Goal: Task Accomplishment & Management: Use online tool/utility

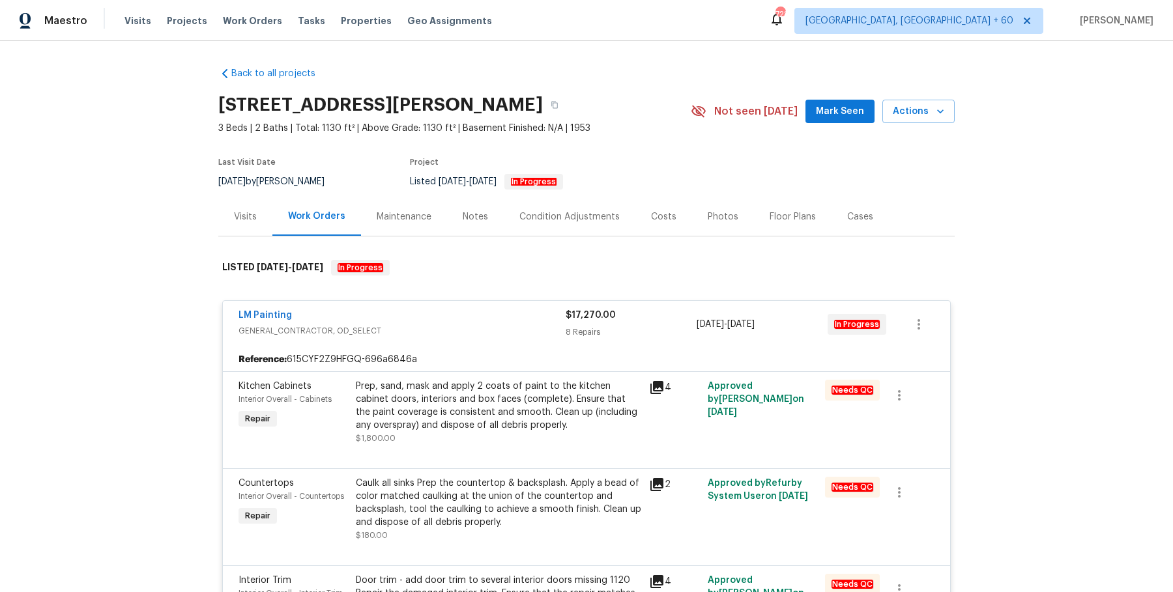
click at [271, 13] on div "Visits Projects Work Orders Tasks Properties Geo Assignments" at bounding box center [315, 21] width 383 height 26
click at [265, 16] on span "Work Orders" at bounding box center [252, 20] width 59 height 13
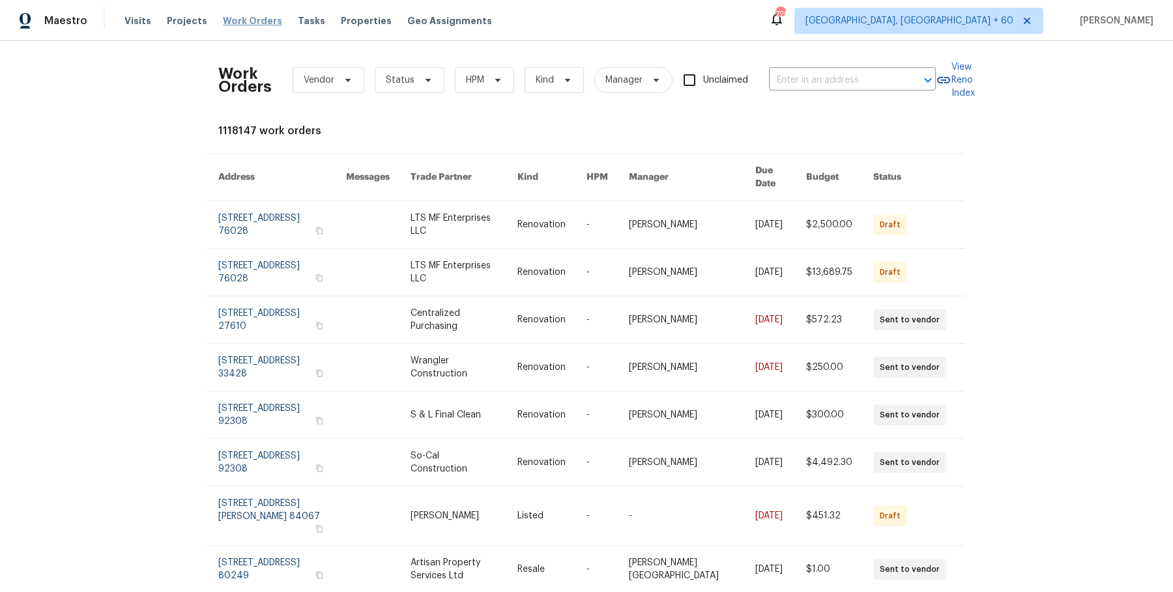
click at [245, 26] on span "Work Orders" at bounding box center [252, 20] width 59 height 13
click at [775, 79] on input "text" at bounding box center [834, 80] width 130 height 20
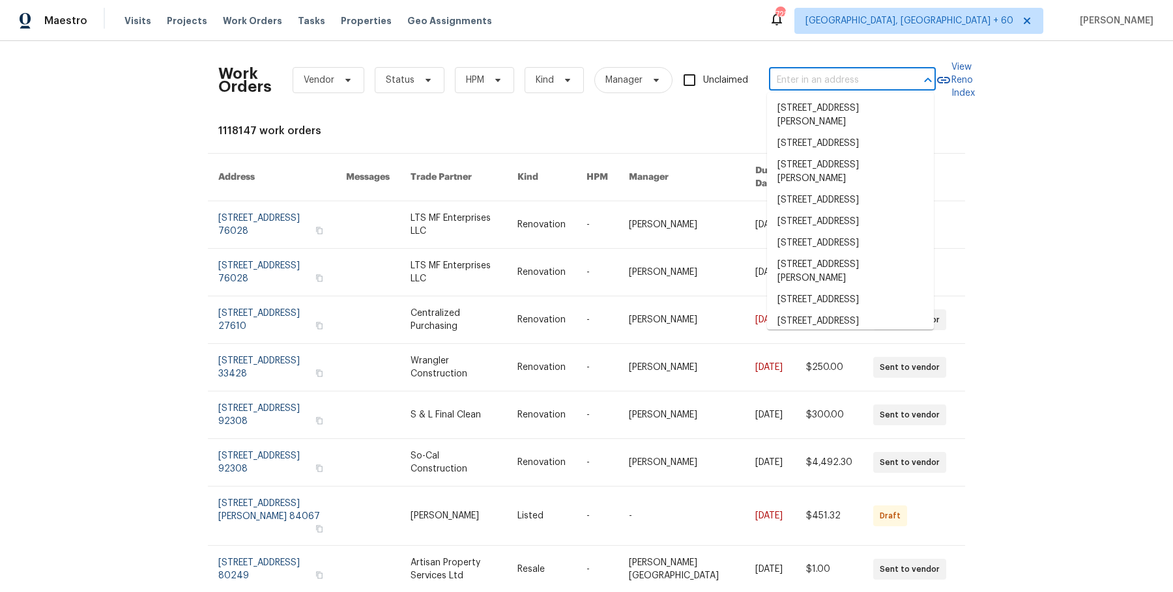
paste input "[STREET_ADDRESS]"
type input "[STREET_ADDRESS]"
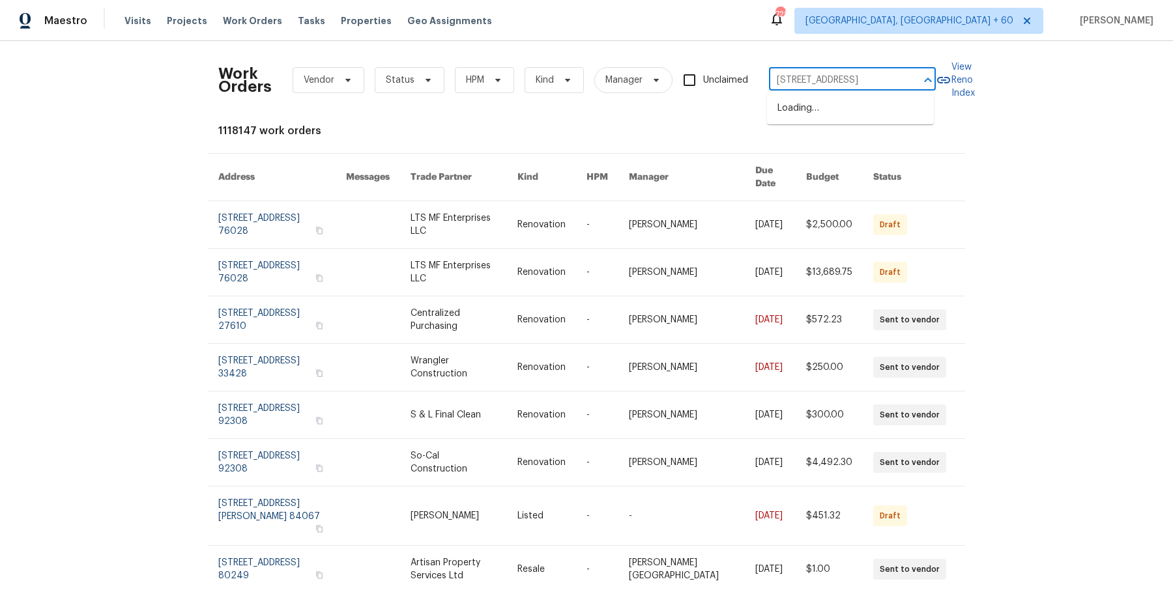
scroll to position [0, 58]
click at [823, 105] on li "[STREET_ADDRESS]" at bounding box center [850, 108] width 167 height 21
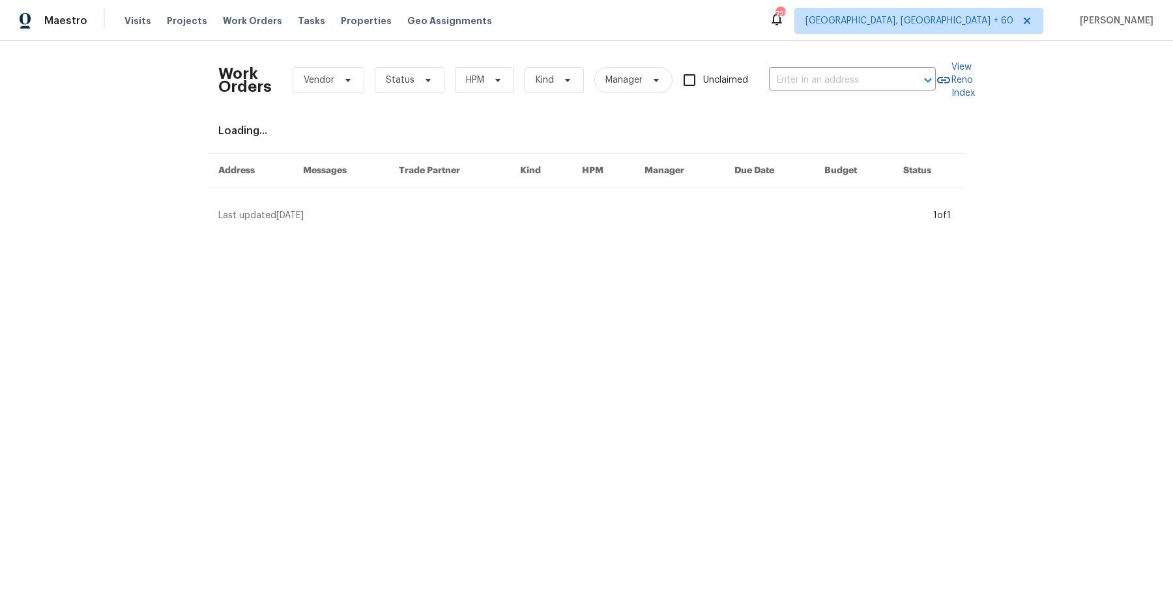
type input "[STREET_ADDRESS]"
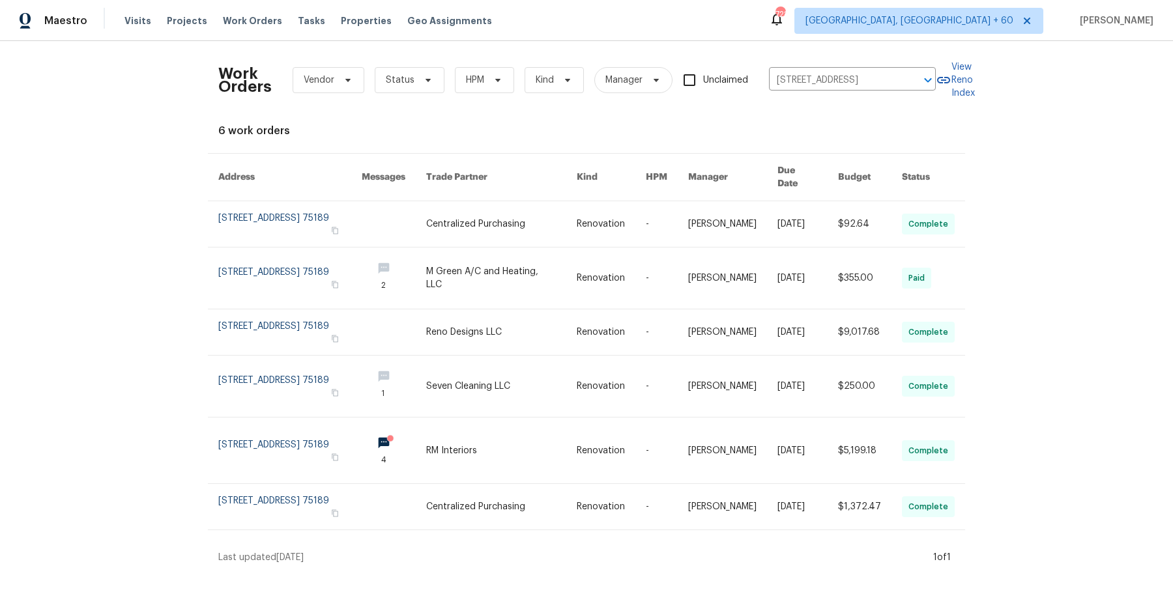
click at [603, 205] on link at bounding box center [611, 224] width 69 height 46
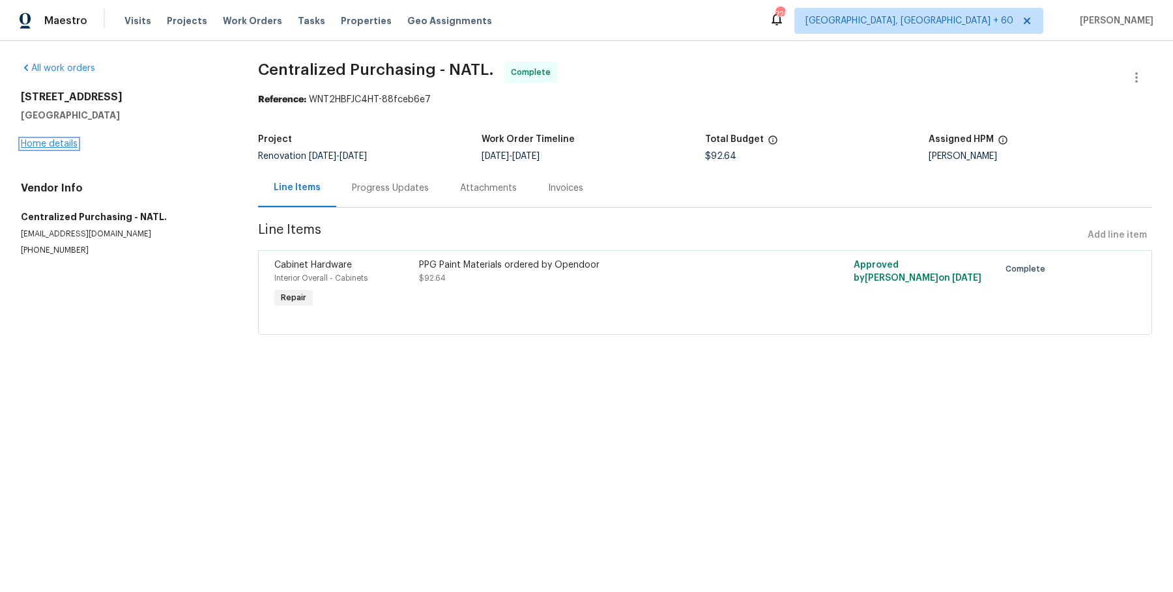
click at [59, 142] on link "Home details" at bounding box center [49, 143] width 57 height 9
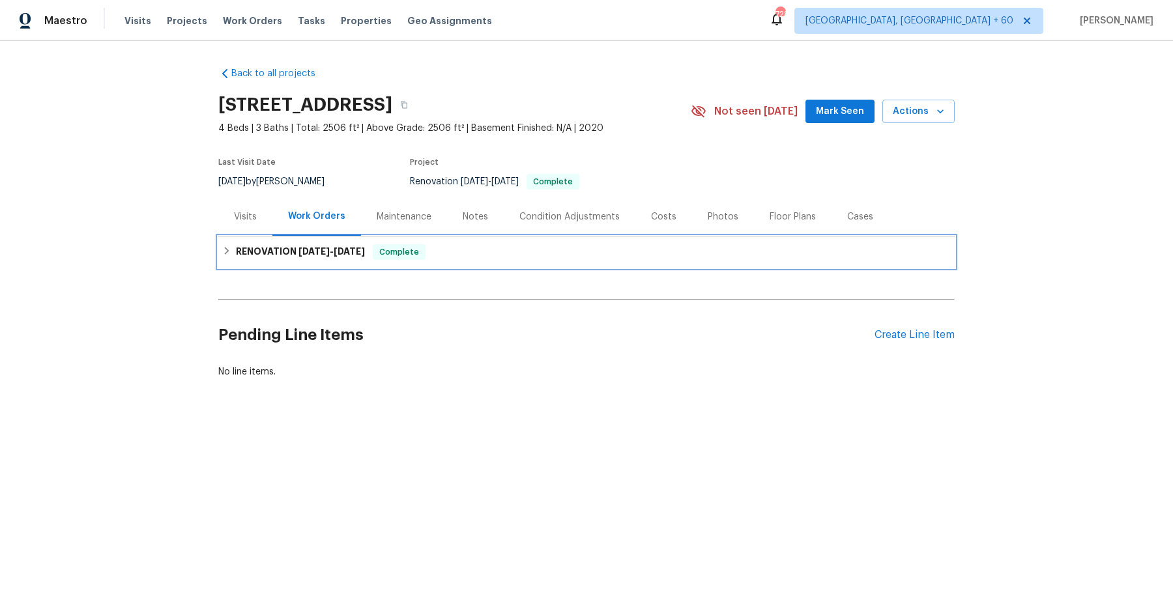
click at [371, 259] on div "RENOVATION [DATE] - [DATE] Complete" at bounding box center [586, 251] width 736 height 31
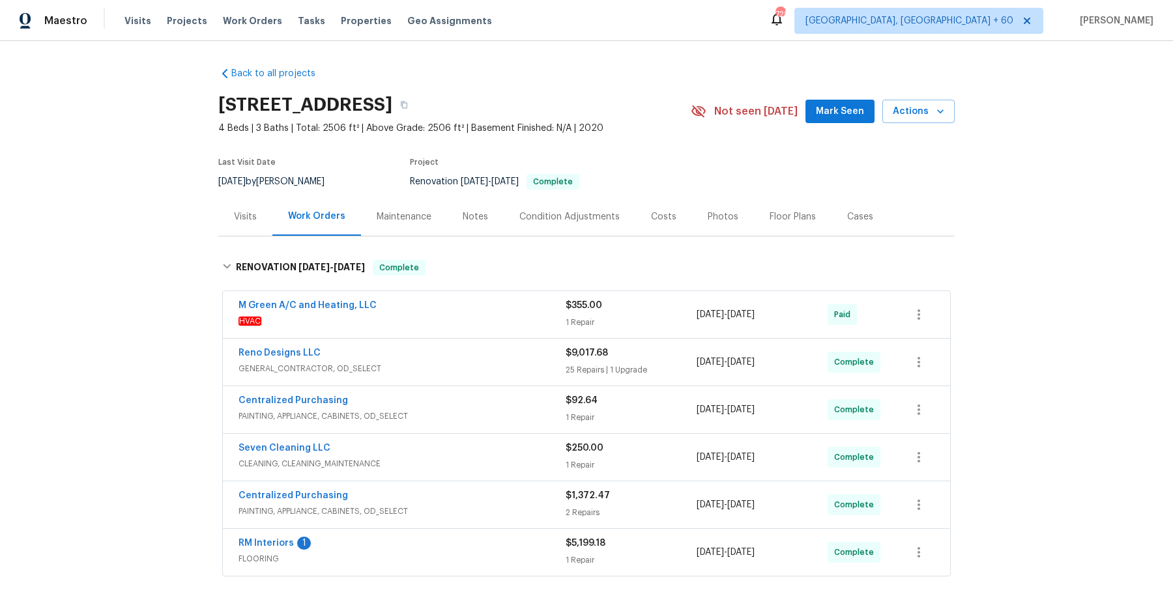
click at [403, 319] on span "HVAC" at bounding box center [401, 321] width 327 height 13
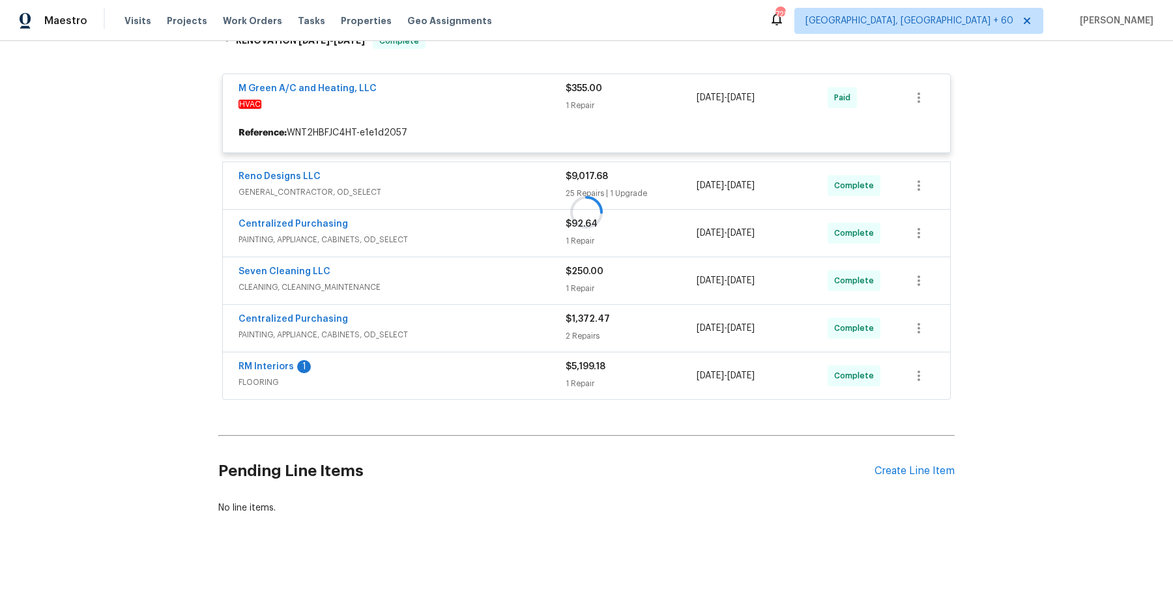
scroll to position [223, 0]
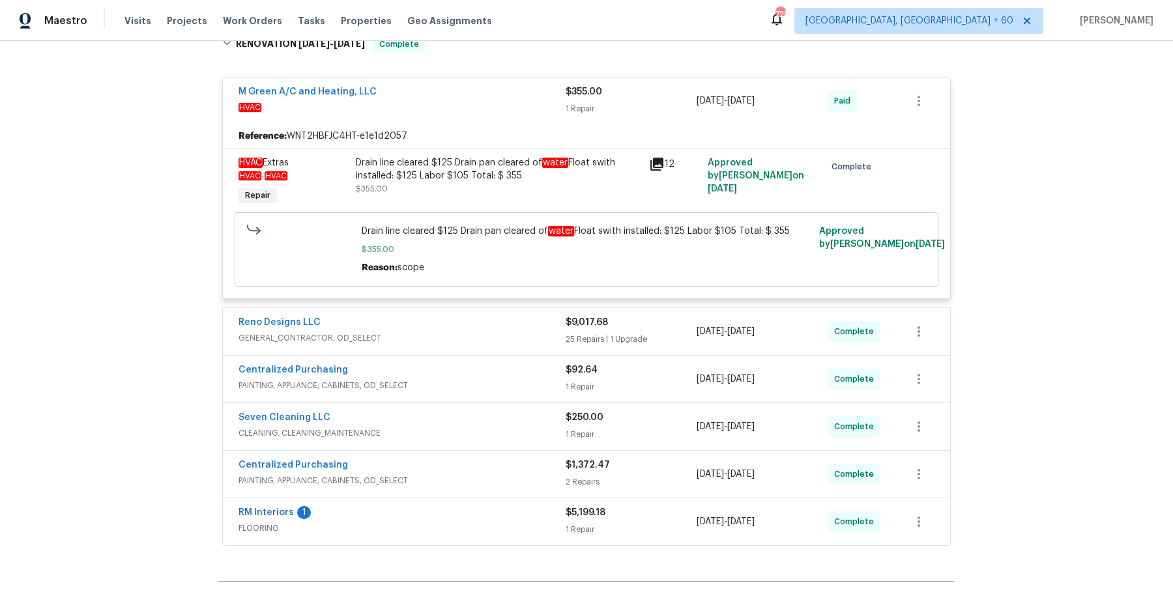
click at [451, 316] on div "Reno Designs LLC" at bounding box center [401, 324] width 327 height 16
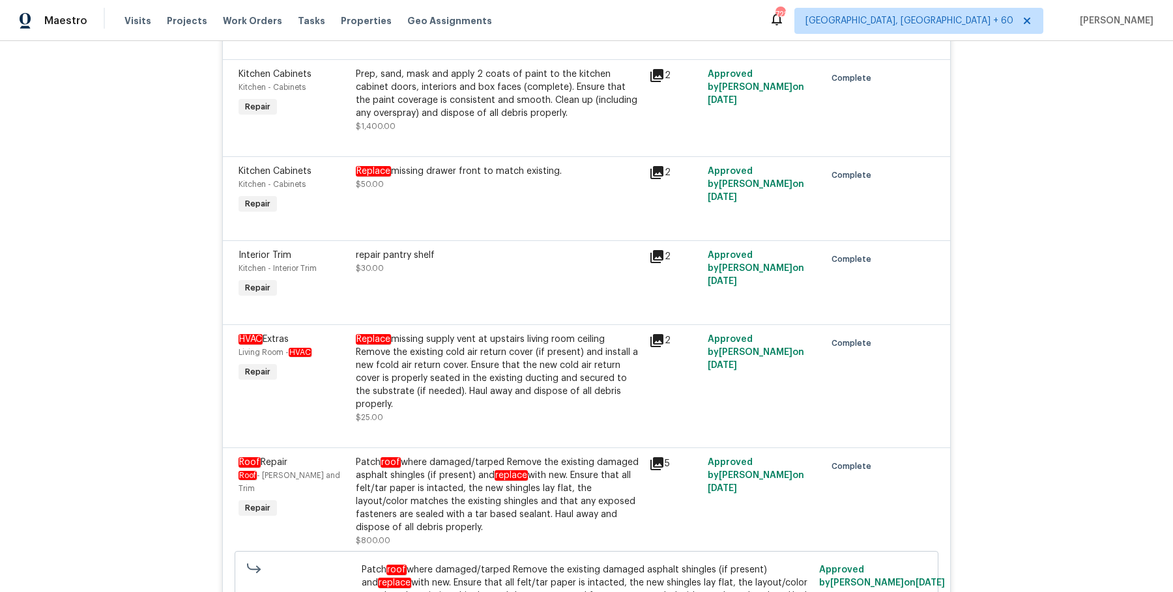
scroll to position [3357, 0]
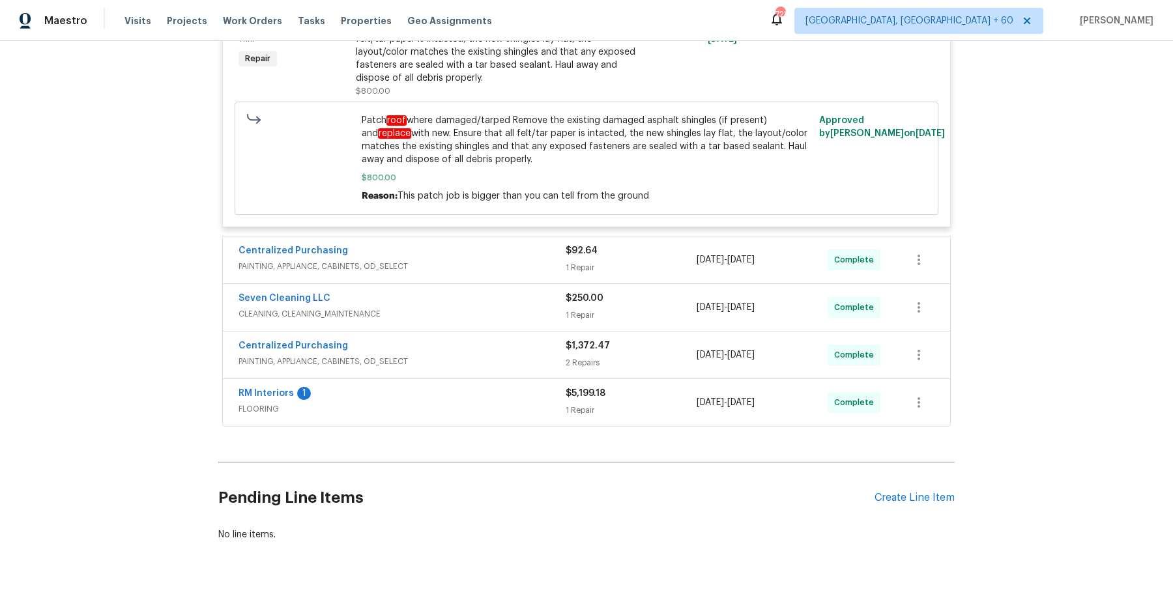
click at [513, 244] on div "Centralized Purchasing" at bounding box center [401, 252] width 327 height 16
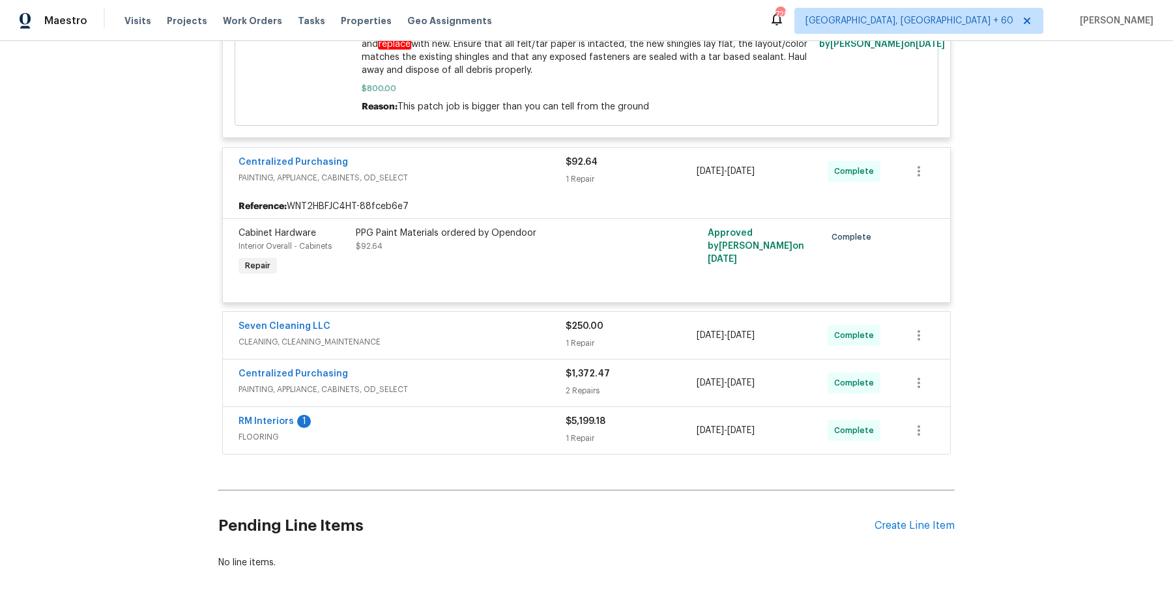
click at [539, 336] on span "CLEANING, CLEANING_MAINTENANCE" at bounding box center [401, 342] width 327 height 13
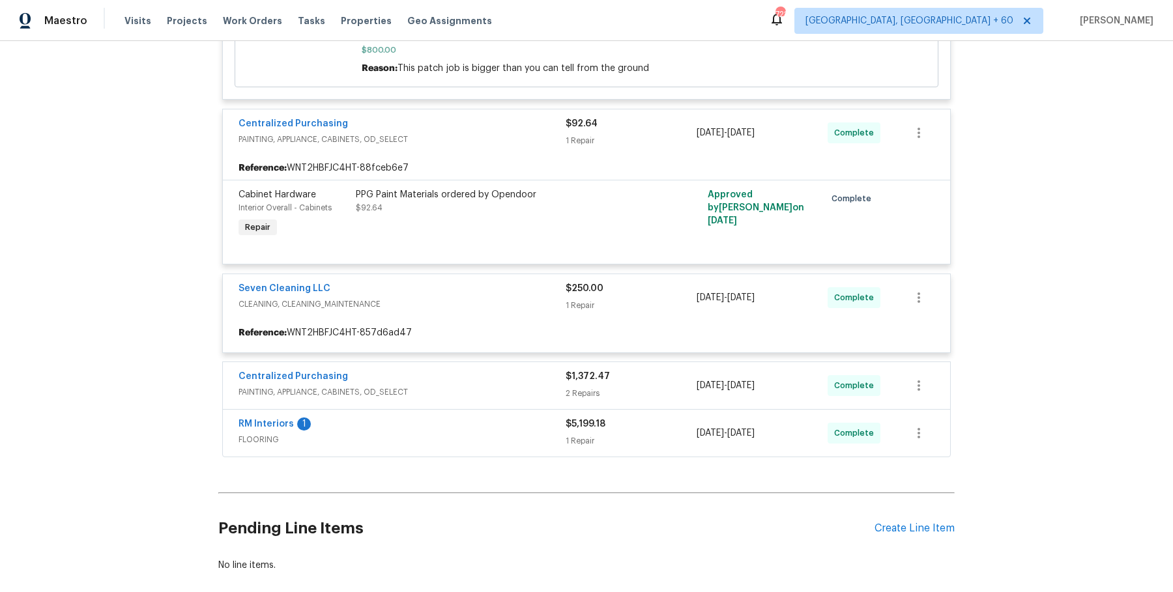
scroll to position [3515, 0]
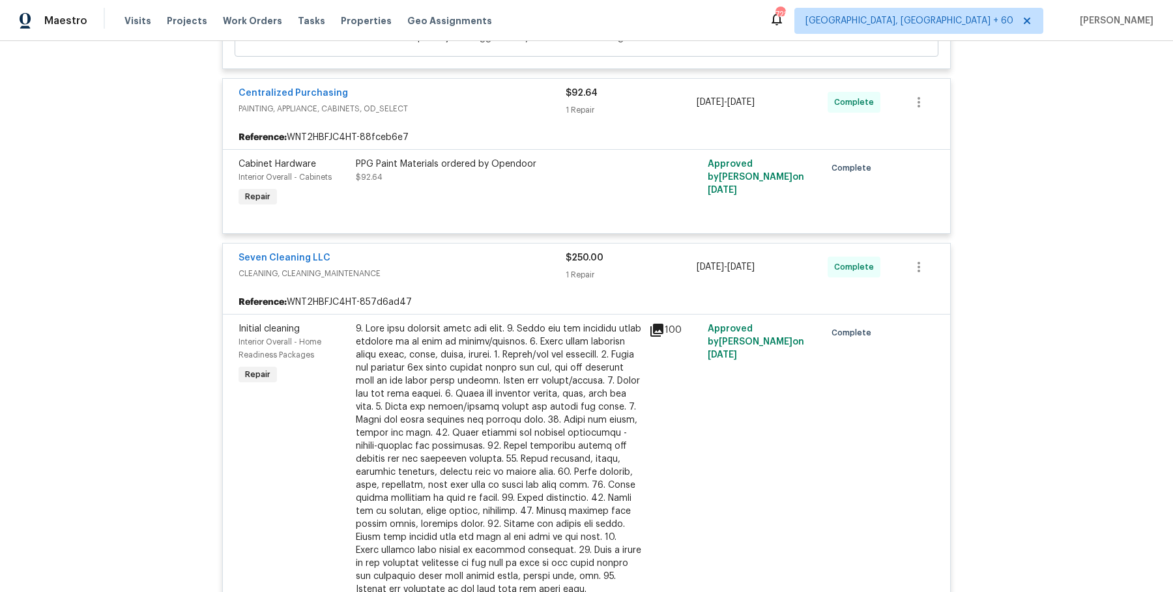
click at [535, 322] on div at bounding box center [498, 459] width 285 height 274
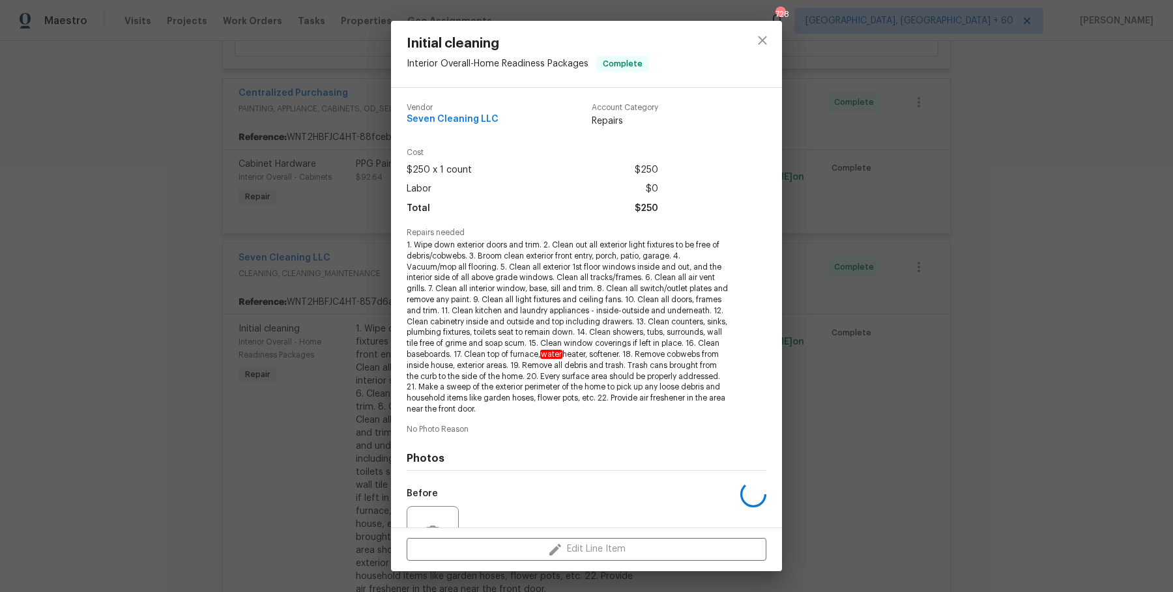
click at [902, 328] on div "Initial cleaning Interior Overall - Home Readiness Packages Complete Vendor Sev…" at bounding box center [586, 296] width 1173 height 592
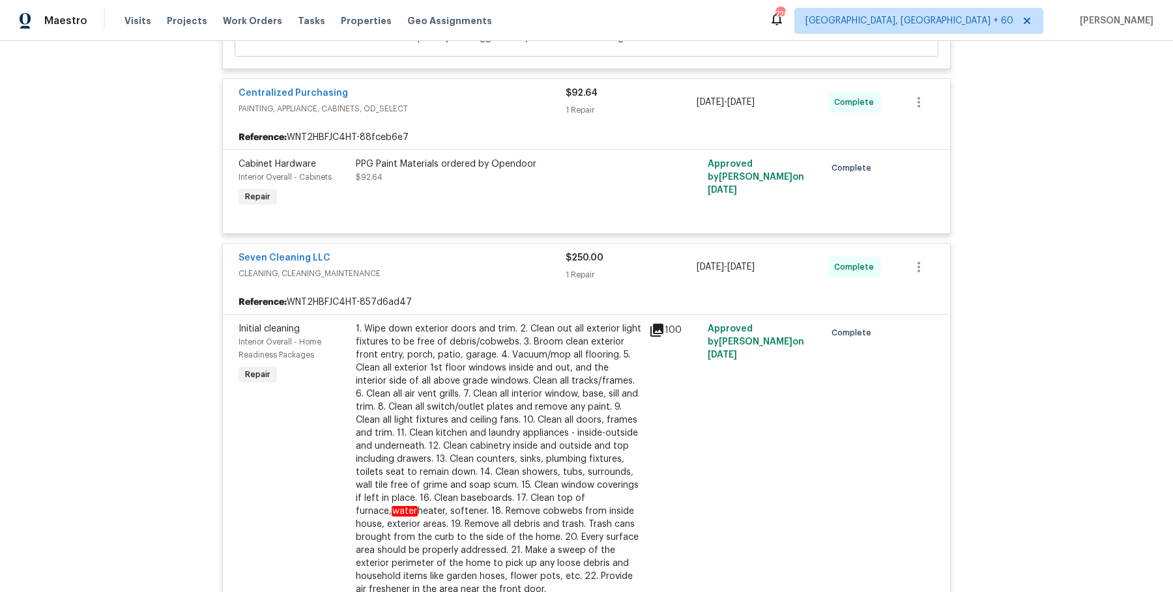
scroll to position [3826, 0]
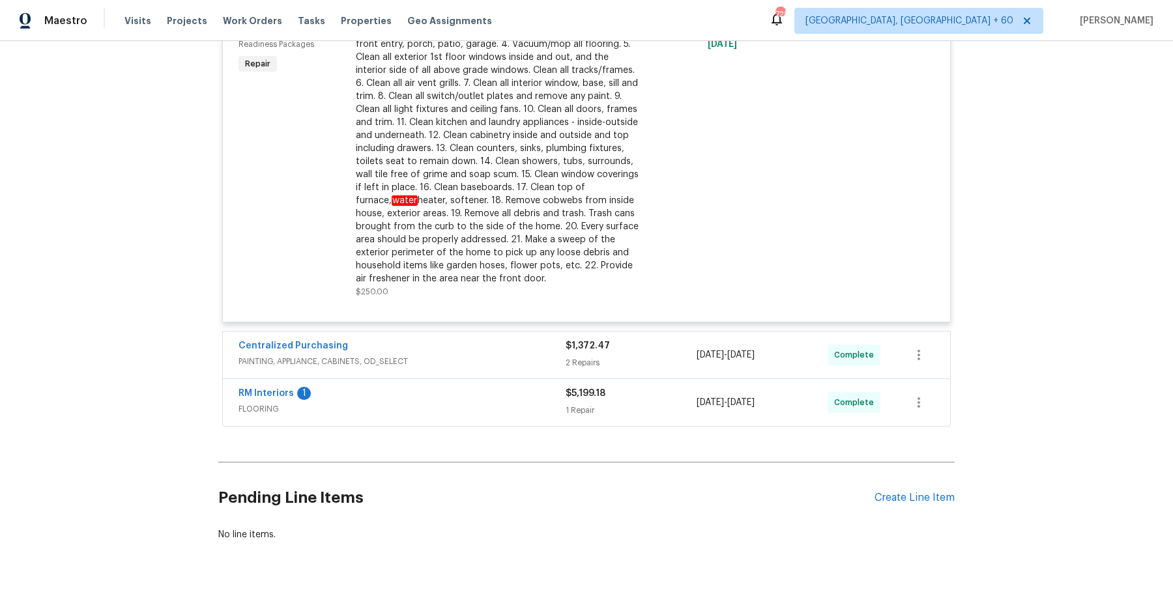
click at [541, 355] on span "PAINTING, APPLIANCE, CABINETS, OD_SELECT" at bounding box center [401, 361] width 327 height 13
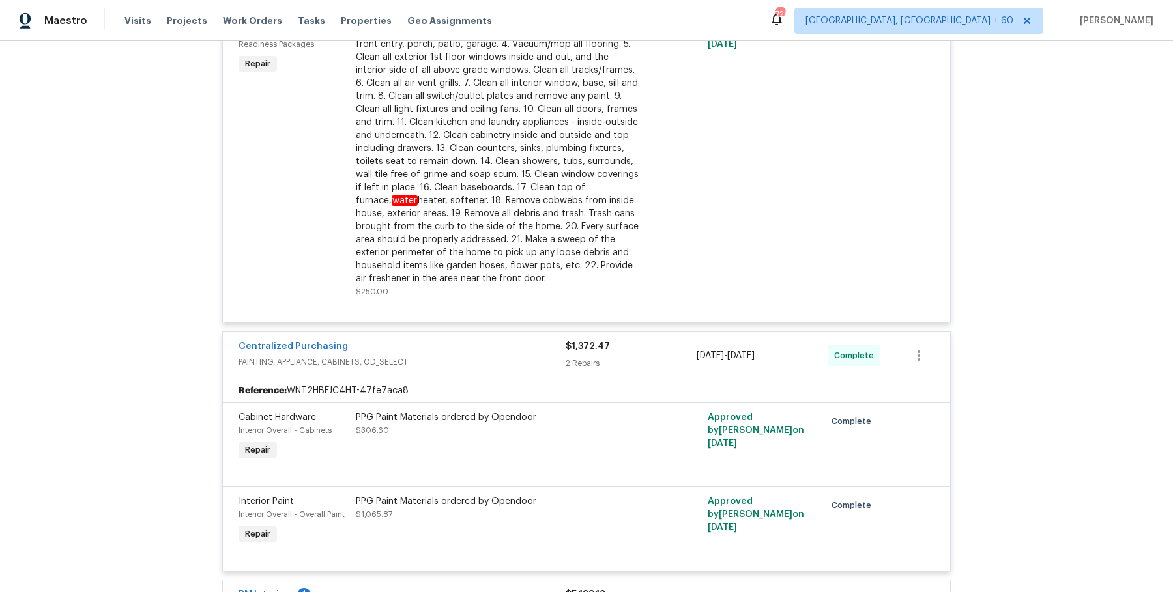
scroll to position [4027, 0]
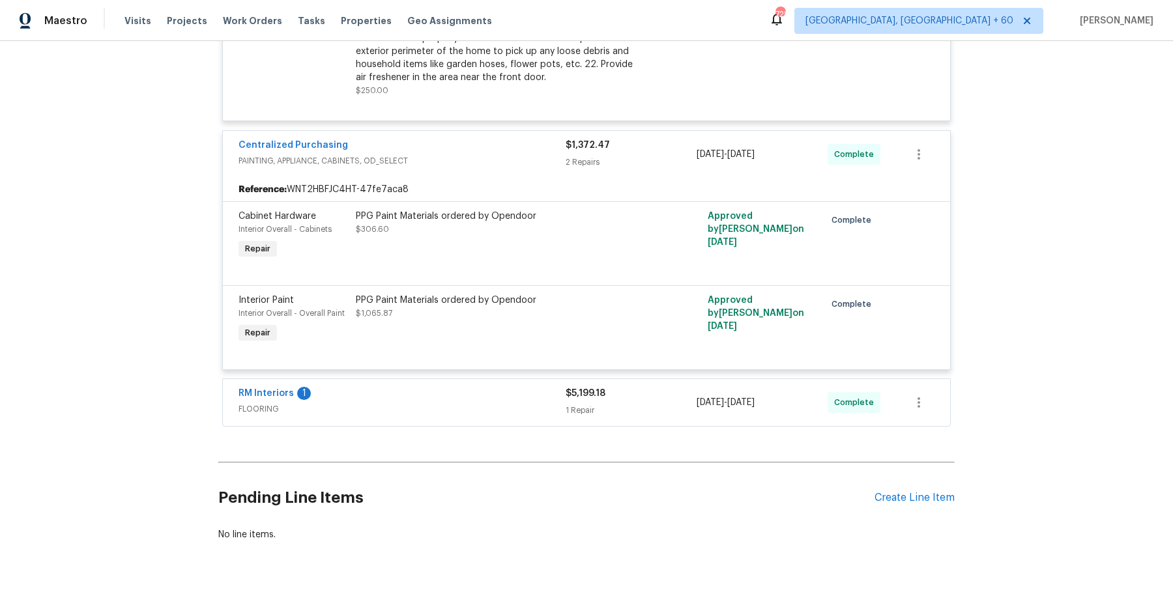
click at [530, 403] on span "FLOORING" at bounding box center [401, 409] width 327 height 13
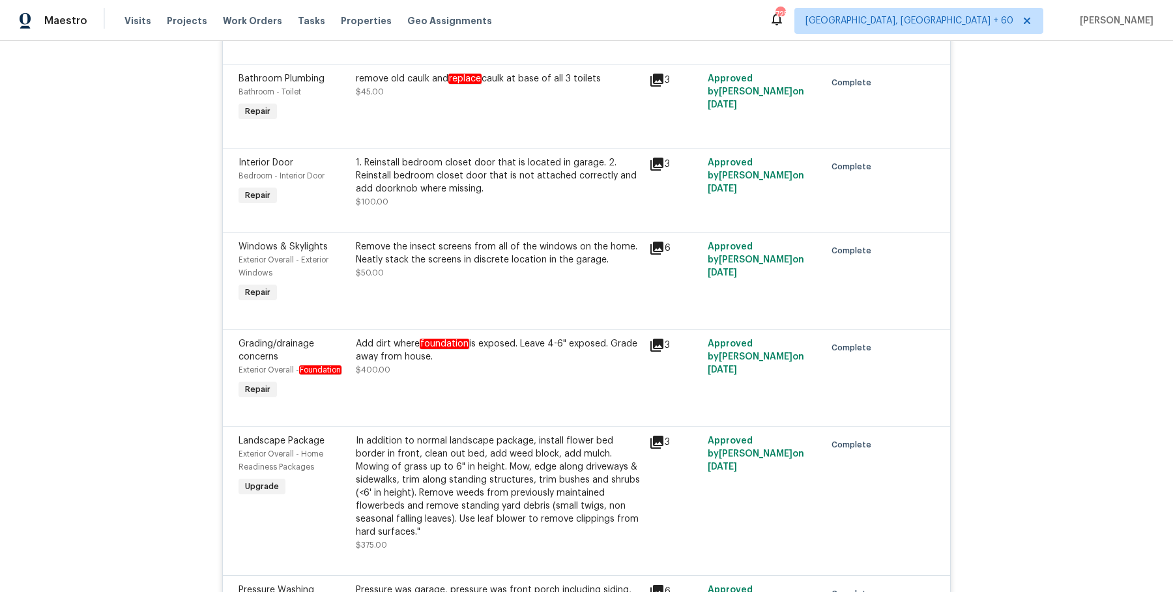
scroll to position [930, 0]
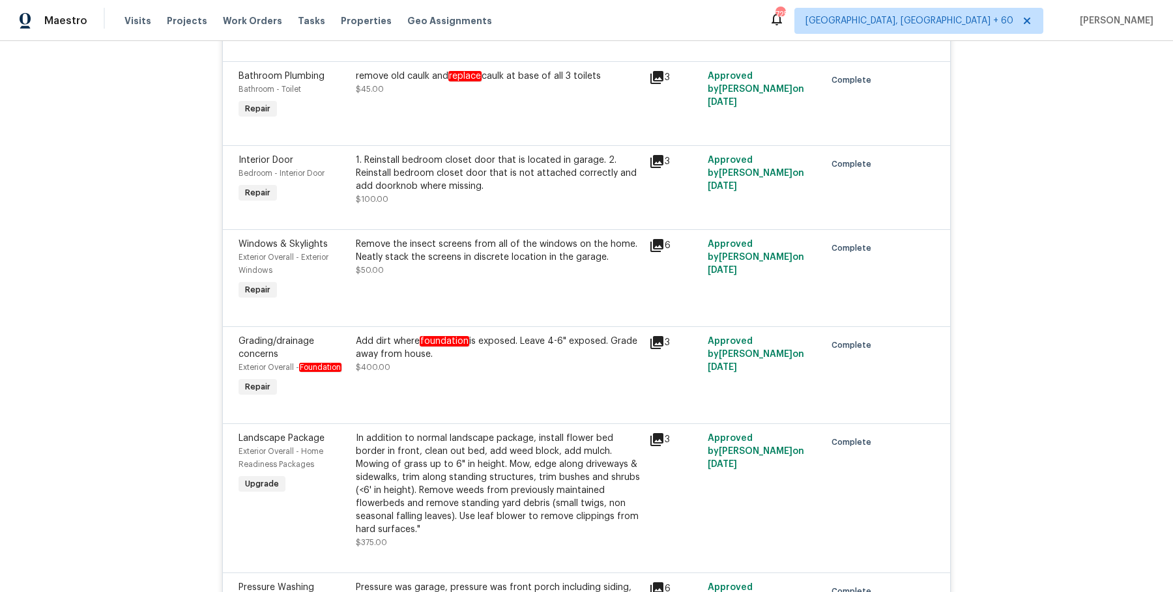
click at [502, 359] on div "Add dirt where foundation is exposed. Leave 4-6" exposed. Grade away from house." at bounding box center [498, 348] width 285 height 26
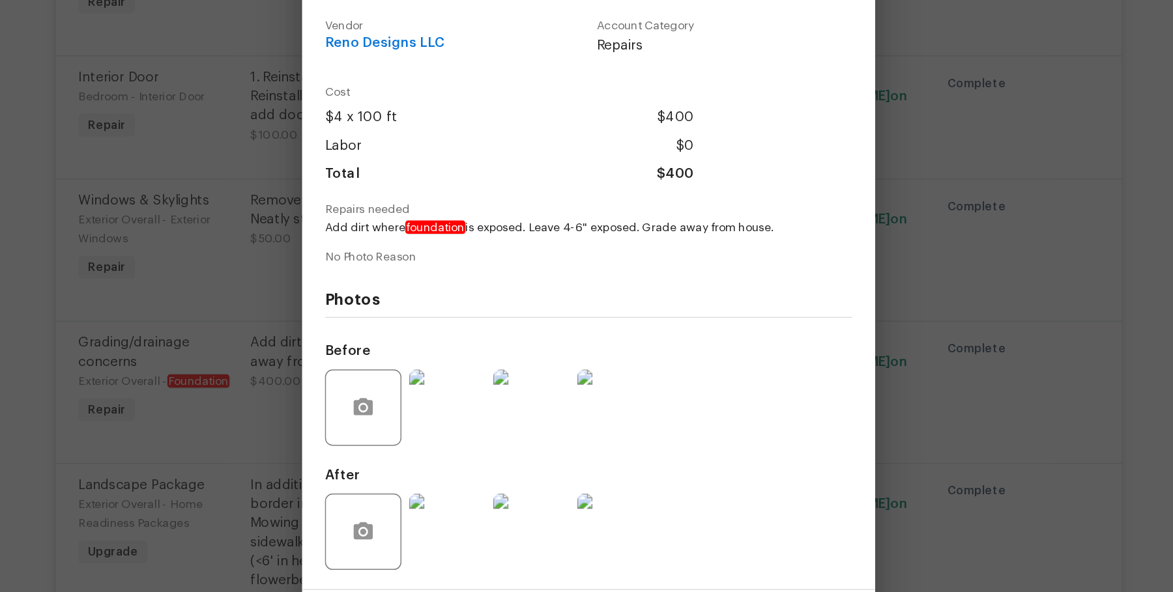
click at [505, 382] on img at bounding box center [490, 386] width 52 height 52
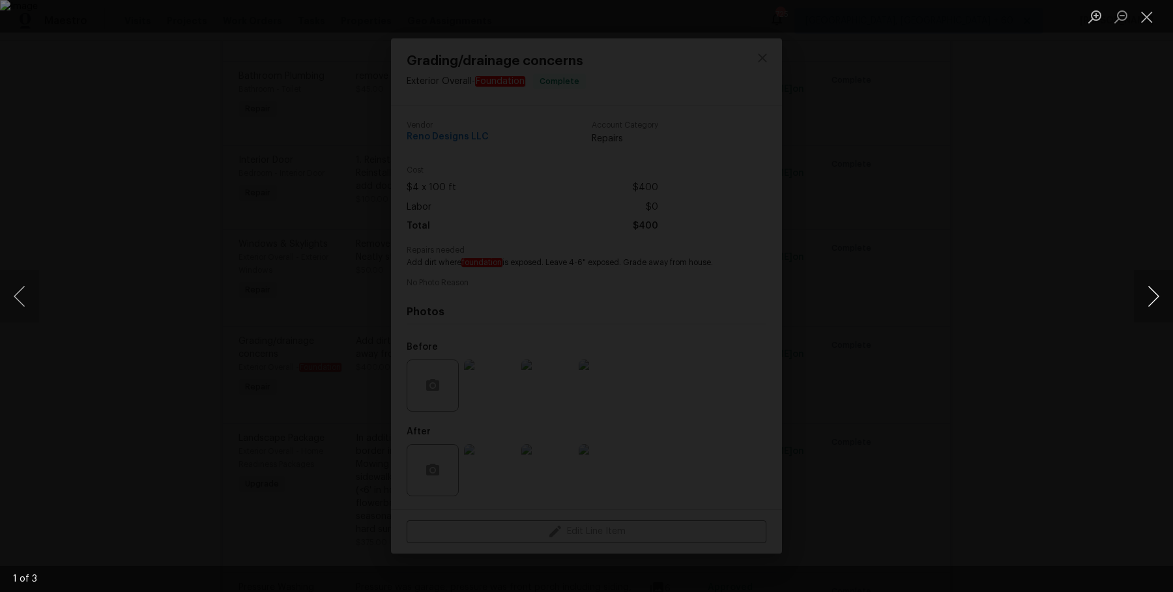
click at [1147, 294] on button "Next image" at bounding box center [1153, 296] width 39 height 52
click at [1102, 172] on div "Lightbox" at bounding box center [586, 296] width 1173 height 592
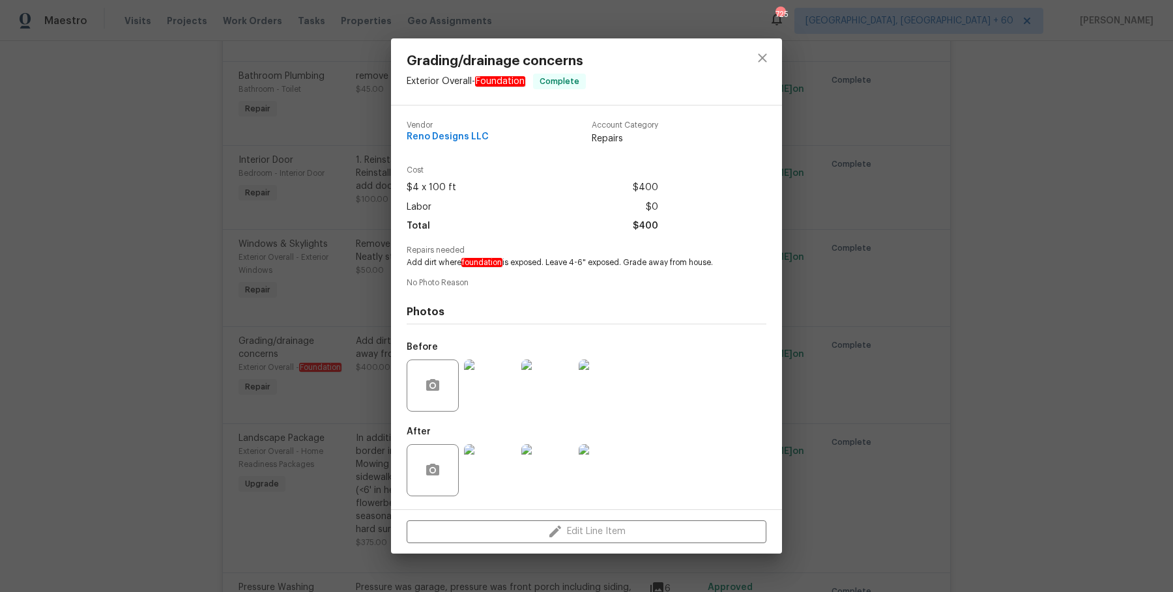
click at [458, 259] on span "Add dirt where foundation is exposed. Leave 4-6" exposed. Grade away from house." at bounding box center [569, 262] width 324 height 11
copy span "Add dirt where foundation is exposed. Leave 4-6" exposed. Grade away from house."
click at [967, 283] on div "Grading/drainage concerns Exterior Overall - Foundation Complete Vendor Reno De…" at bounding box center [586, 296] width 1173 height 592
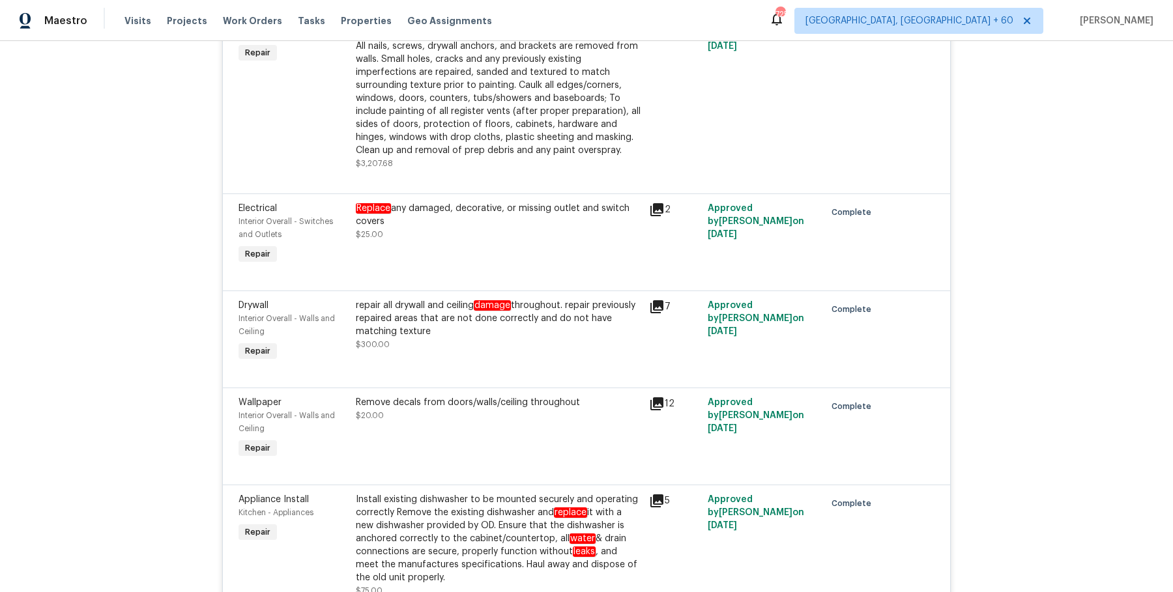
scroll to position [2347, 0]
click at [496, 300] on div "repair all drywall and ceiling damage throughout. repair previously repaired ar…" at bounding box center [498, 317] width 285 height 39
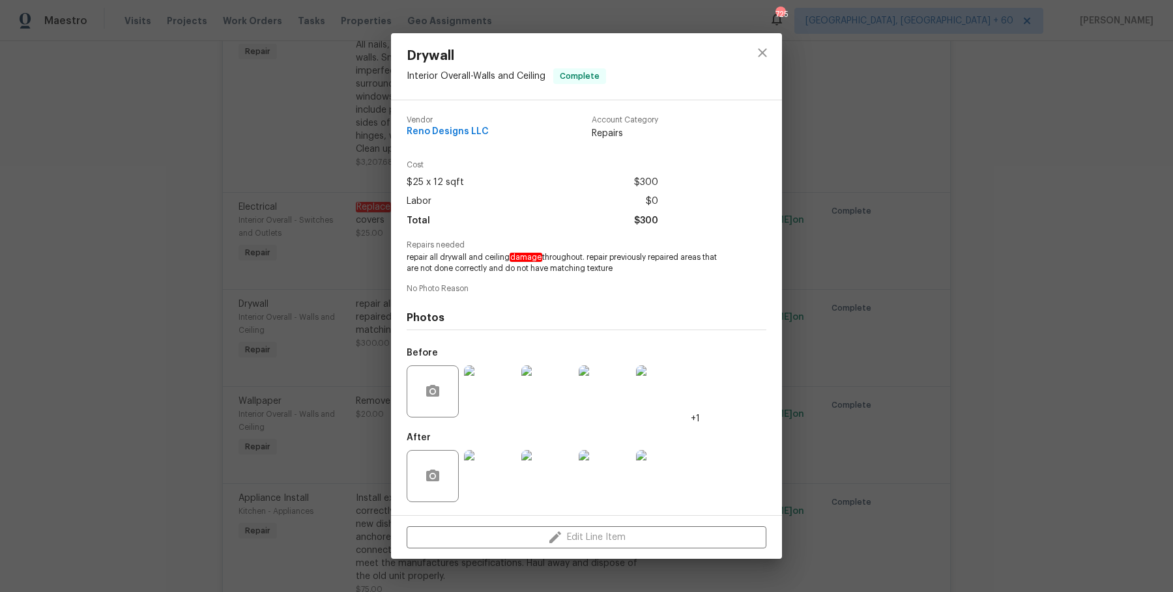
click at [478, 369] on img at bounding box center [490, 391] width 52 height 52
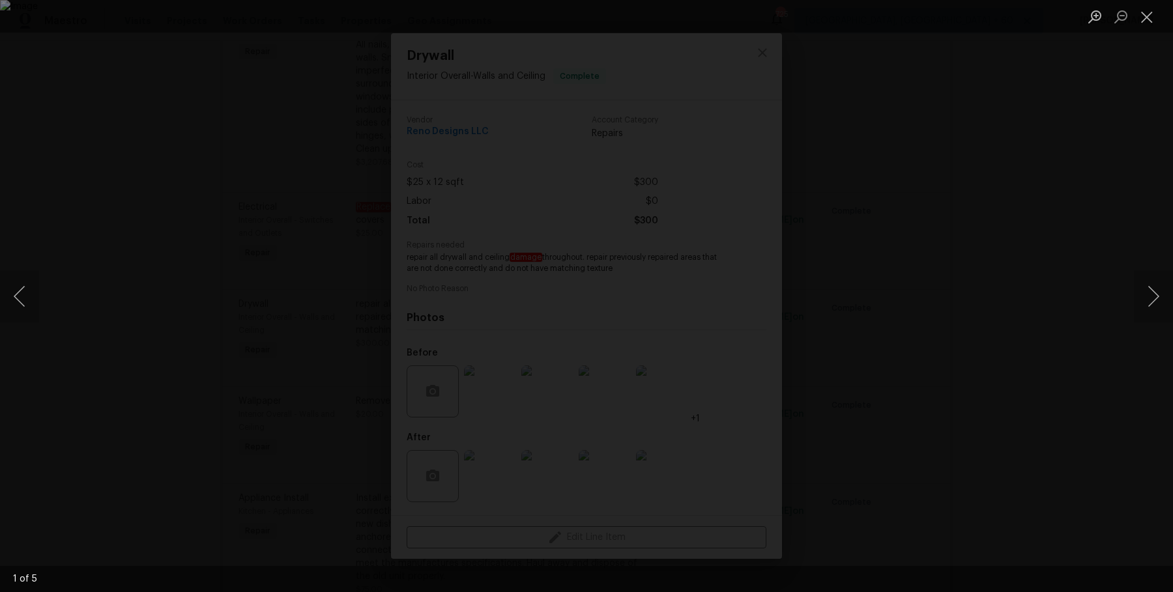
click at [1017, 202] on div "Lightbox" at bounding box center [586, 296] width 1173 height 592
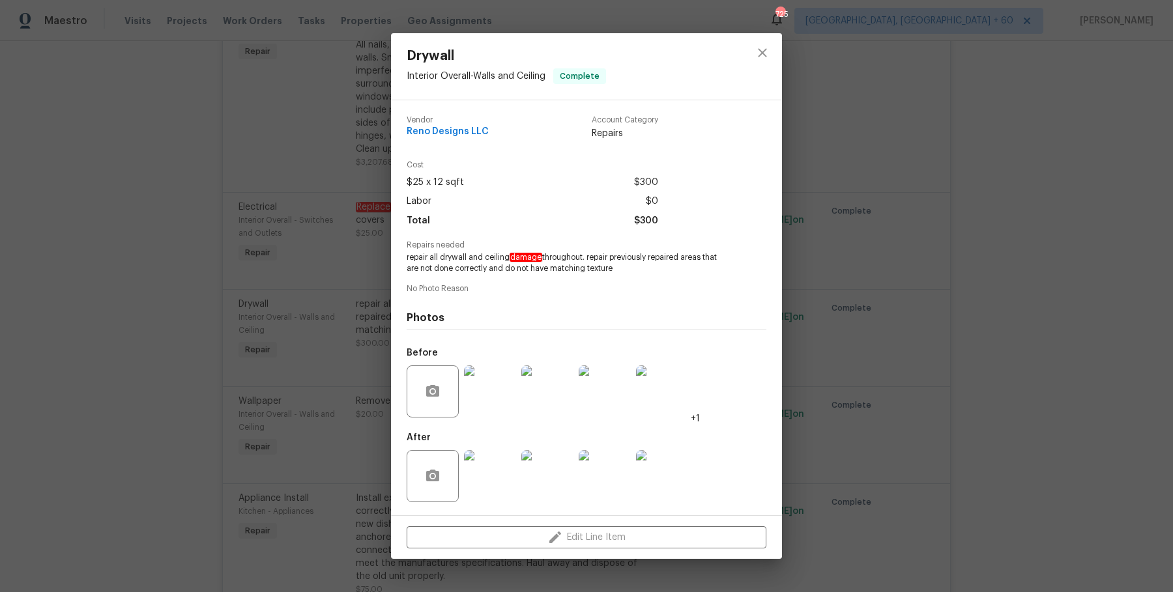
click at [1019, 202] on div "Drywall Interior Overall - Walls and Ceiling Complete Vendor Reno Designs LLC A…" at bounding box center [586, 296] width 1173 height 592
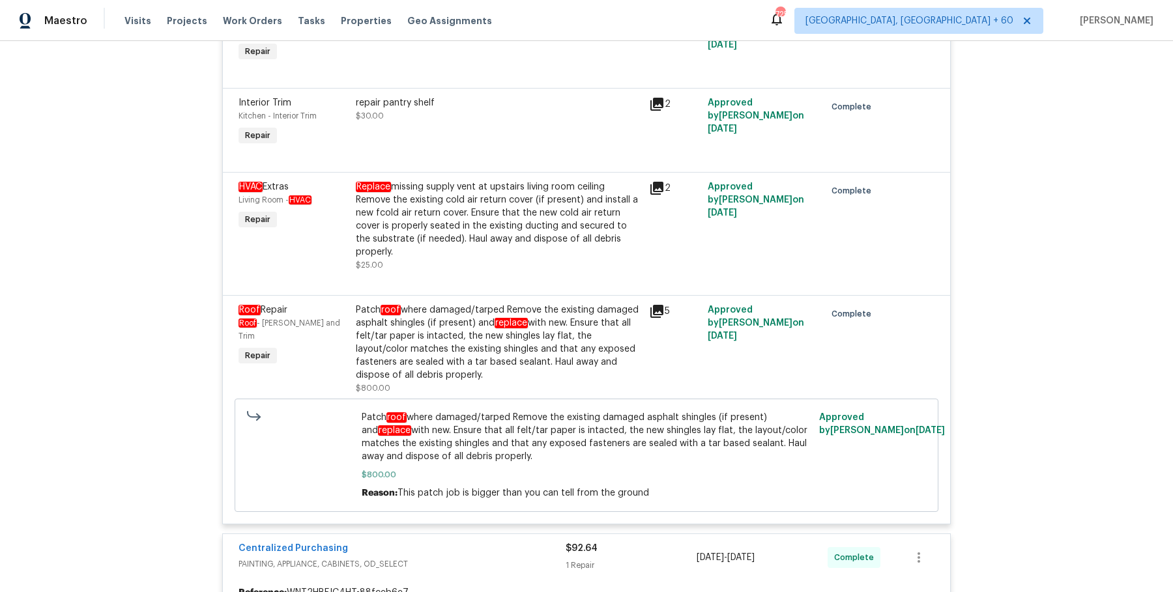
scroll to position [3068, 0]
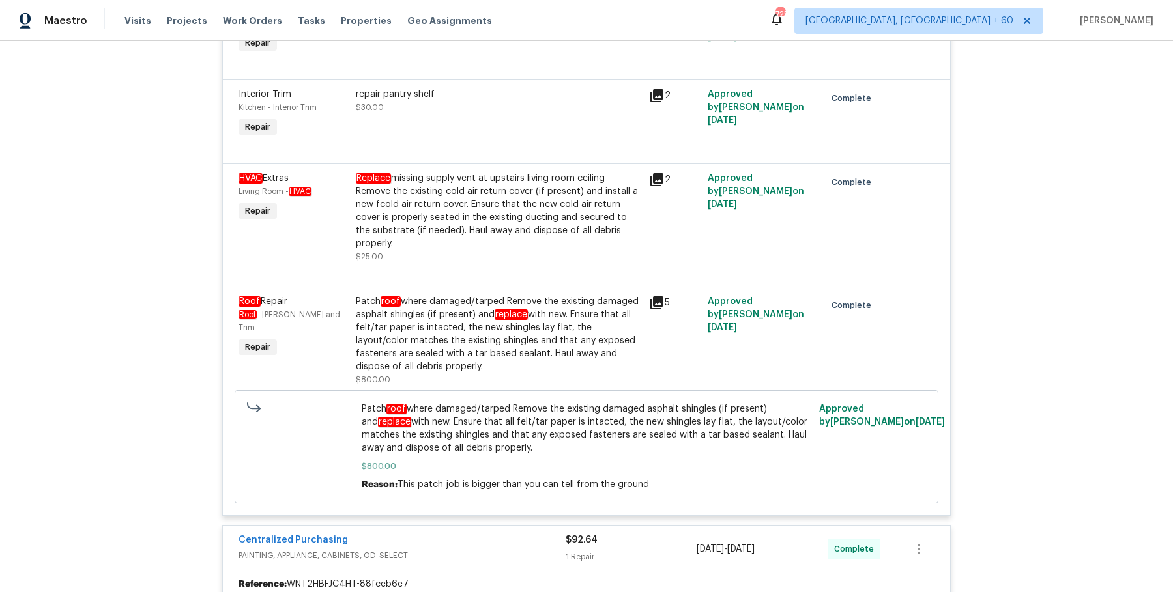
click at [519, 305] on div "Patch roof where damaged/tarped Remove the existing damaged asphalt shingles (i…" at bounding box center [498, 334] width 285 height 78
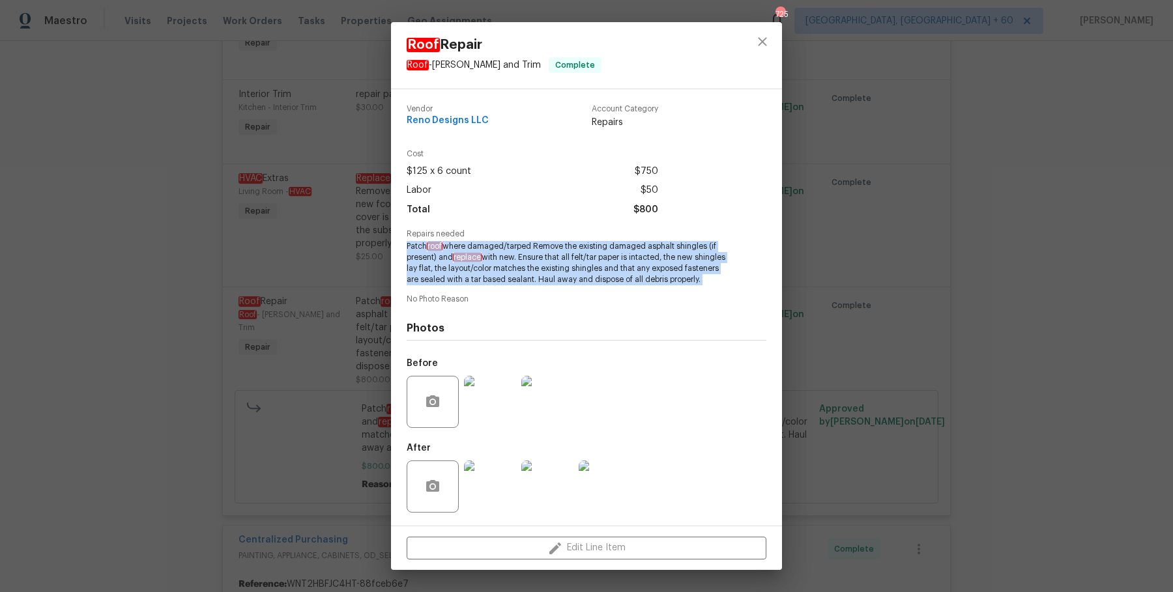
drag, startPoint x: 405, startPoint y: 245, endPoint x: 702, endPoint y: 295, distance: 301.3
click at [702, 295] on div "Vendor Reno Designs LLC Account Category Repairs Cost $125 x 6 count $750 Labor…" at bounding box center [586, 307] width 391 height 436
copy span "Patch roof where damaged/tarped Remove the existing damaged asphalt shingles (i…"
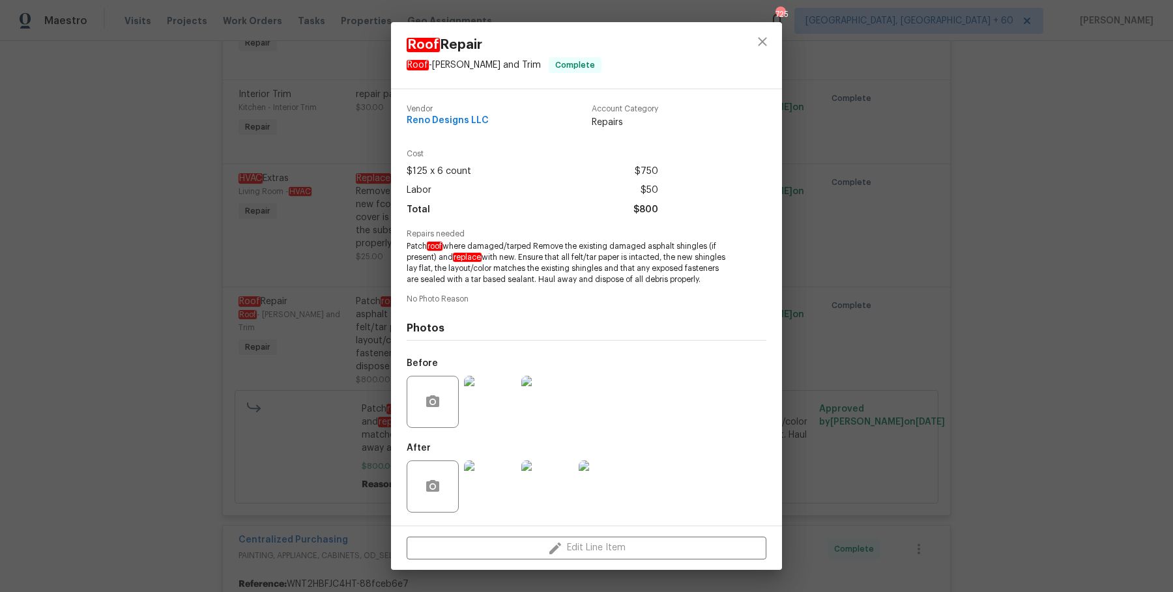
click at [971, 269] on div "Roof Repair Roof - Eaves and Trim Complete Vendor Reno Designs LLC Account Cate…" at bounding box center [586, 296] width 1173 height 592
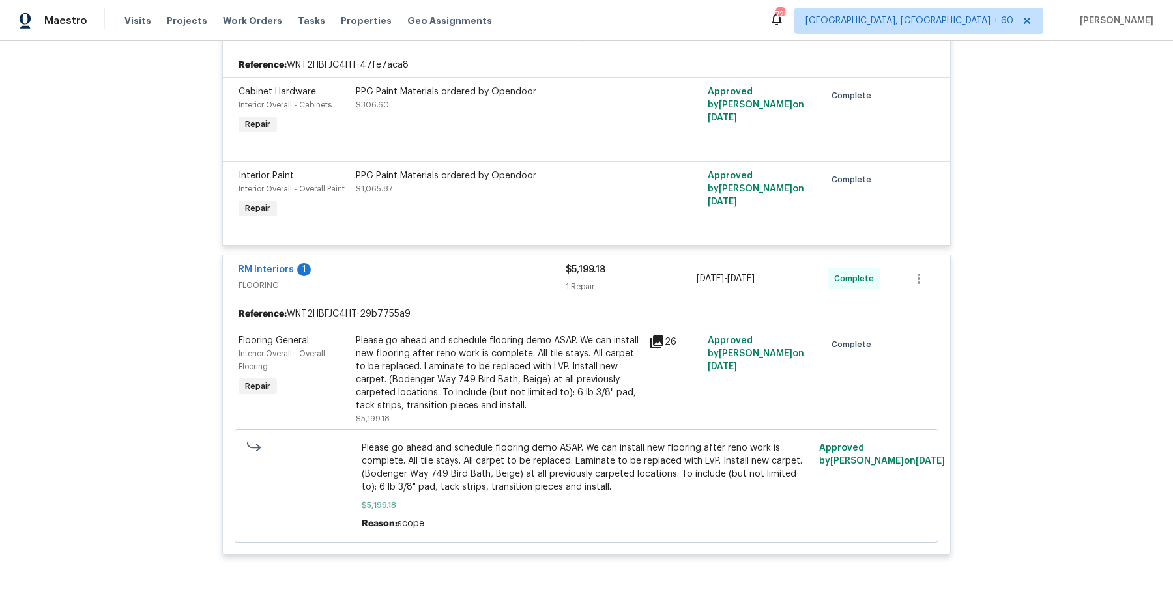
scroll to position [4220, 0]
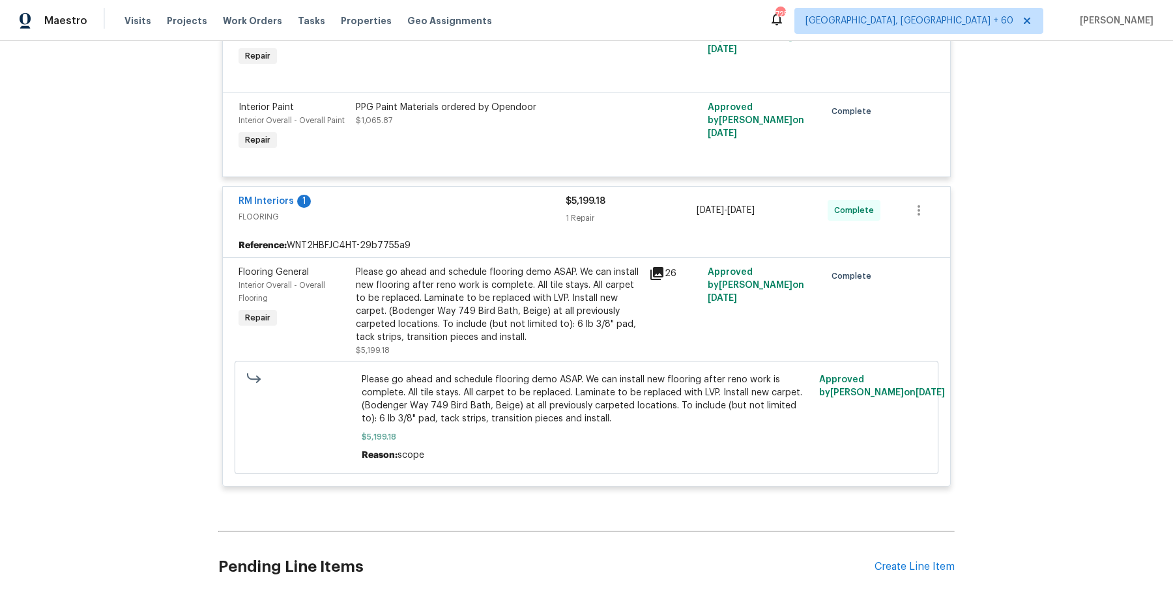
click at [543, 266] on div "Please go ahead and schedule flooring demo ASAP. We can install new flooring af…" at bounding box center [498, 305] width 285 height 78
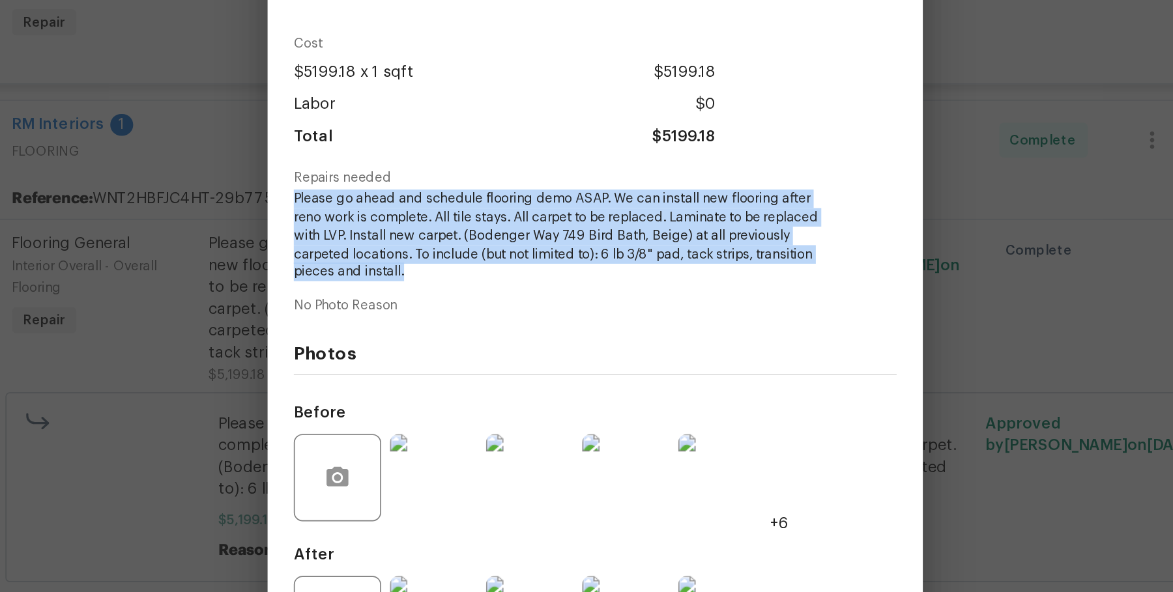
drag, startPoint x: 405, startPoint y: 242, endPoint x: 494, endPoint y: 291, distance: 101.2
click at [494, 291] on div "Vendor RM Interiors Account Category Repairs Cost $5199.18 x 1 sqft $5199.18 La…" at bounding box center [586, 308] width 391 height 440
copy span "Please go ahead and schedule flooring demo ASAP. We can install new flooring af…"
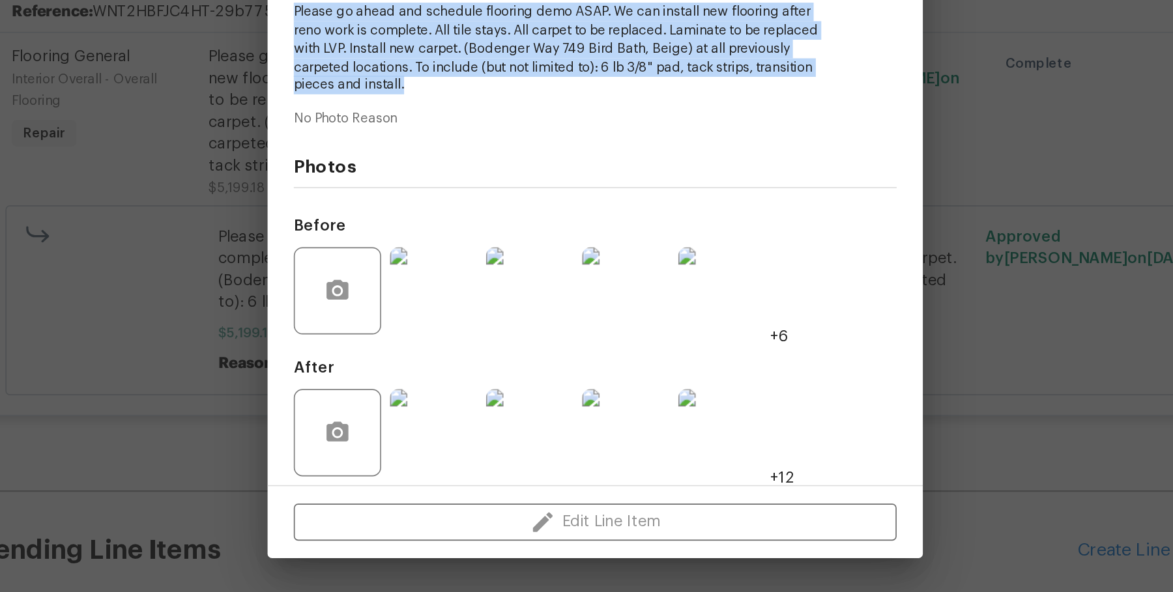
scroll to position [0, 0]
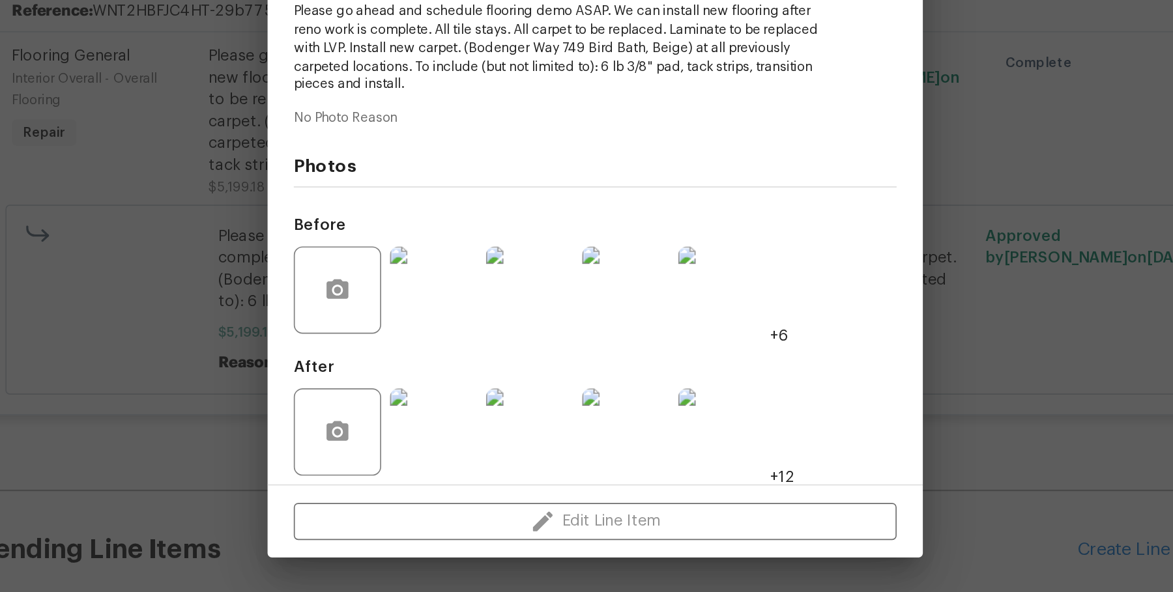
click at [384, 448] on div "Flooring General Interior Overall - Overall Flooring Complete Vendor RM Interio…" at bounding box center [586, 296] width 1173 height 592
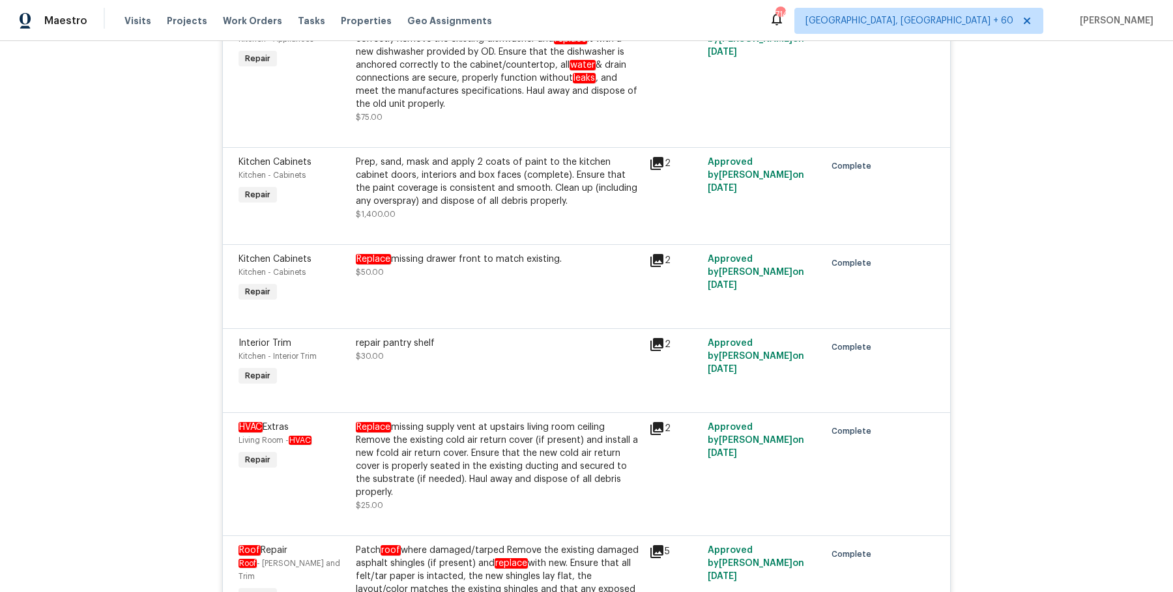
scroll to position [961, 0]
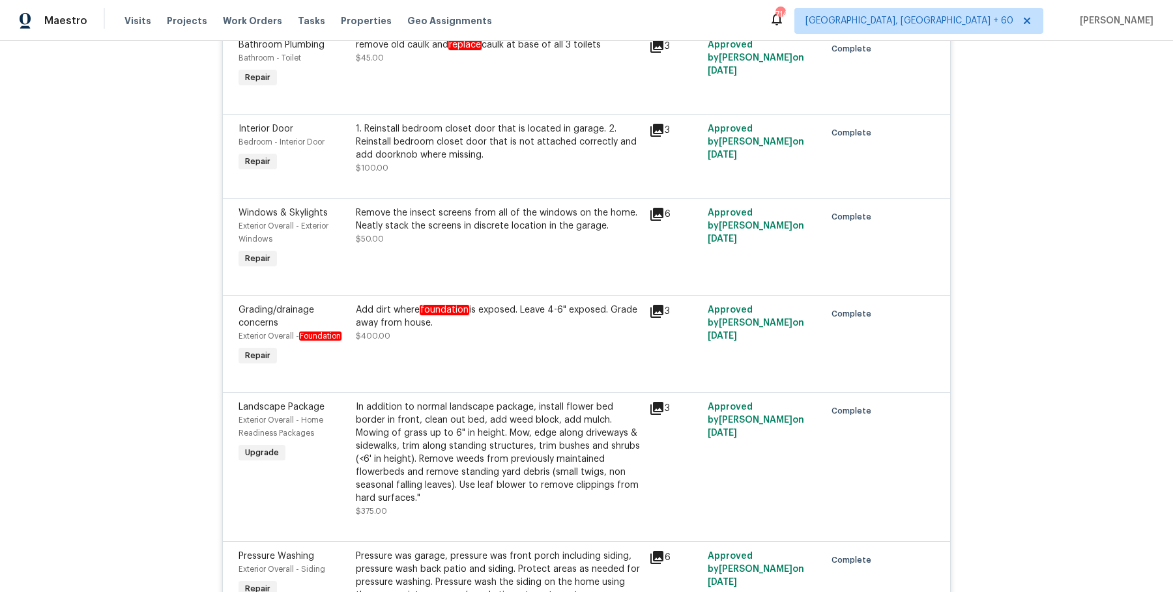
click at [514, 307] on div "Add dirt where foundation is exposed. Leave 4-6" exposed. Grade away from house." at bounding box center [498, 317] width 285 height 26
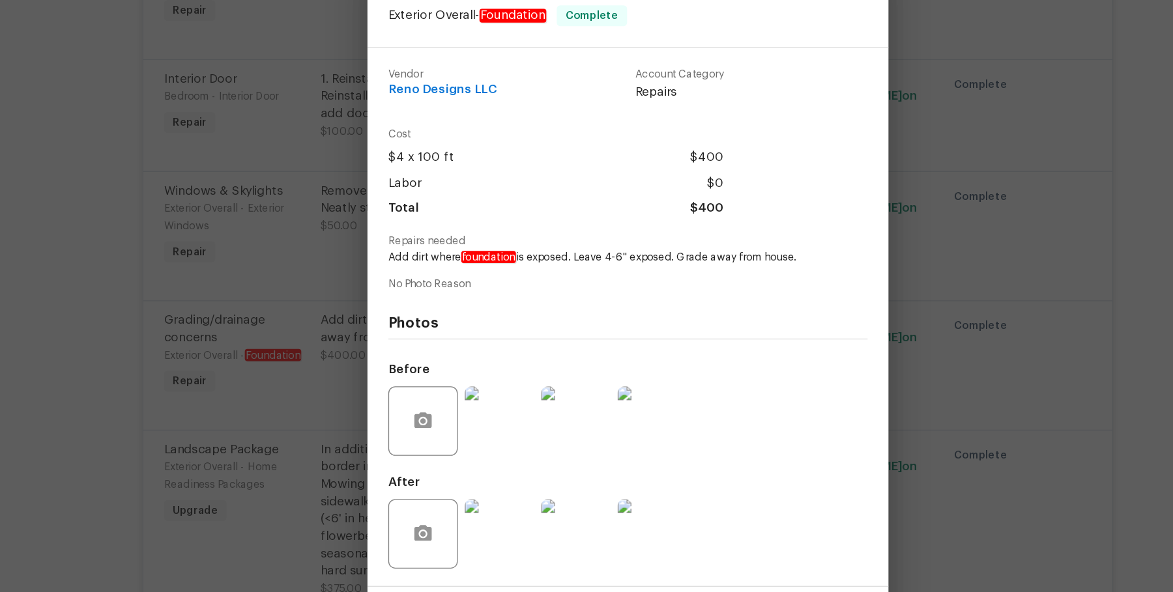
click at [888, 461] on div "Grading/drainage concerns Exterior Overall - Foundation Complete Vendor Reno De…" at bounding box center [586, 296] width 1173 height 592
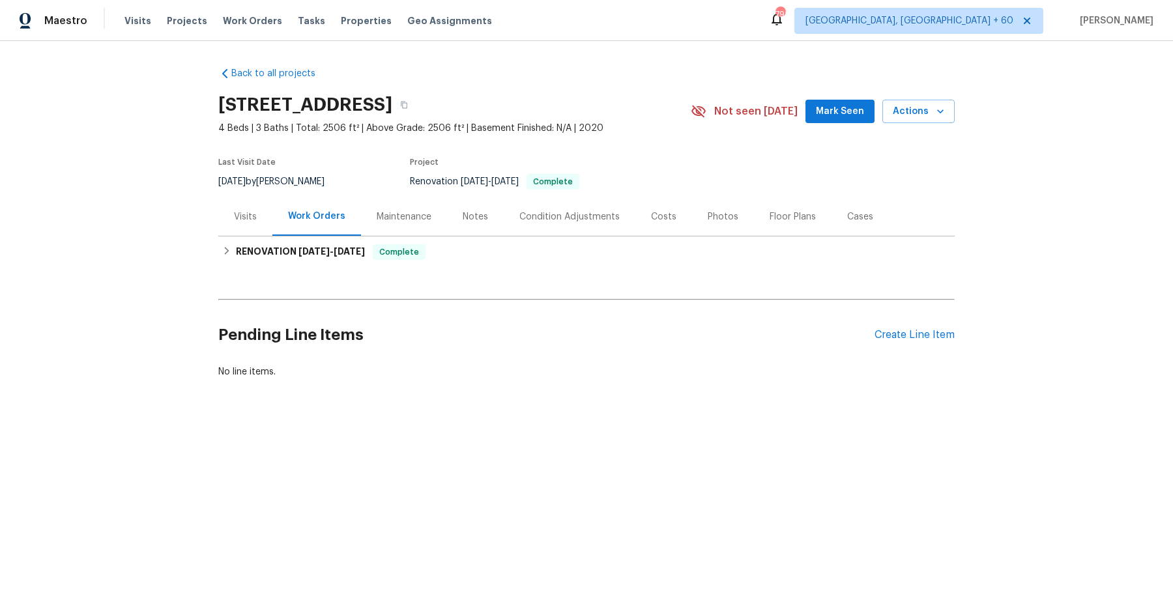
click at [241, 203] on div "Visits" at bounding box center [245, 216] width 54 height 38
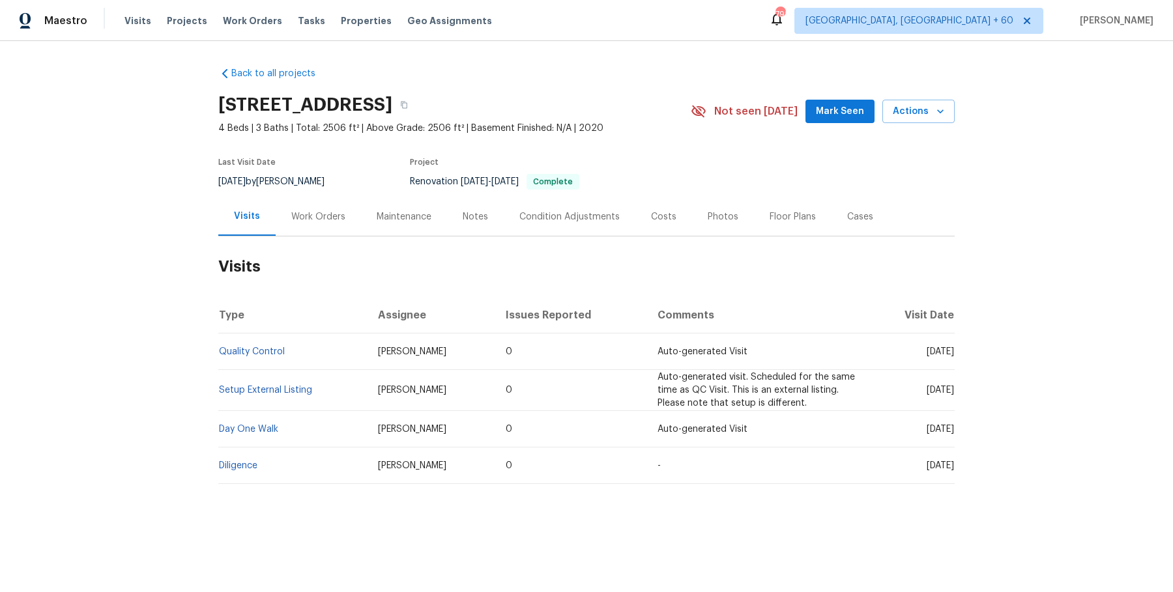
click at [240, 396] on td "Setup External Listing" at bounding box center [292, 390] width 149 height 41
click at [245, 390] on link "Setup External Listing" at bounding box center [265, 390] width 93 height 9
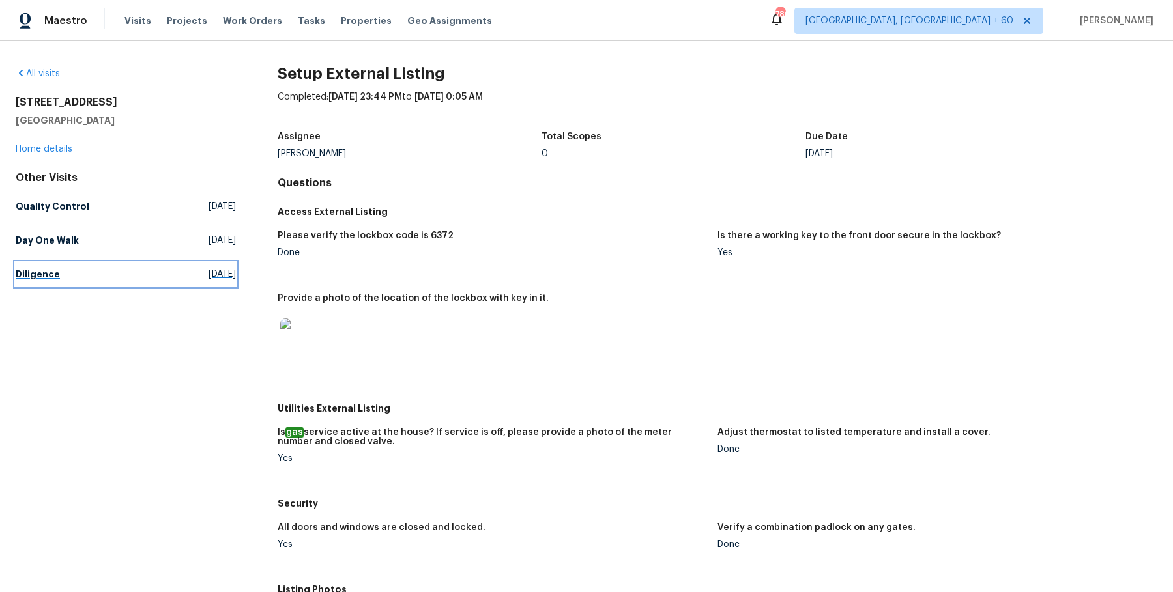
click at [50, 278] on h5 "Diligence" at bounding box center [38, 274] width 44 height 13
click at [55, 268] on h5 "Diligence" at bounding box center [38, 274] width 44 height 13
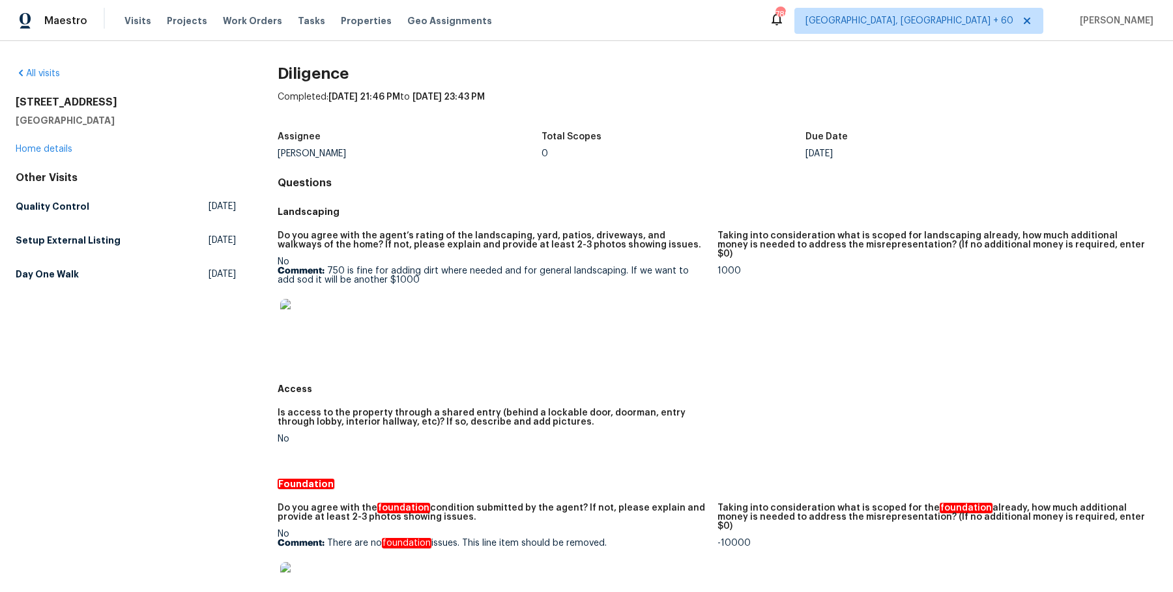
click at [78, 190] on div "Other Visits Quality Control Mon, Sep 08 2025 Setup External Listing Mon, Sep 0…" at bounding box center [126, 228] width 220 height 115
click at [72, 229] on link "Setup External Listing Mon, Sep 08 2025" at bounding box center [126, 240] width 220 height 23
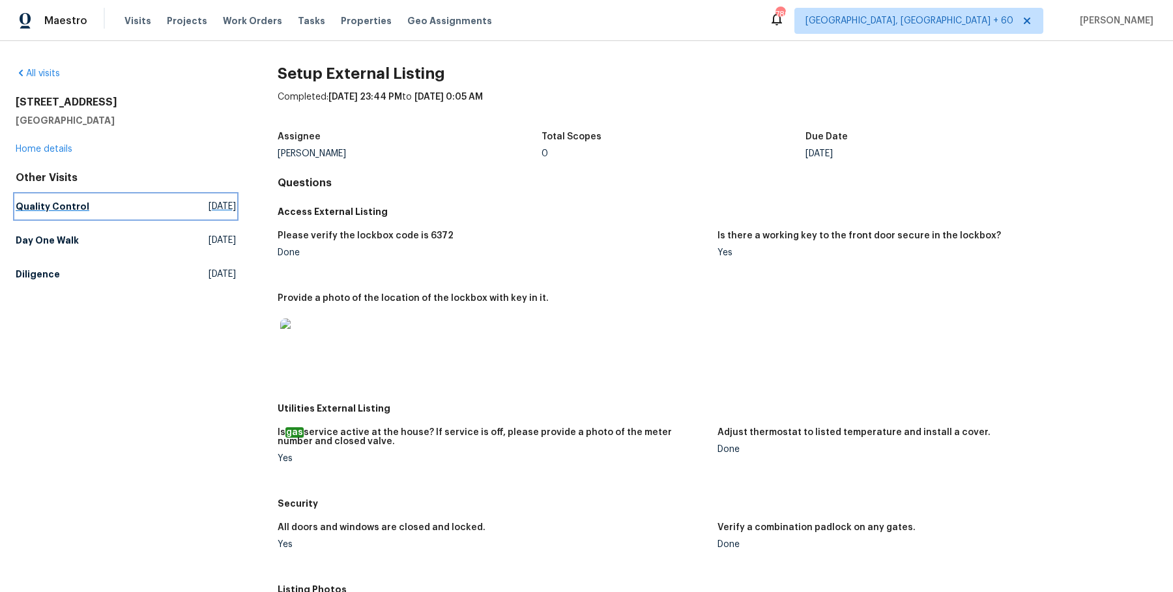
click at [81, 204] on h5 "Quality Control" at bounding box center [53, 206] width 74 height 13
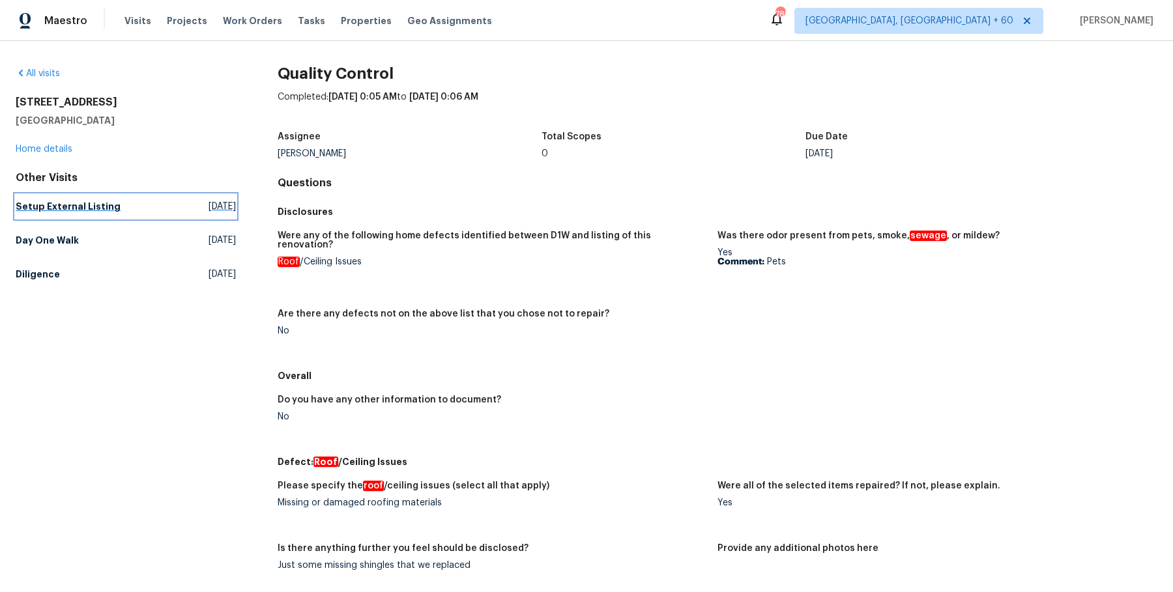
click at [72, 207] on h5 "Setup External Listing" at bounding box center [68, 206] width 105 height 13
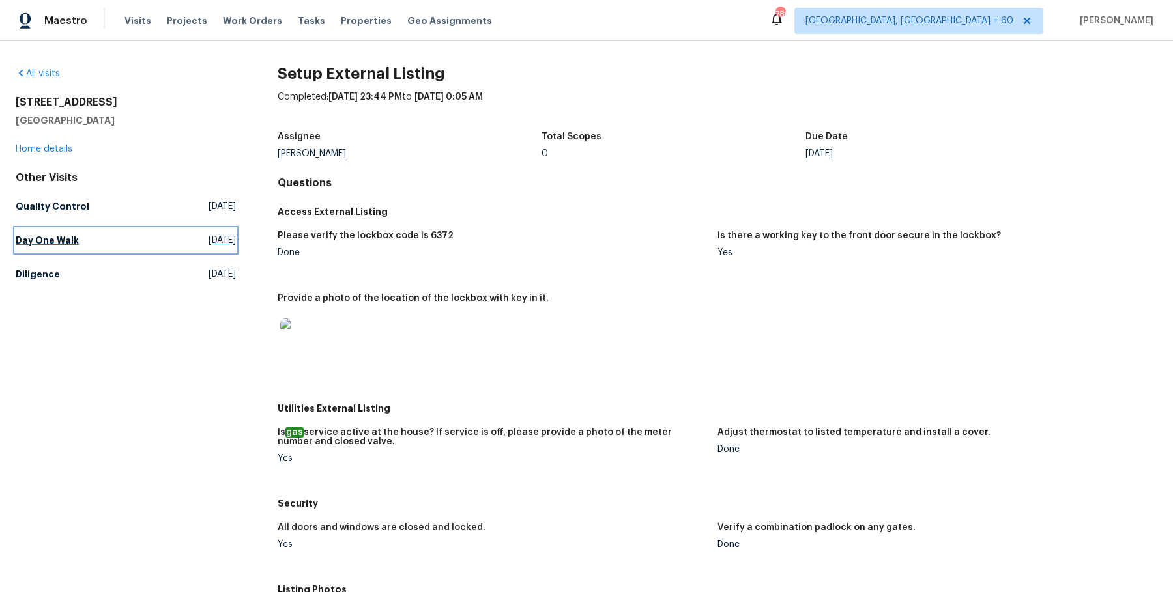
click at [70, 246] on h5 "Day One Walk" at bounding box center [47, 240] width 63 height 13
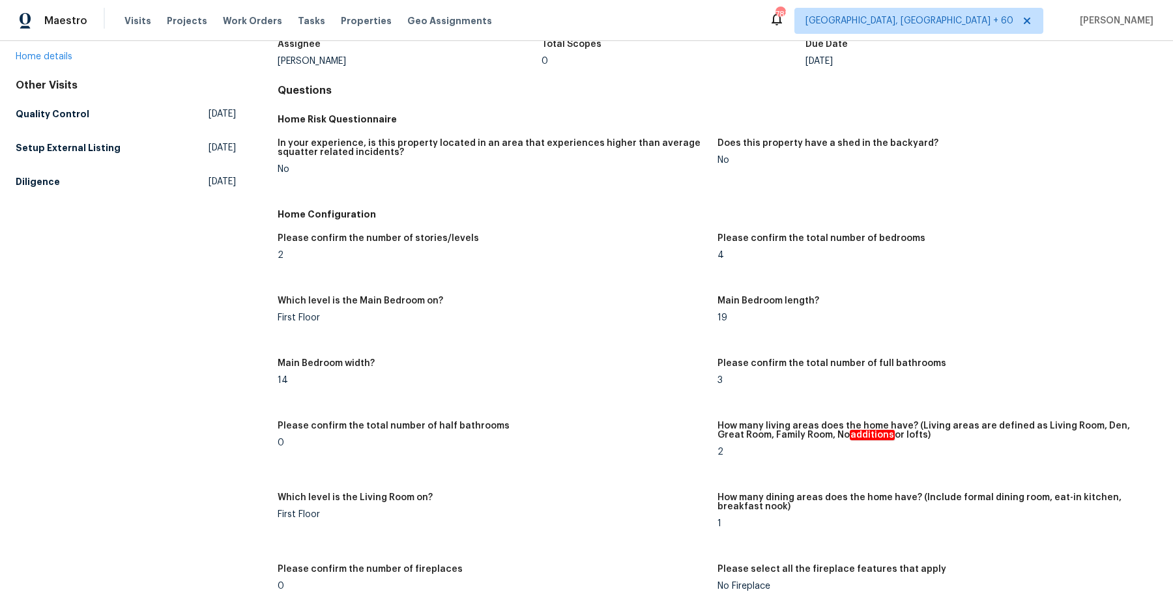
scroll to position [90, 0]
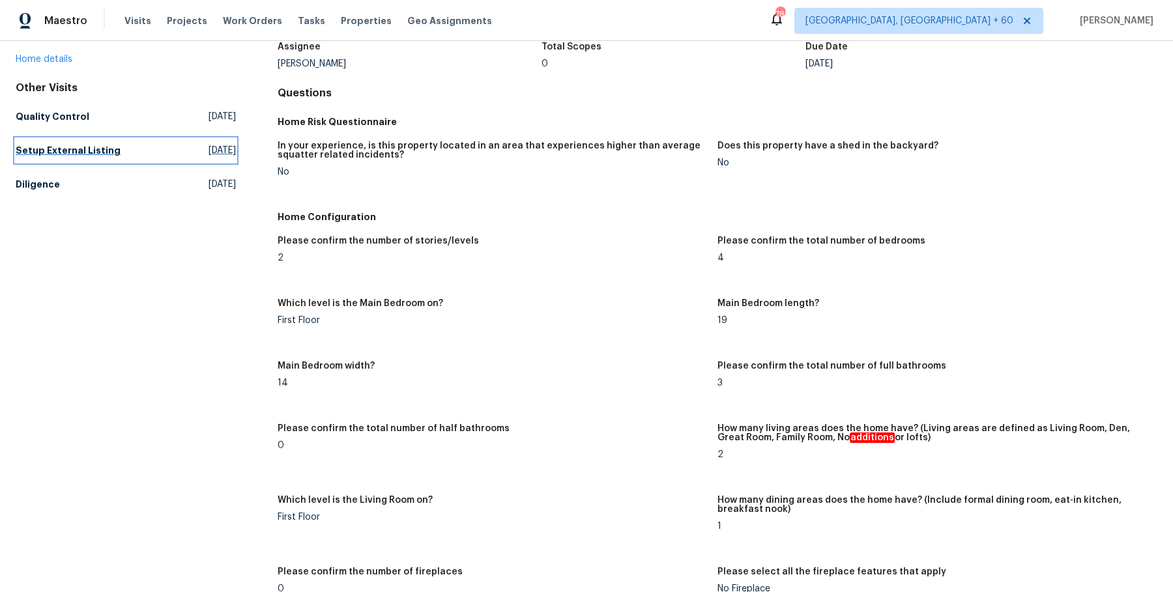
click at [38, 148] on h5 "Setup External Listing" at bounding box center [68, 150] width 105 height 13
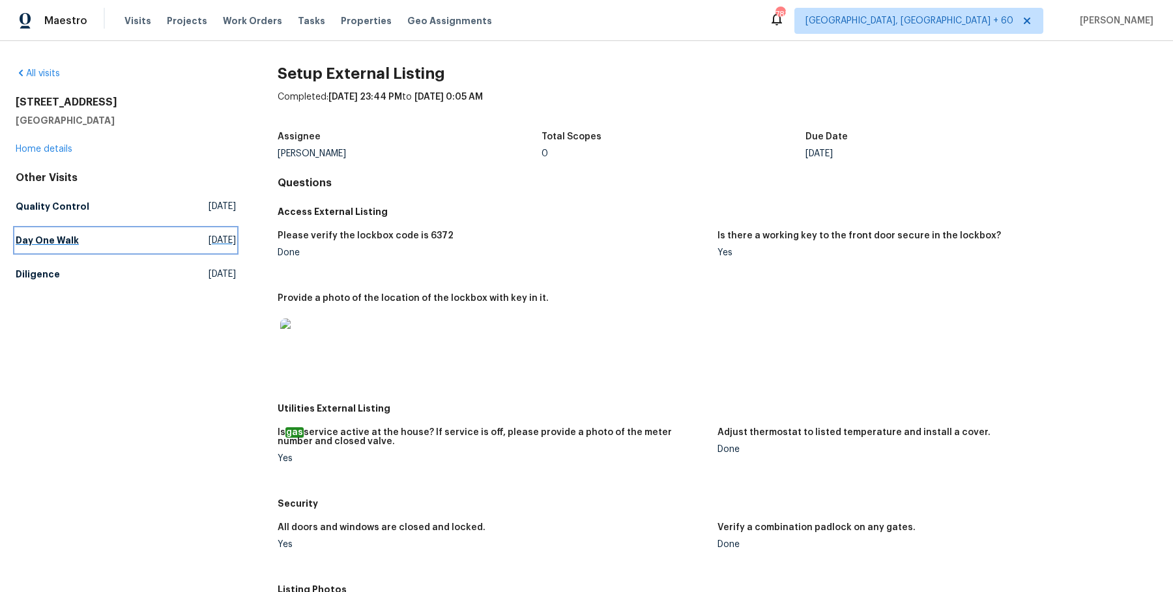
click at [68, 232] on link "Day One Walk Tue, Aug 19 2025" at bounding box center [126, 240] width 220 height 23
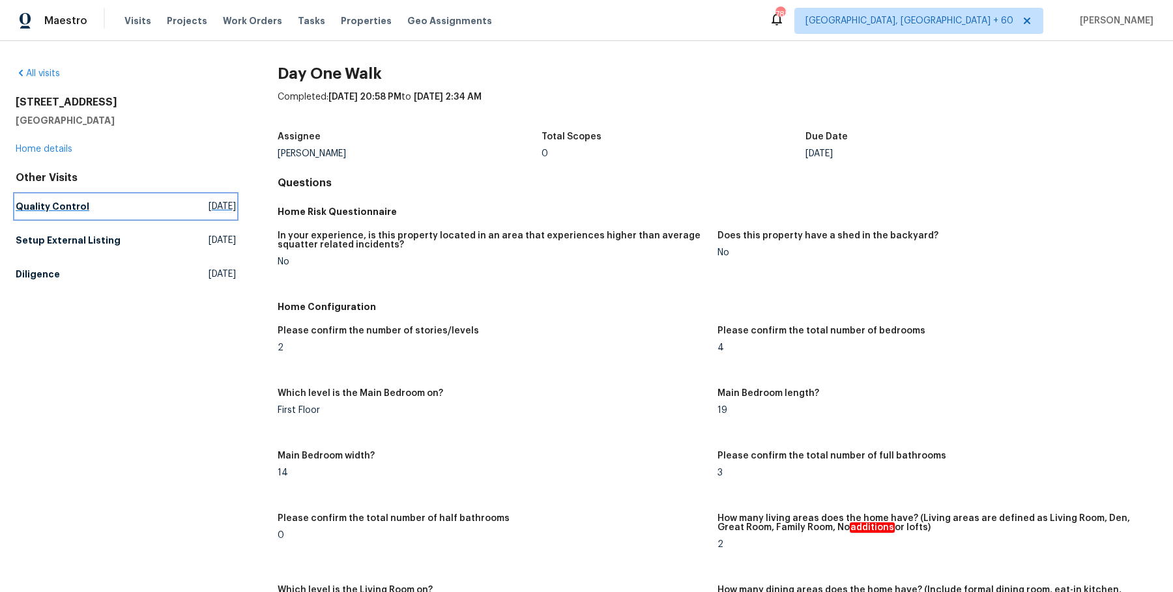
click at [44, 211] on h5 "Quality Control" at bounding box center [53, 206] width 74 height 13
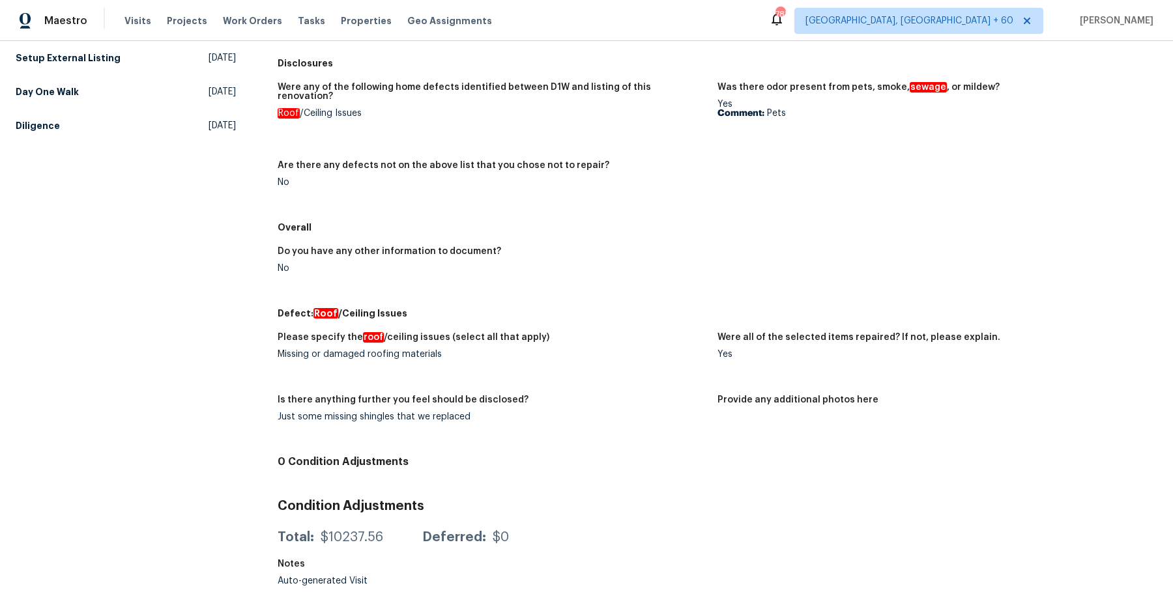
scroll to position [150, 0]
click at [59, 141] on div "All visits 721 Saddle Horn Way Royse City, TX 75189 Home details Other Visits S…" at bounding box center [126, 254] width 220 height 675
click at [49, 136] on div "All visits 721 Saddle Horn Way Royse City, TX 75189 Home details Other Visits S…" at bounding box center [126, 254] width 220 height 675
click at [48, 124] on h5 "Diligence" at bounding box center [38, 124] width 44 height 13
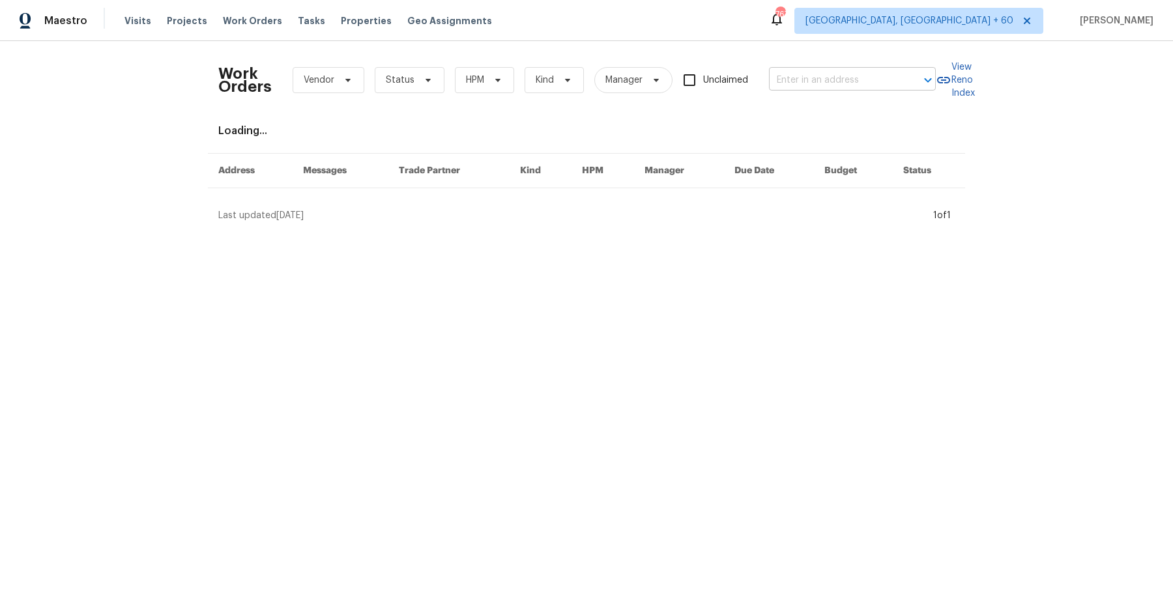
click at [847, 71] on input "text" at bounding box center [834, 80] width 130 height 20
type input "v"
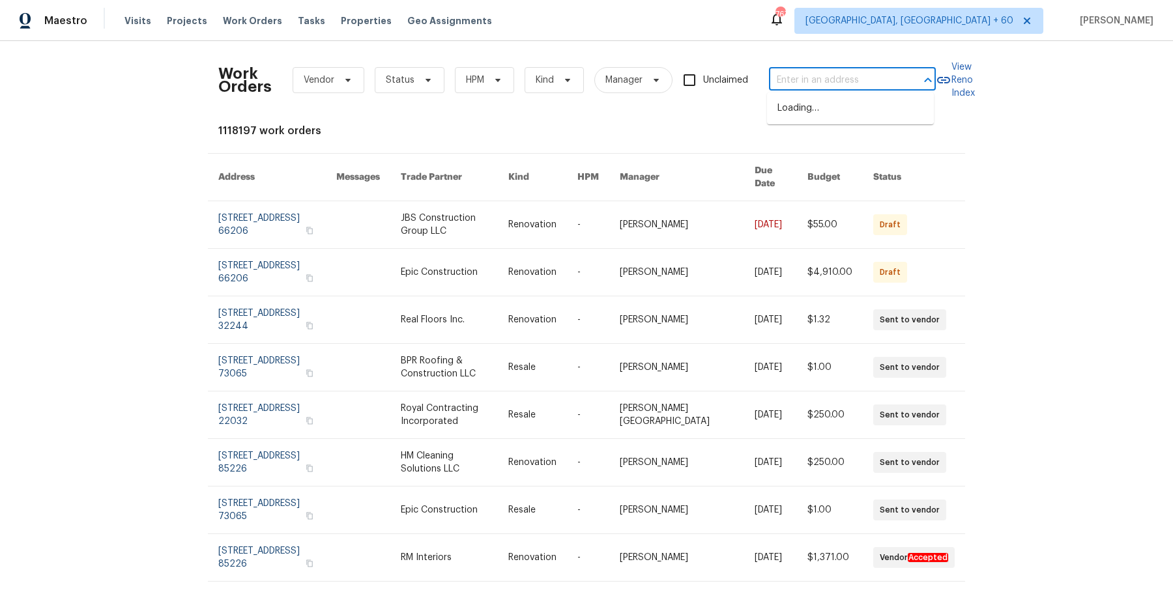
paste input "[STREET_ADDRESS]"
type input "[STREET_ADDRESS]"
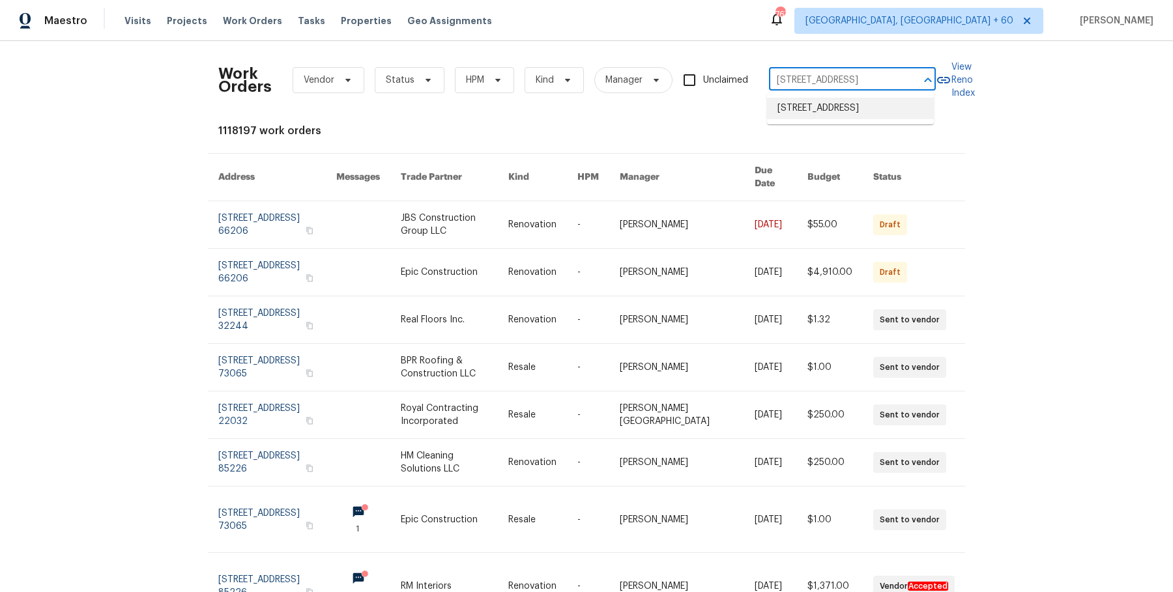
click at [822, 109] on li "[STREET_ADDRESS]" at bounding box center [850, 108] width 167 height 21
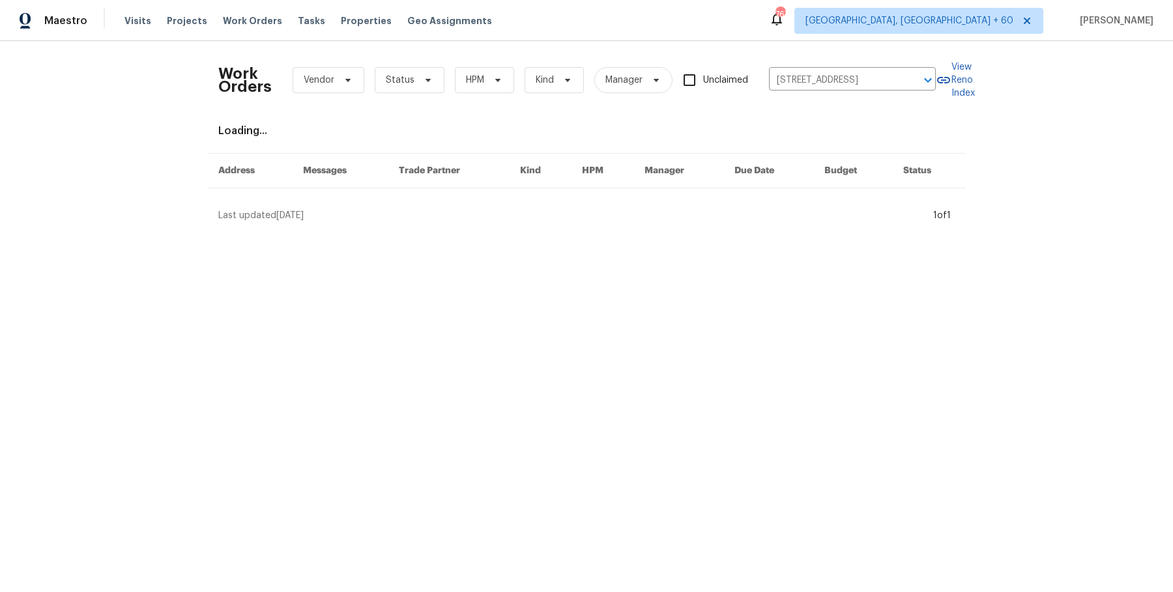
click at [822, 109] on div "Work Orders Vendor Status HPM Kind Manager Unclaimed [STREET_ADDRESS] ​ View Re…" at bounding box center [586, 136] width 736 height 171
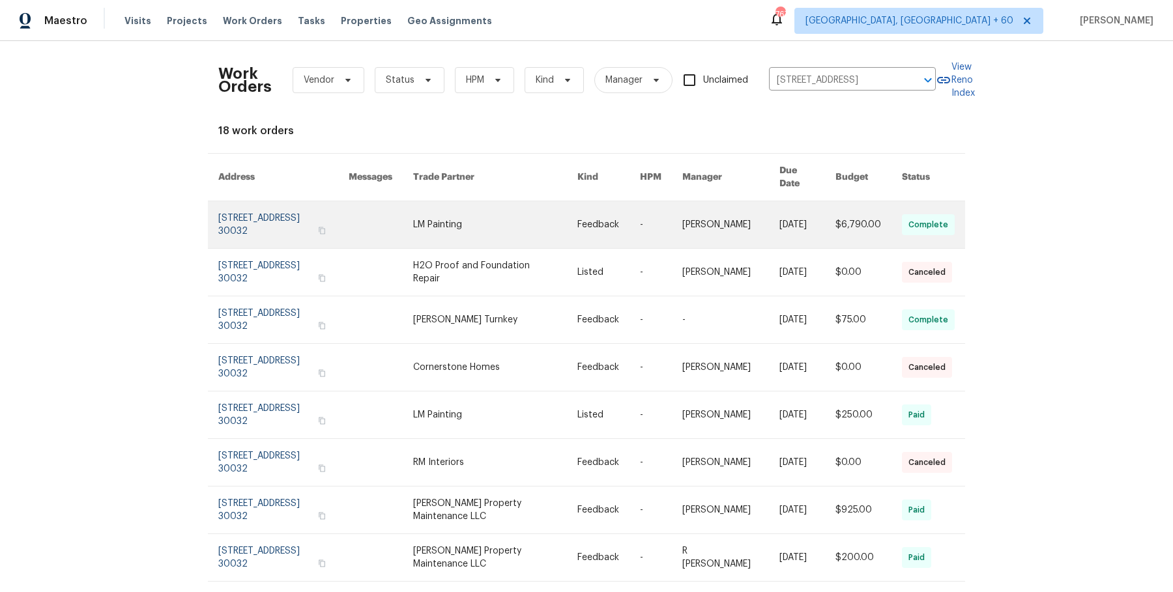
click at [701, 221] on link at bounding box center [730, 224] width 96 height 47
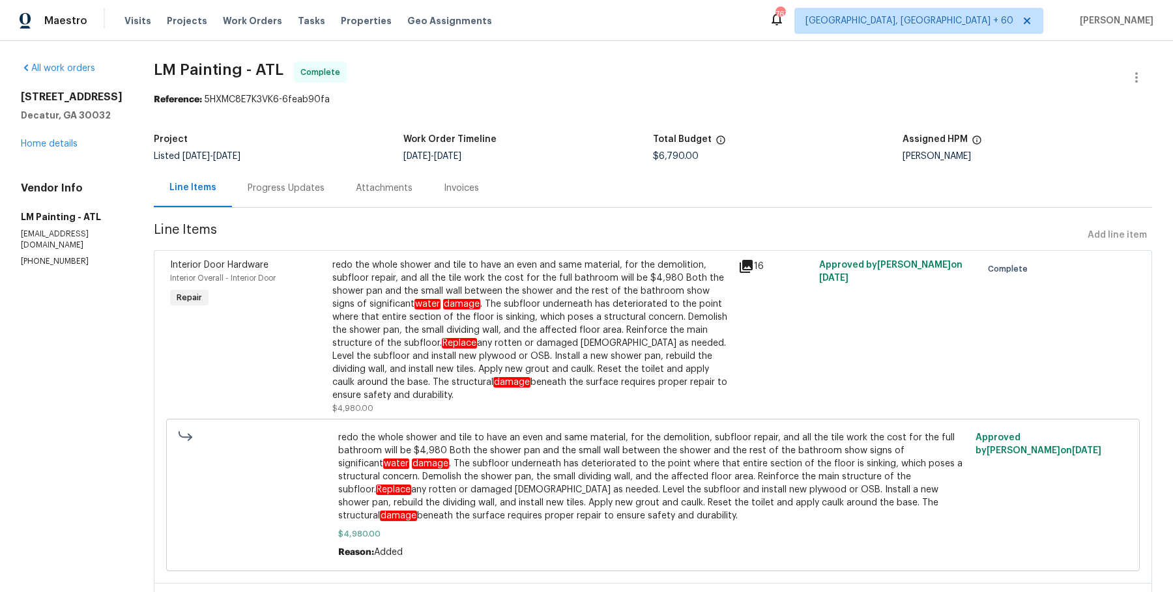
click at [79, 148] on div "[STREET_ADDRESS] Home details" at bounding box center [72, 121] width 102 height 60
click at [76, 148] on link "Home details" at bounding box center [49, 143] width 57 height 9
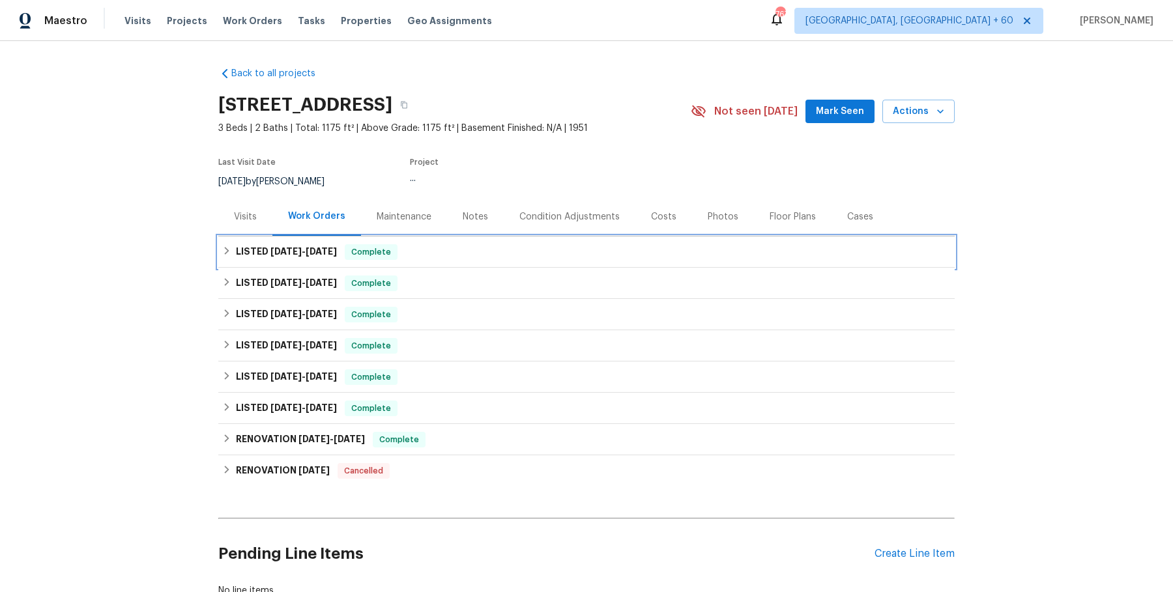
click at [463, 255] on div "LISTED [DATE] - [DATE] Complete" at bounding box center [586, 252] width 728 height 16
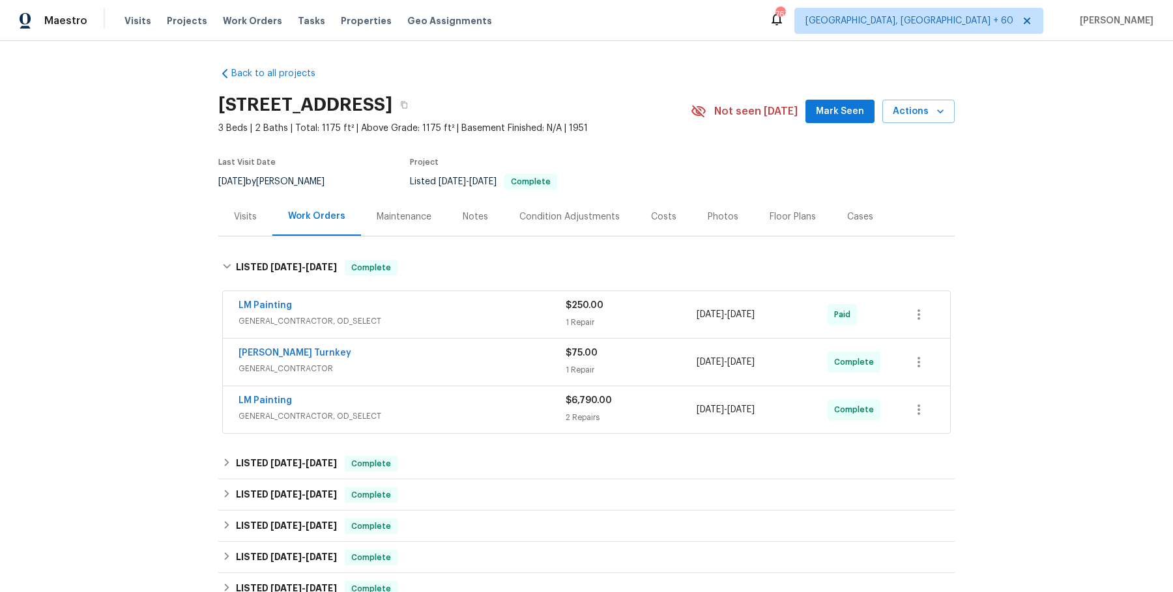
click at [441, 319] on span "GENERAL_CONTRACTOR, OD_SELECT" at bounding box center [401, 321] width 327 height 13
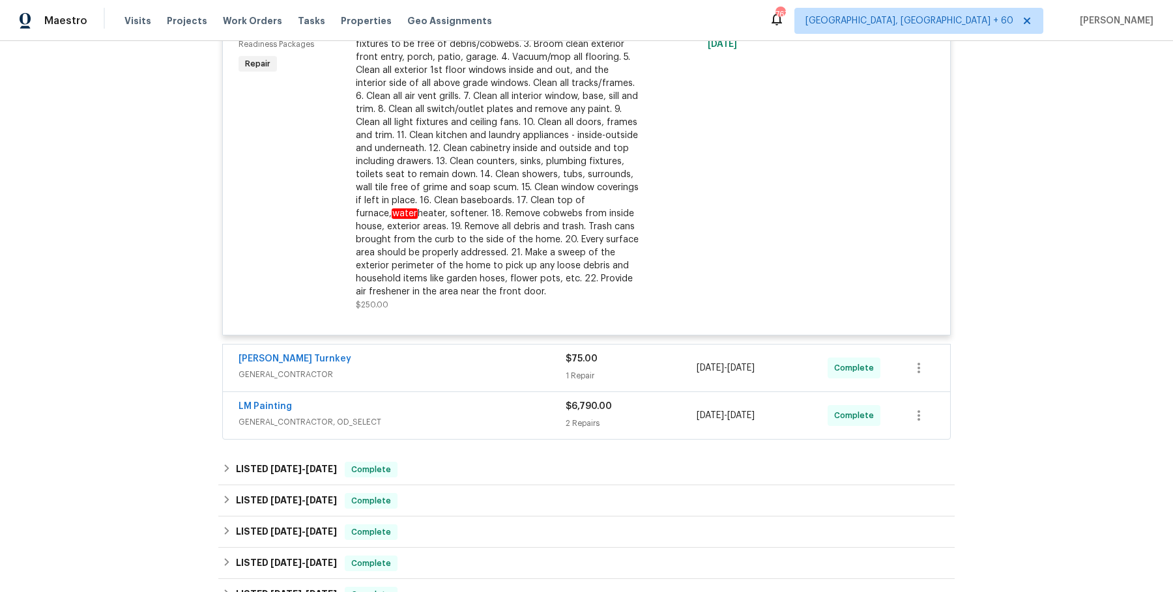
scroll to position [355, 0]
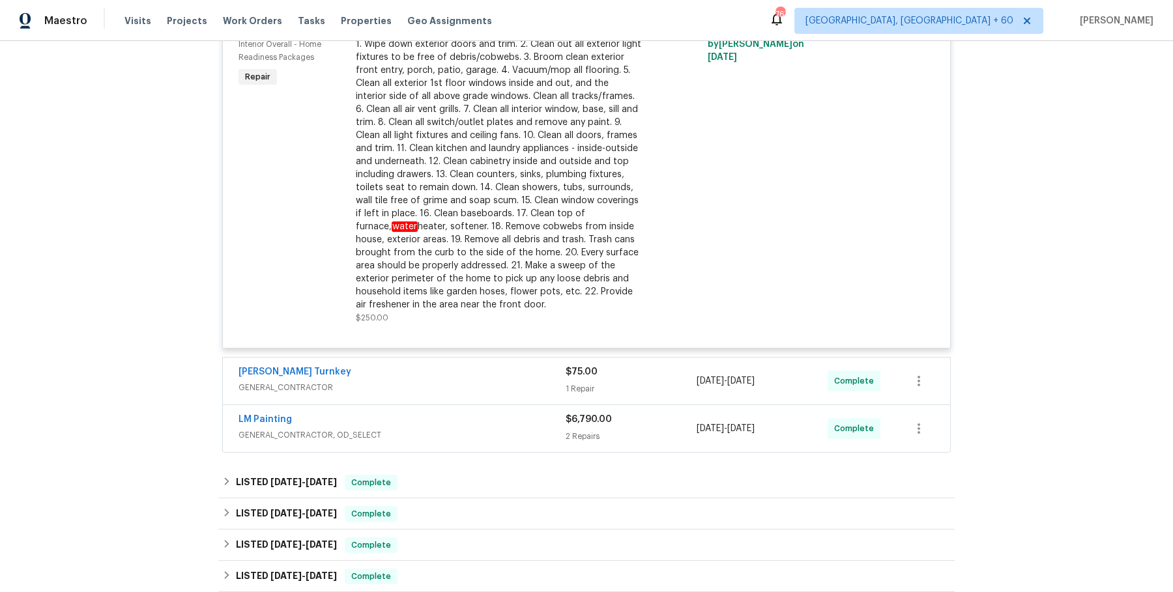
click at [482, 362] on div "[PERSON_NAME] Turnkey GENERAL_CONTRACTOR $75.00 1 Repair [DATE] - [DATE] Comple…" at bounding box center [586, 381] width 727 height 47
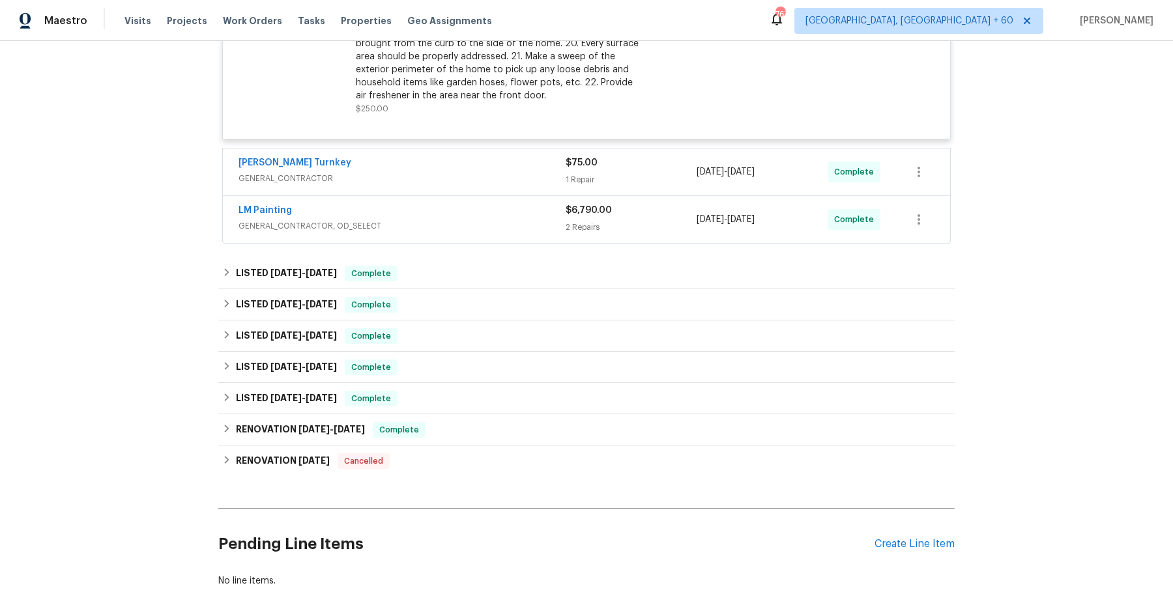
scroll to position [564, 0]
click at [526, 179] on span "GENERAL_CONTRACTOR" at bounding box center [401, 178] width 327 height 13
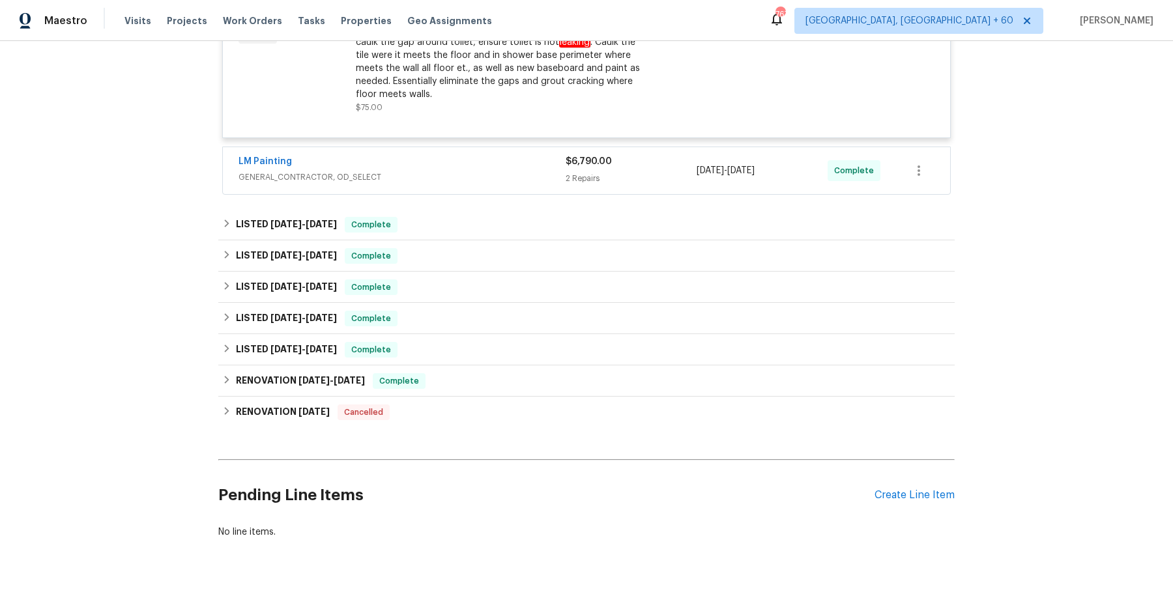
click at [524, 182] on div "LM Painting GENERAL_CONTRACTOR, OD_SELECT" at bounding box center [401, 170] width 327 height 31
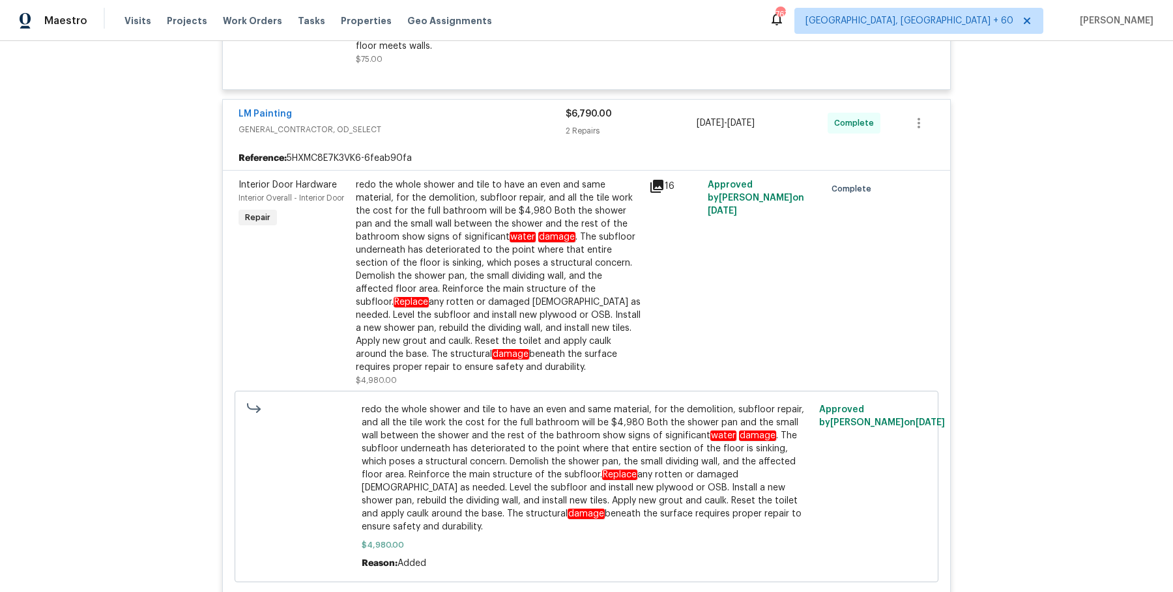
scroll to position [1487, 0]
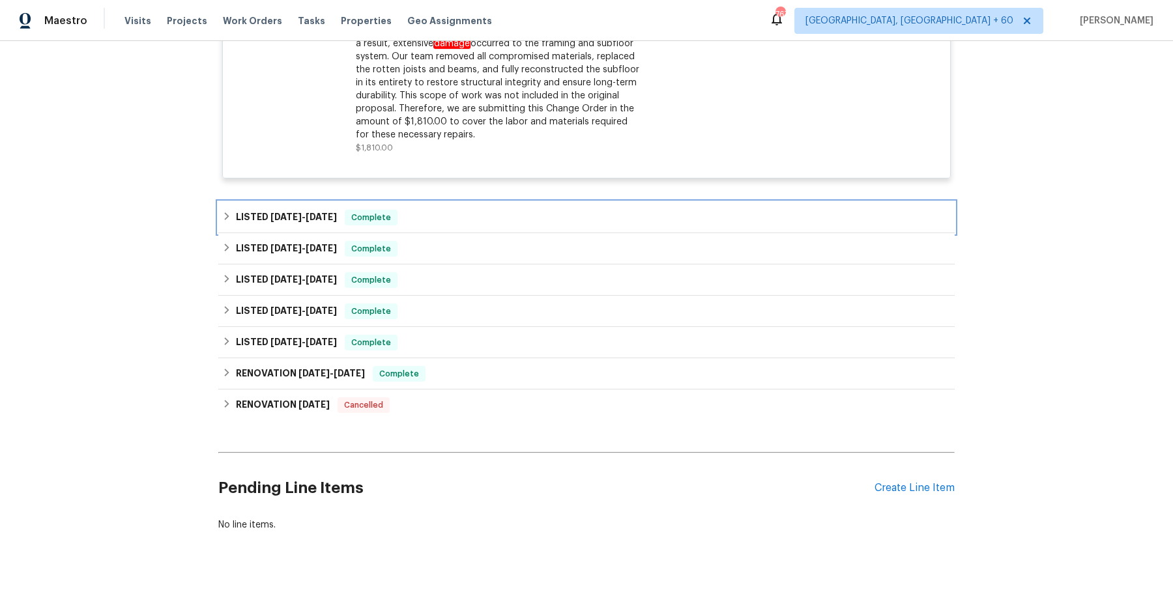
click at [507, 202] on div "LISTED [DATE] - [DATE] Complete" at bounding box center [586, 217] width 736 height 31
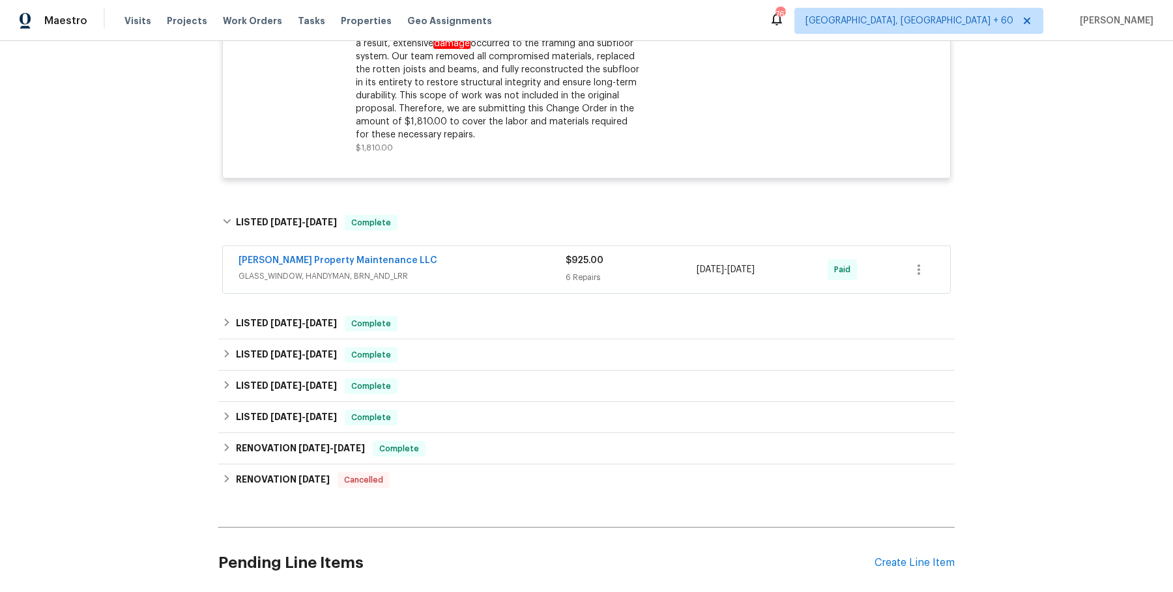
click at [481, 270] on span "GLASS_WINDOW, HANDYMAN, BRN_AND_LRR" at bounding box center [401, 276] width 327 height 13
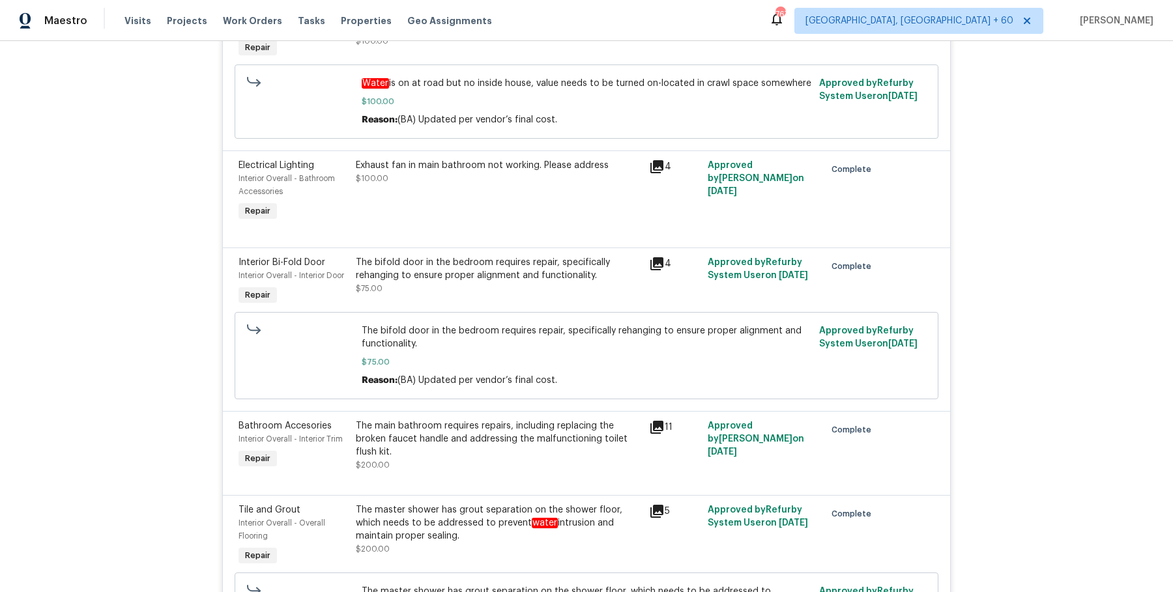
scroll to position [2375, 0]
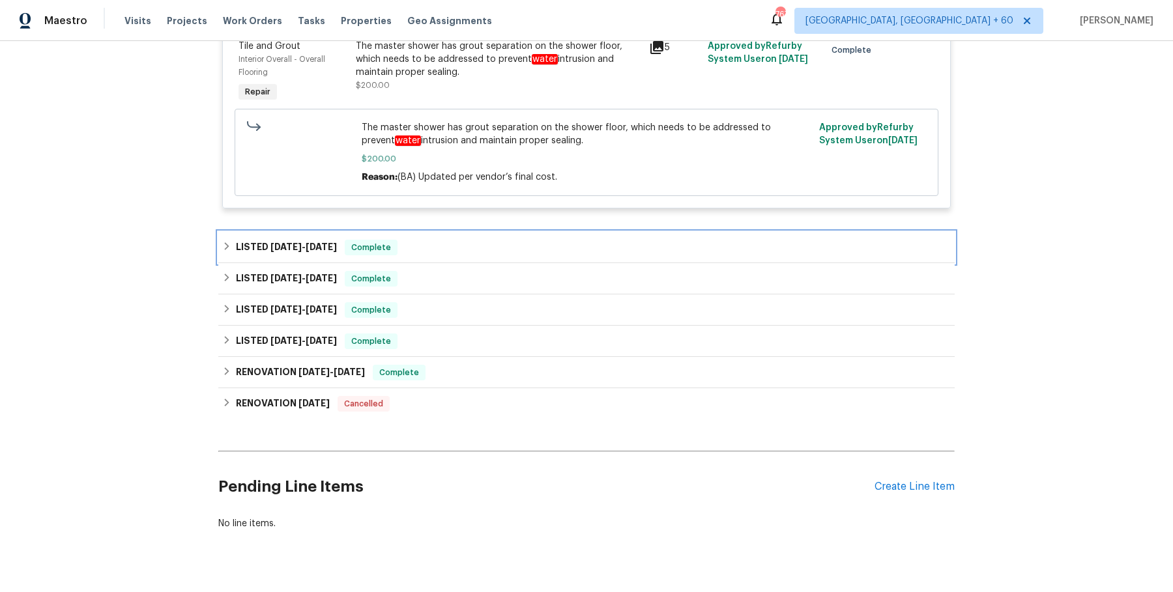
click at [472, 240] on div "LISTED [DATE] - [DATE] Complete" at bounding box center [586, 248] width 728 height 16
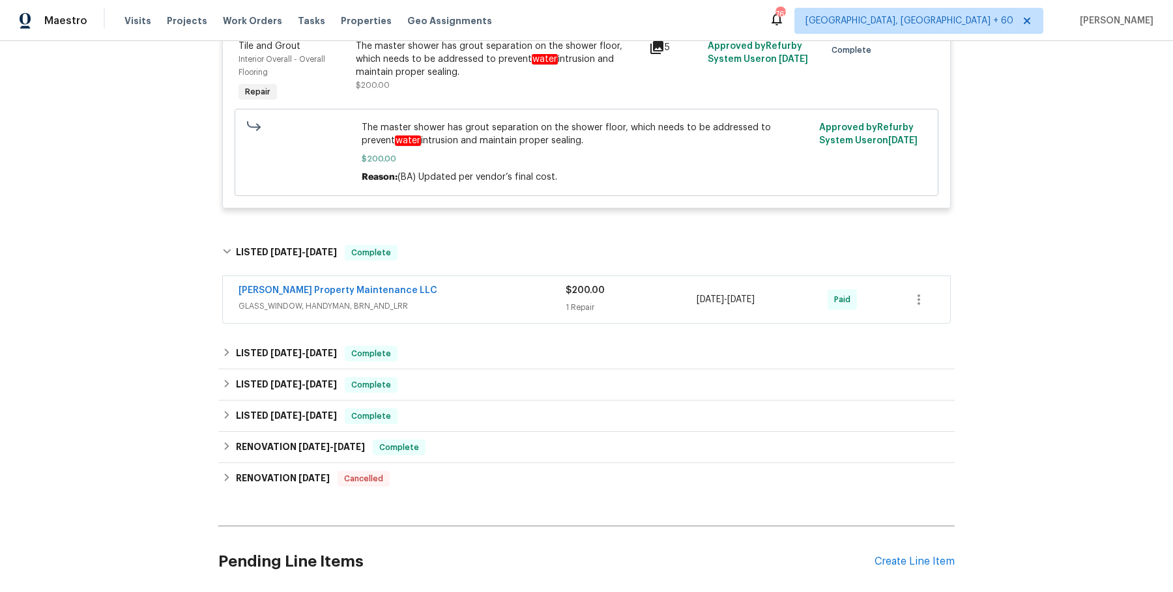
click at [434, 284] on div "[PERSON_NAME] Property Maintenance LLC" at bounding box center [401, 292] width 327 height 16
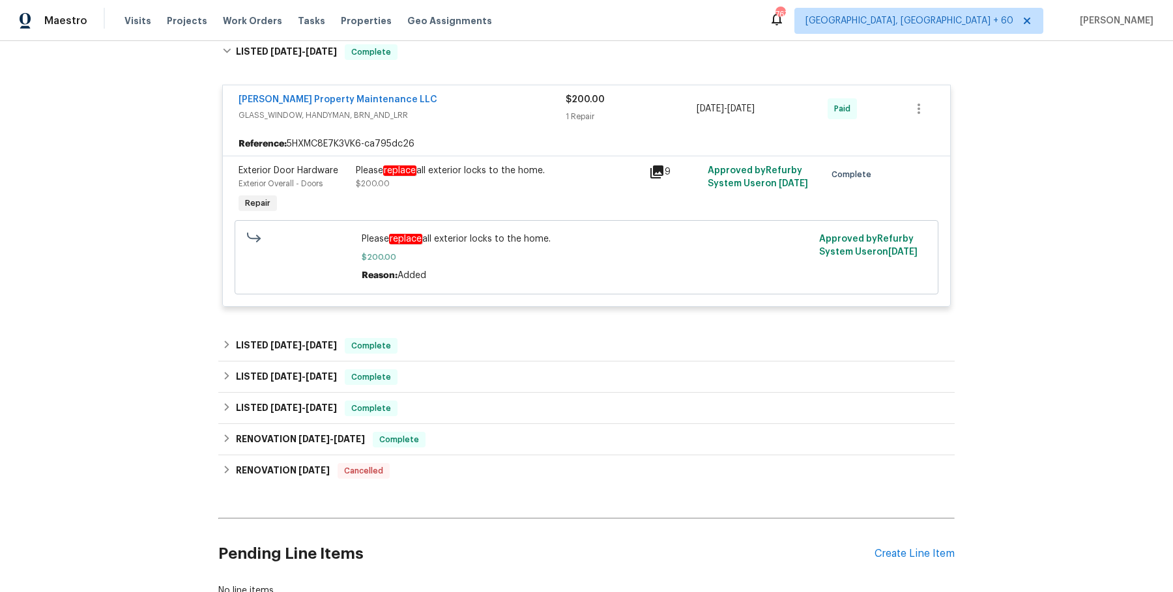
scroll to position [2642, 0]
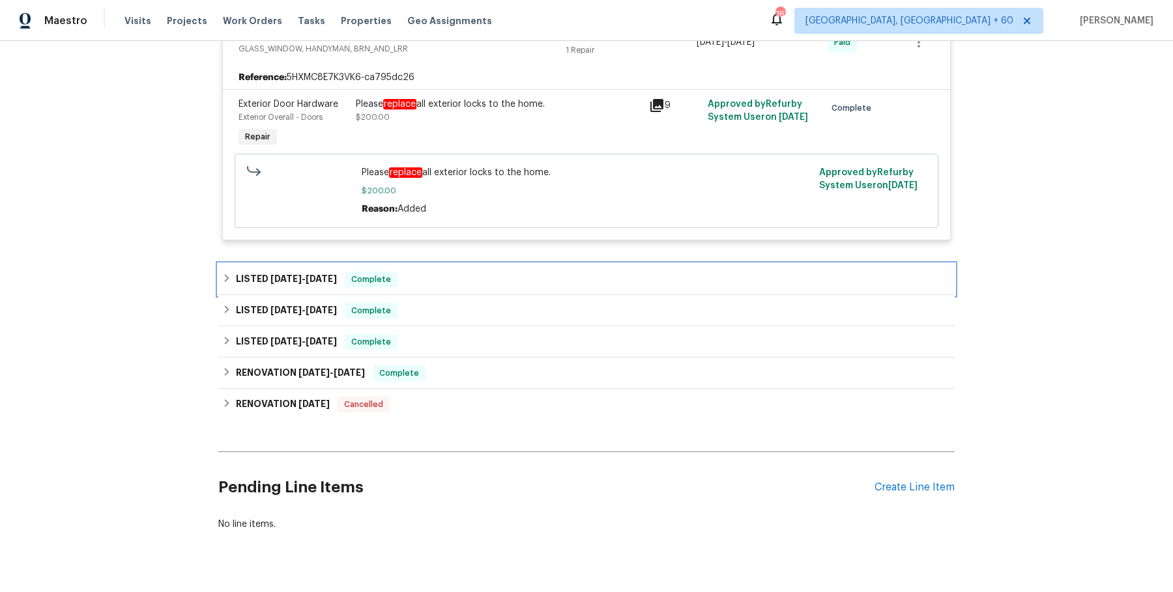
click at [439, 272] on div "LISTED [DATE] - [DATE] Complete" at bounding box center [586, 280] width 728 height 16
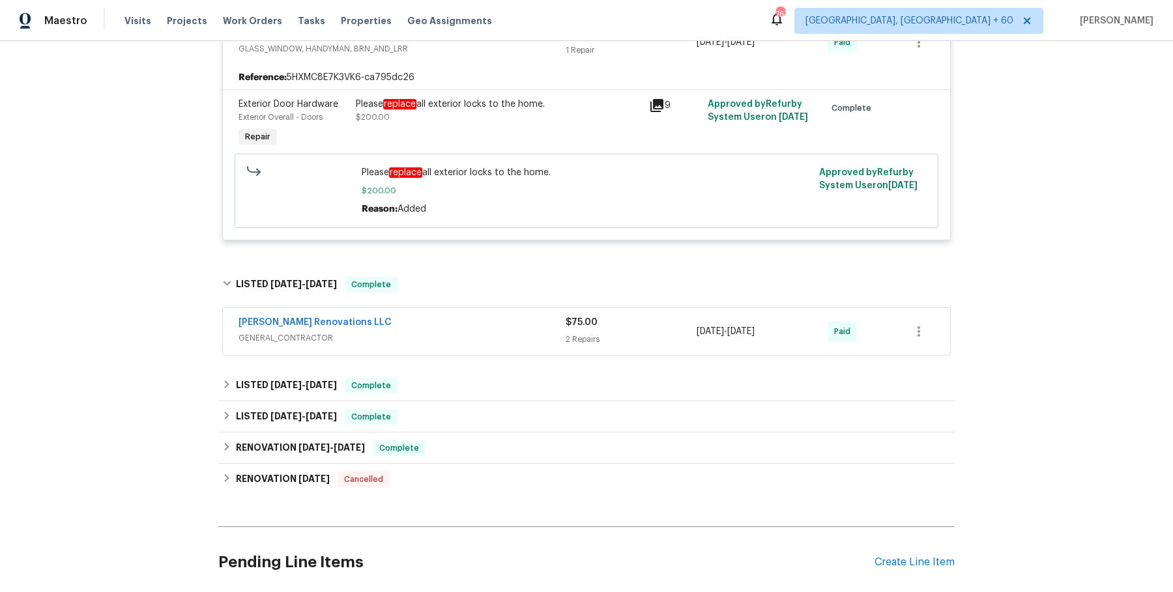
click at [431, 316] on div "[PERSON_NAME] Renovations LLC" at bounding box center [401, 324] width 327 height 16
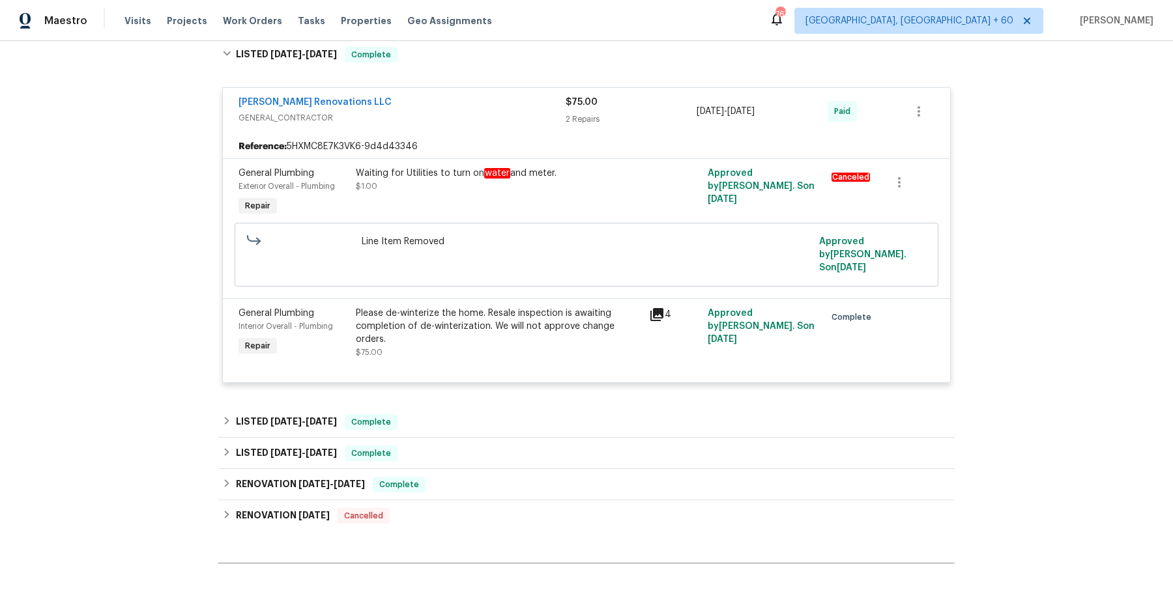
scroll to position [2969, 0]
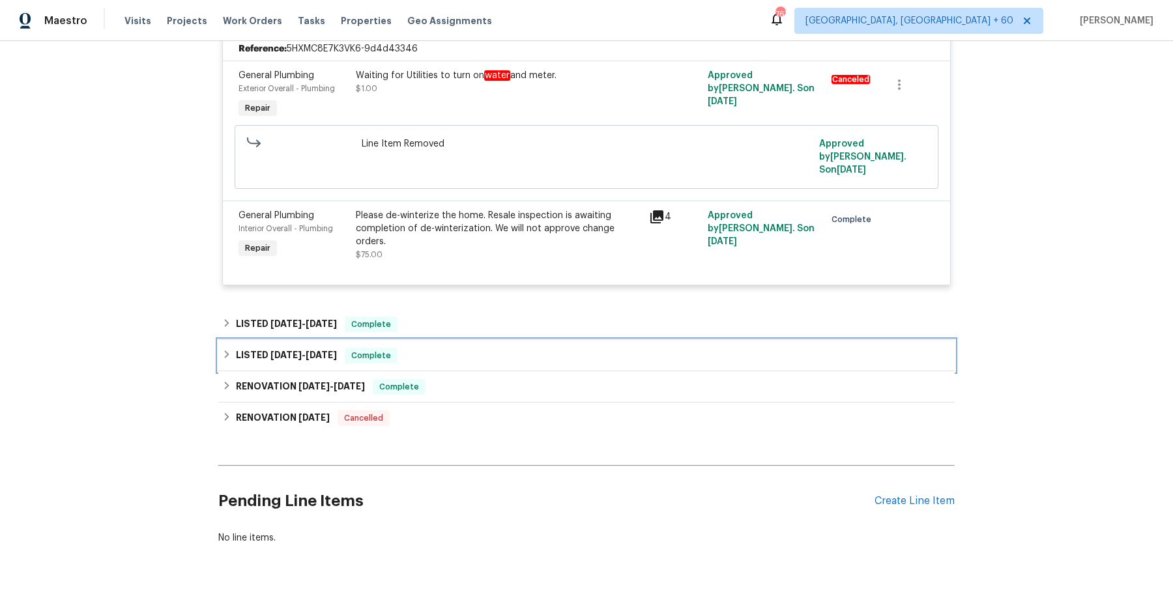
click at [434, 340] on div "LISTED 10/2/24 - 10/9/24 Complete" at bounding box center [586, 355] width 736 height 31
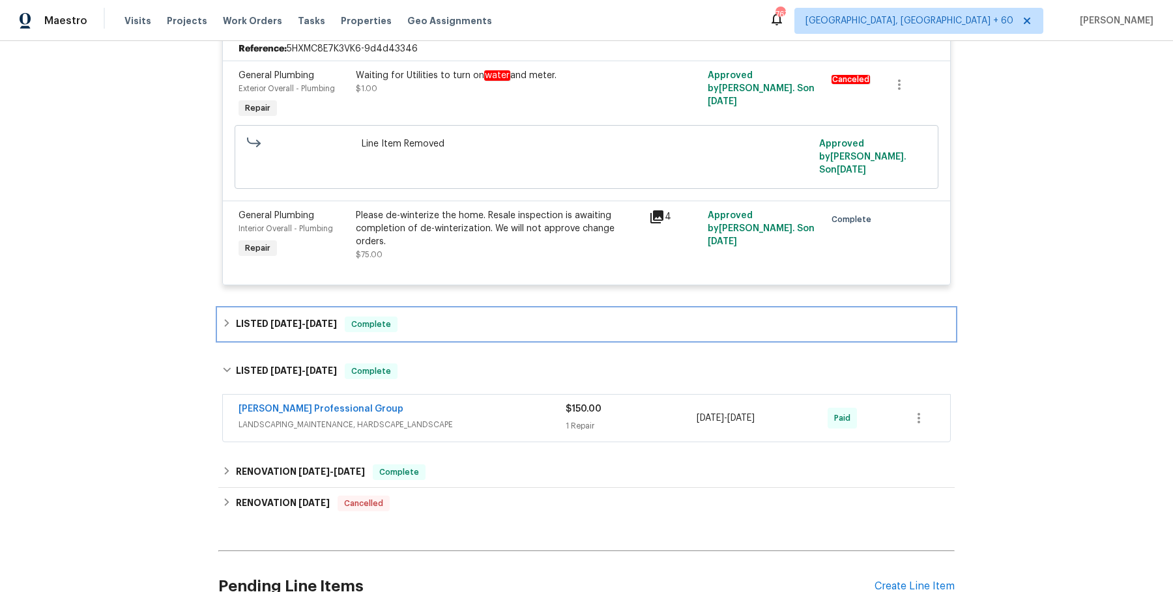
click at [435, 317] on div "LISTED 12/30/24 - 1/8/25 Complete" at bounding box center [586, 325] width 728 height 16
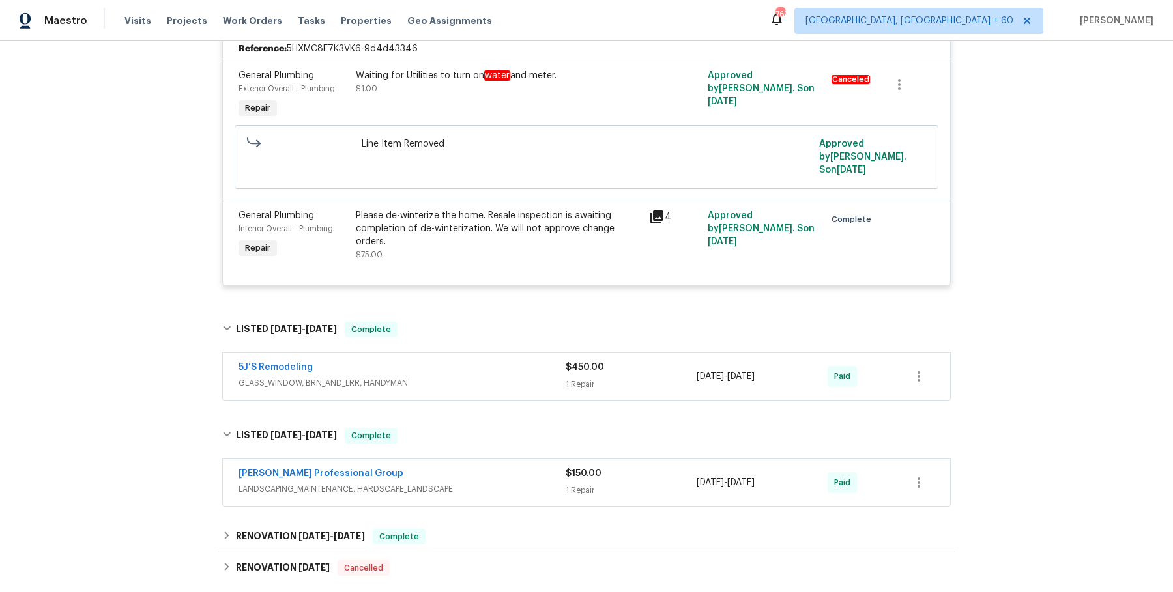
click at [435, 361] on div "5J’S Remodeling" at bounding box center [401, 369] width 327 height 16
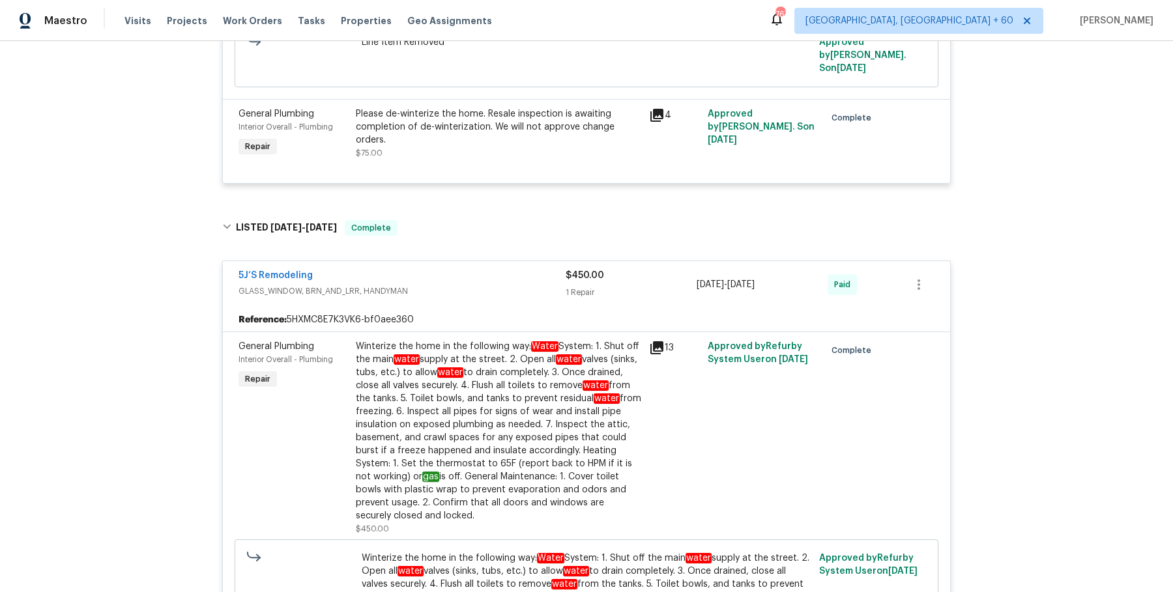
scroll to position [3558, 0]
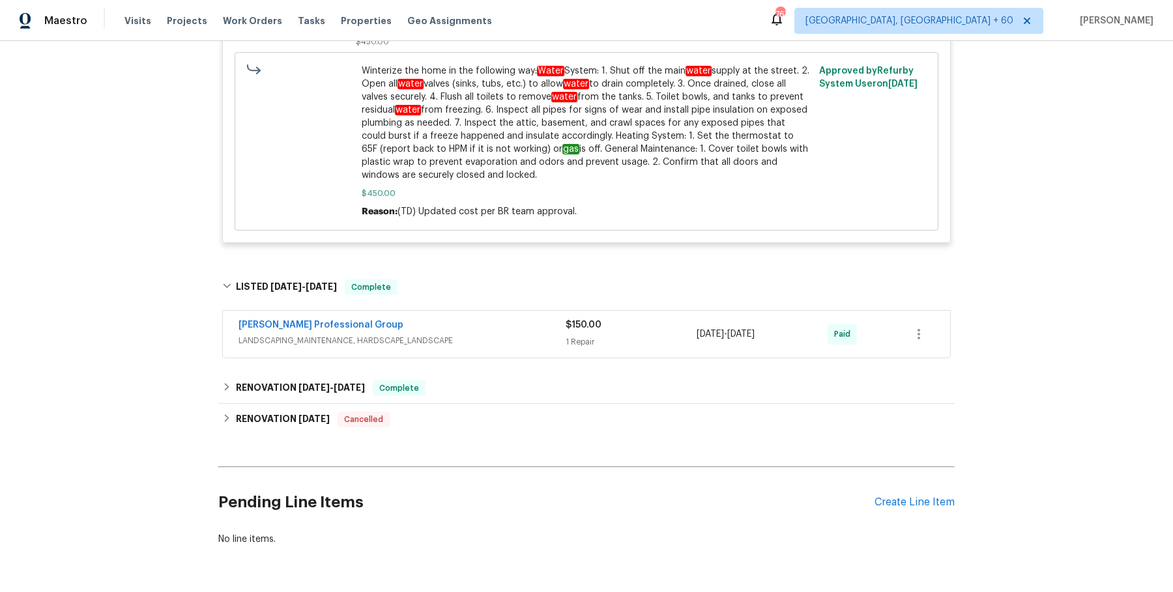
click at [481, 319] on div "Ramsey's Professional Group" at bounding box center [401, 327] width 327 height 16
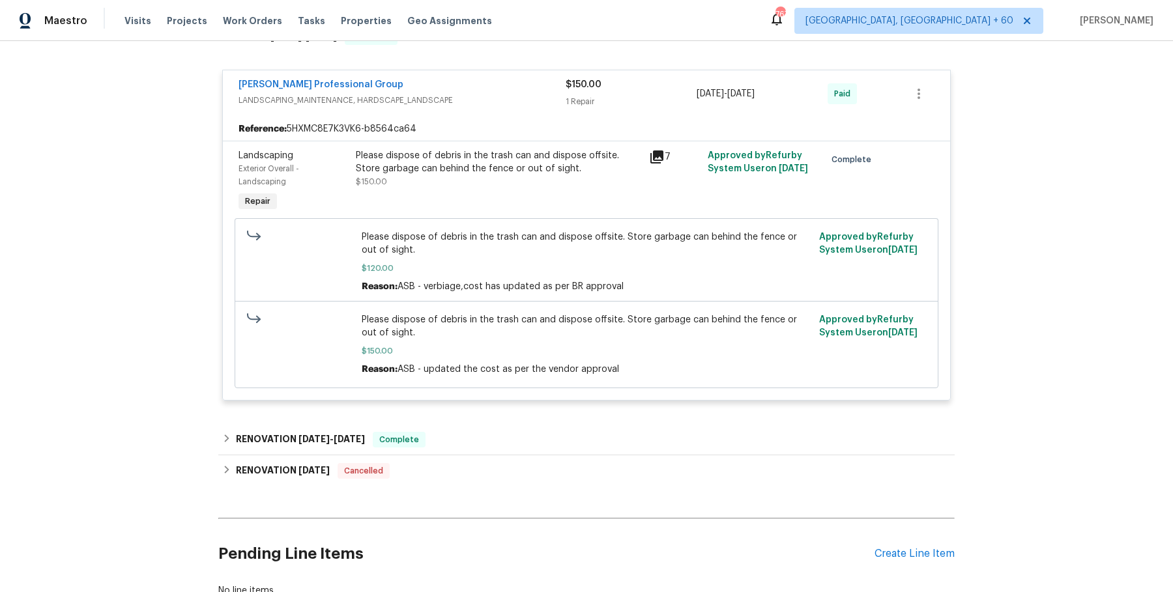
scroll to position [3820, 0]
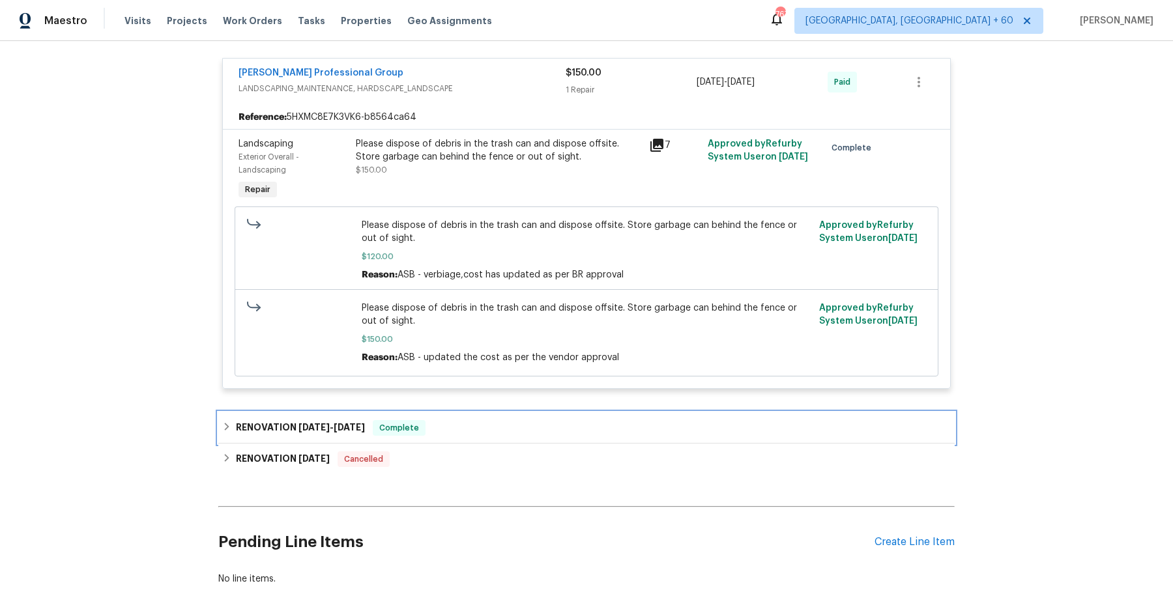
click at [588, 420] on div "RENOVATION 8/16/24 - 9/15/24 Complete" at bounding box center [586, 428] width 728 height 16
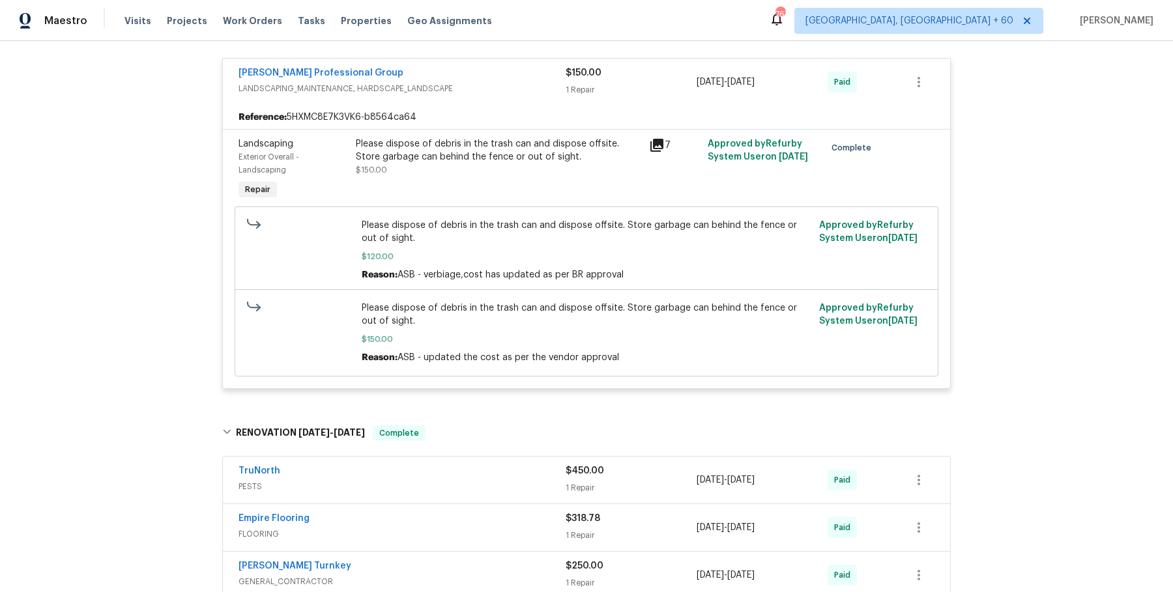
click at [554, 464] on div "TruNorth" at bounding box center [401, 472] width 327 height 16
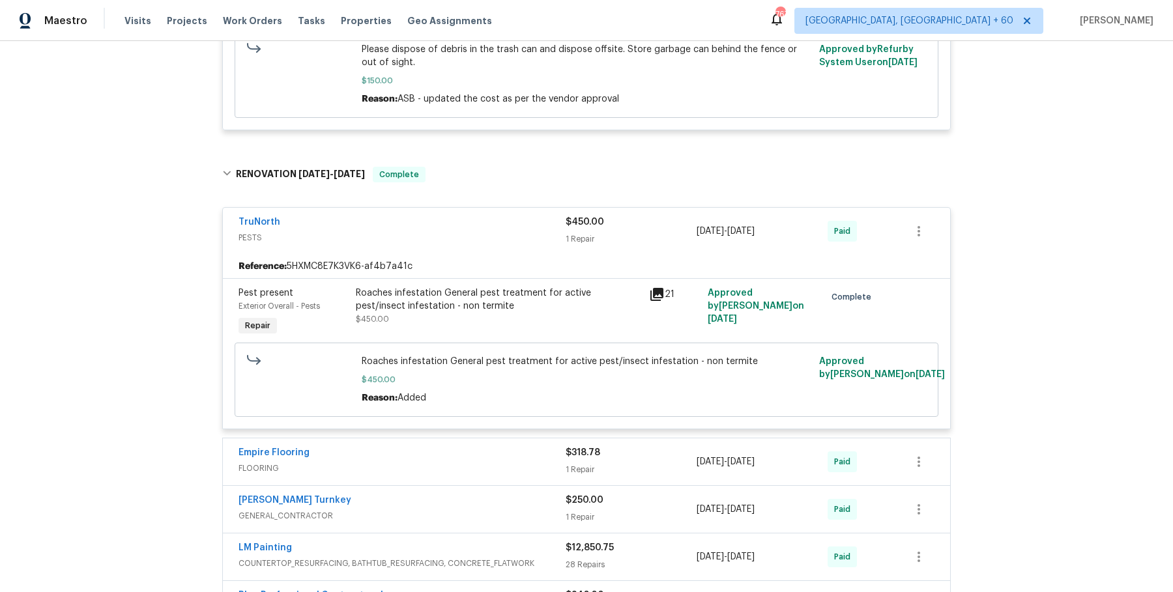
click at [554, 462] on span "FLOORING" at bounding box center [401, 468] width 327 height 13
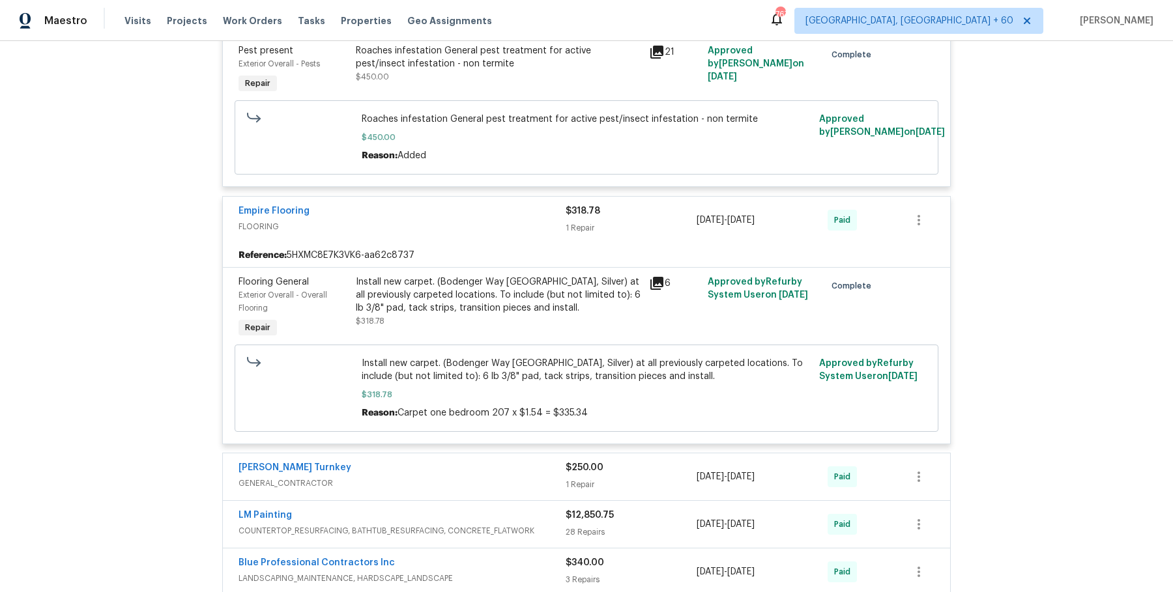
scroll to position [4322, 0]
click at [513, 461] on div "Davis Turnkey" at bounding box center [401, 469] width 327 height 16
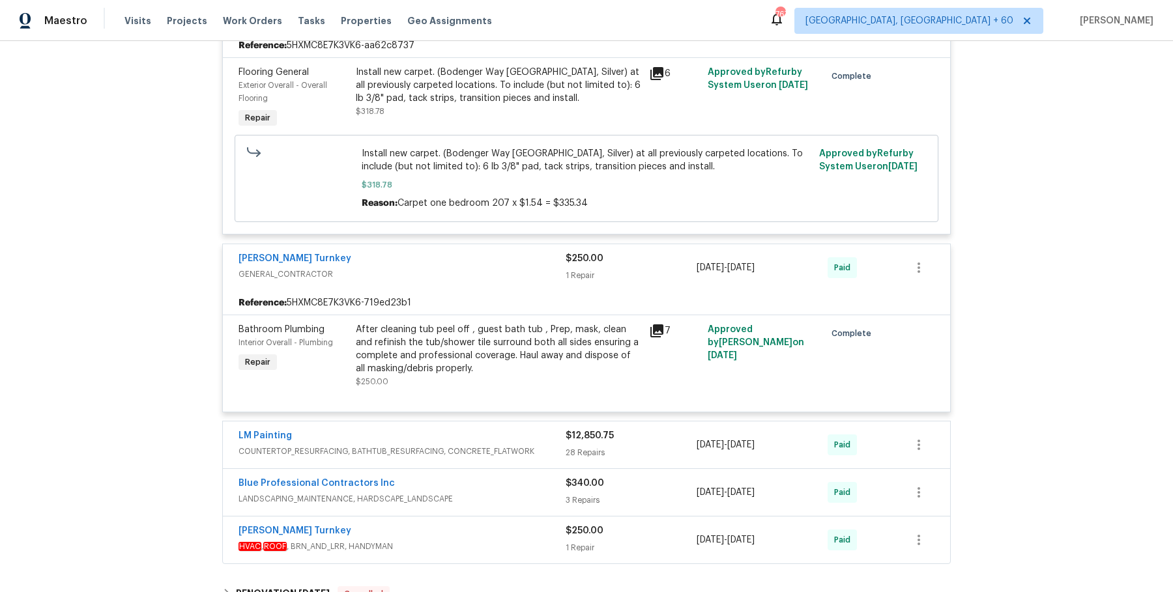
scroll to position [4532, 0]
click at [513, 468] on div "Blue Professional Contractors Inc LANDSCAPING_MAINTENANCE, HARDSCAPE_LANDSCAPE …" at bounding box center [586, 491] width 727 height 47
click at [520, 429] on div "LM Painting" at bounding box center [401, 437] width 327 height 16
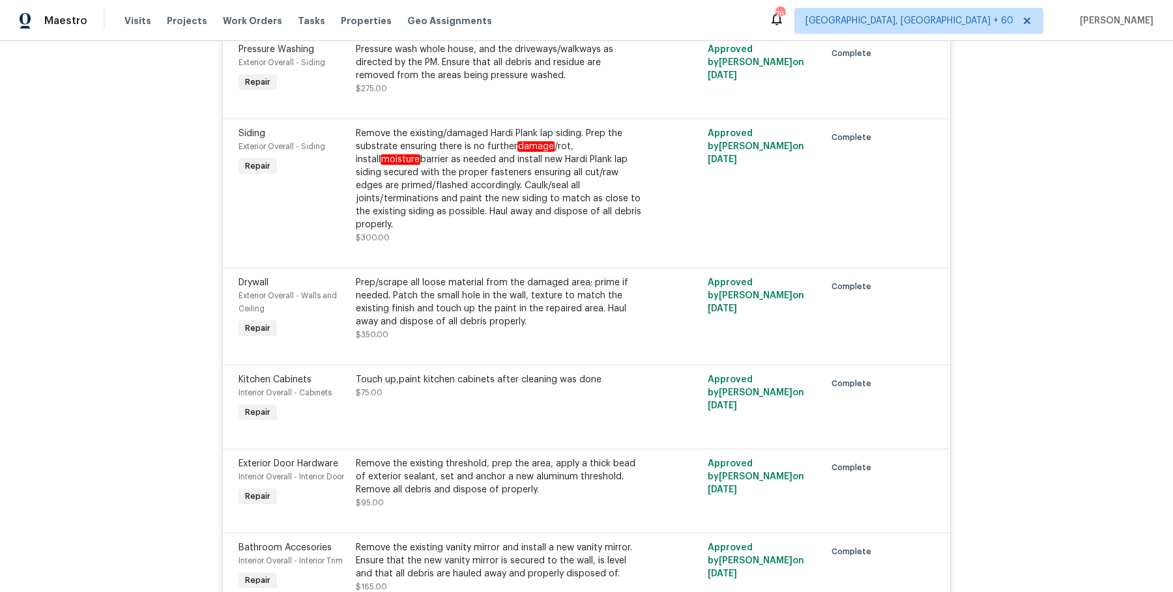
scroll to position [7752, 0]
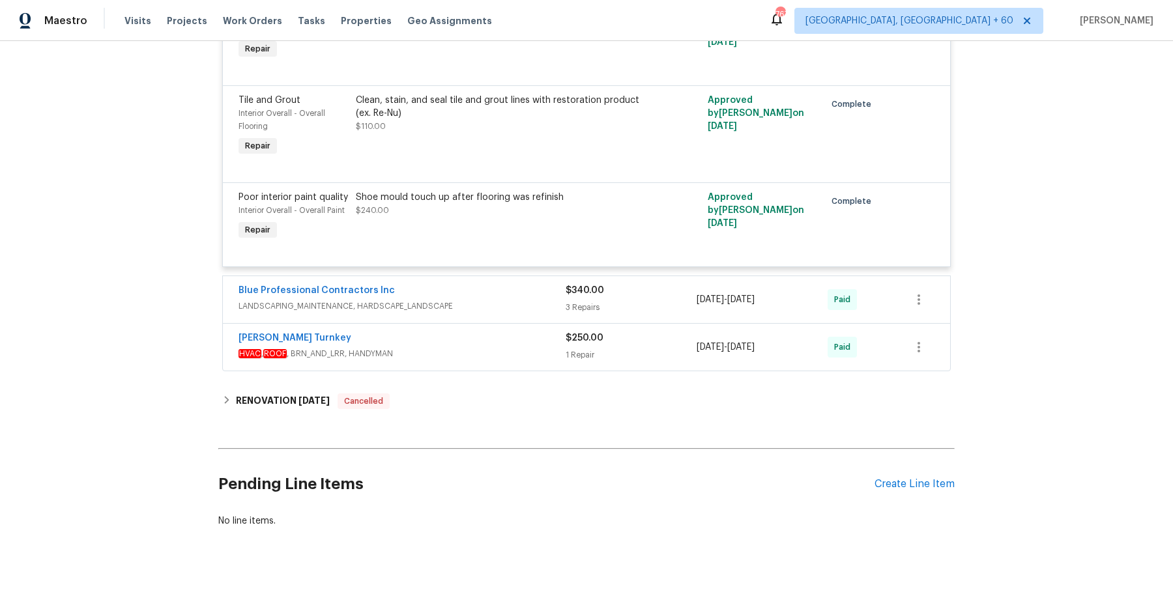
click at [530, 300] on span "LANDSCAPING_MAINTENANCE, HARDSCAPE_LANDSCAPE" at bounding box center [401, 306] width 327 height 13
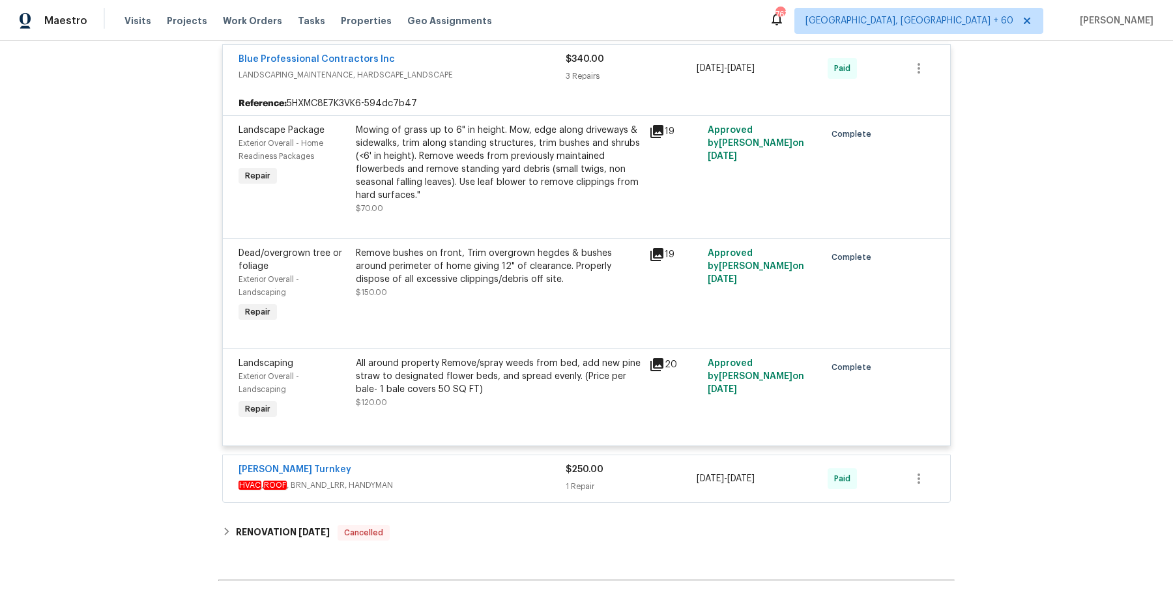
scroll to position [7994, 0]
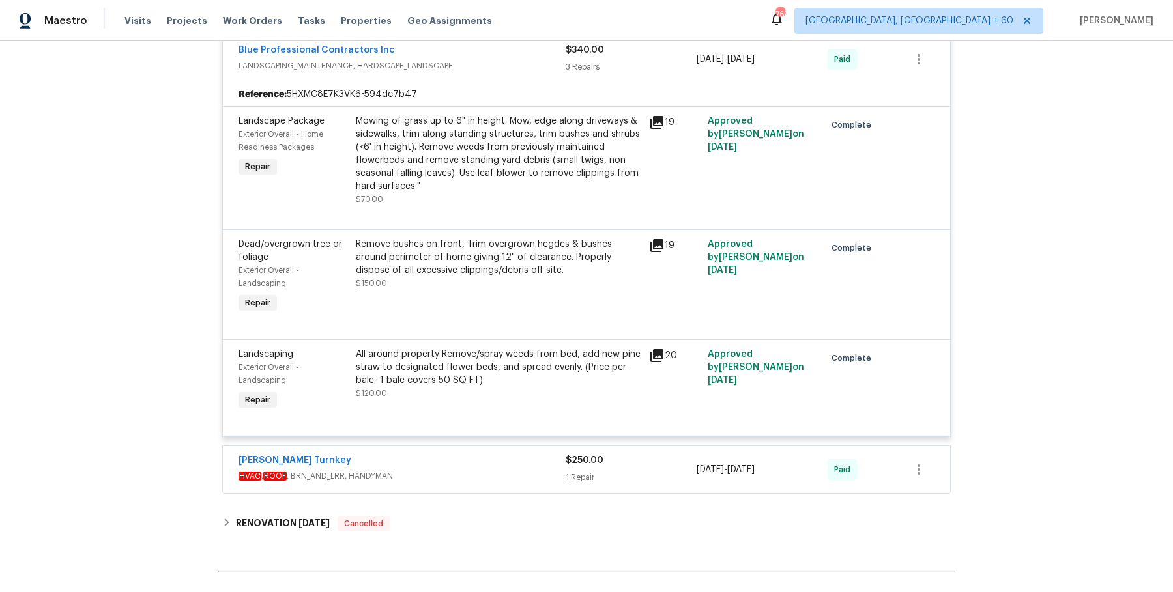
click at [526, 454] on div "Davis Turnkey" at bounding box center [401, 462] width 327 height 16
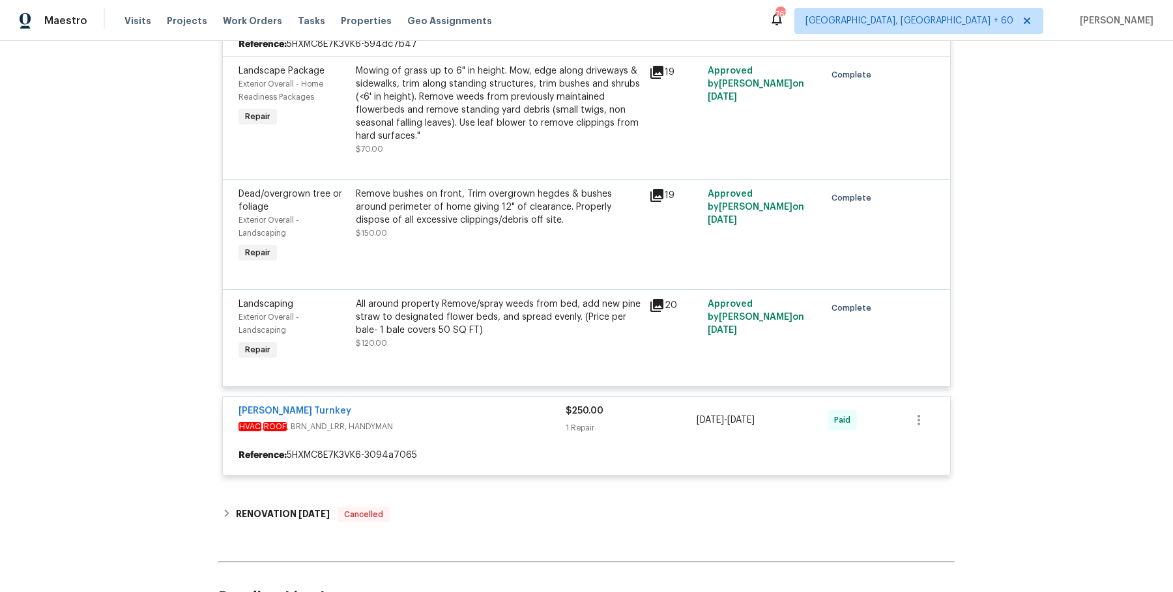
scroll to position [8055, 0]
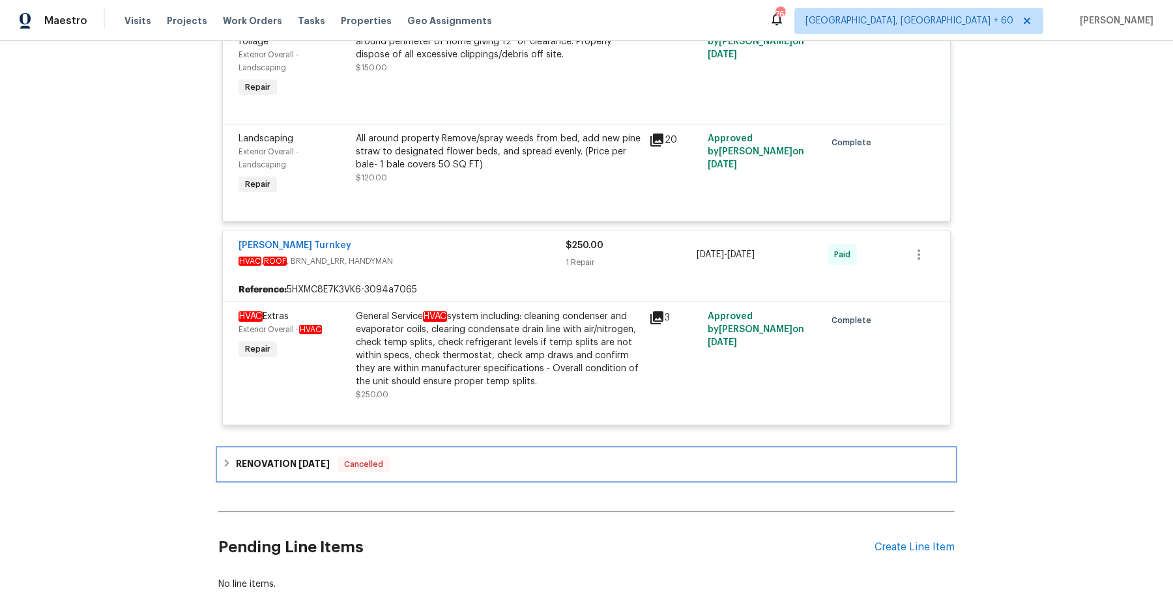
click at [457, 457] on div "RENOVATION 4/24/24 Cancelled" at bounding box center [586, 465] width 728 height 16
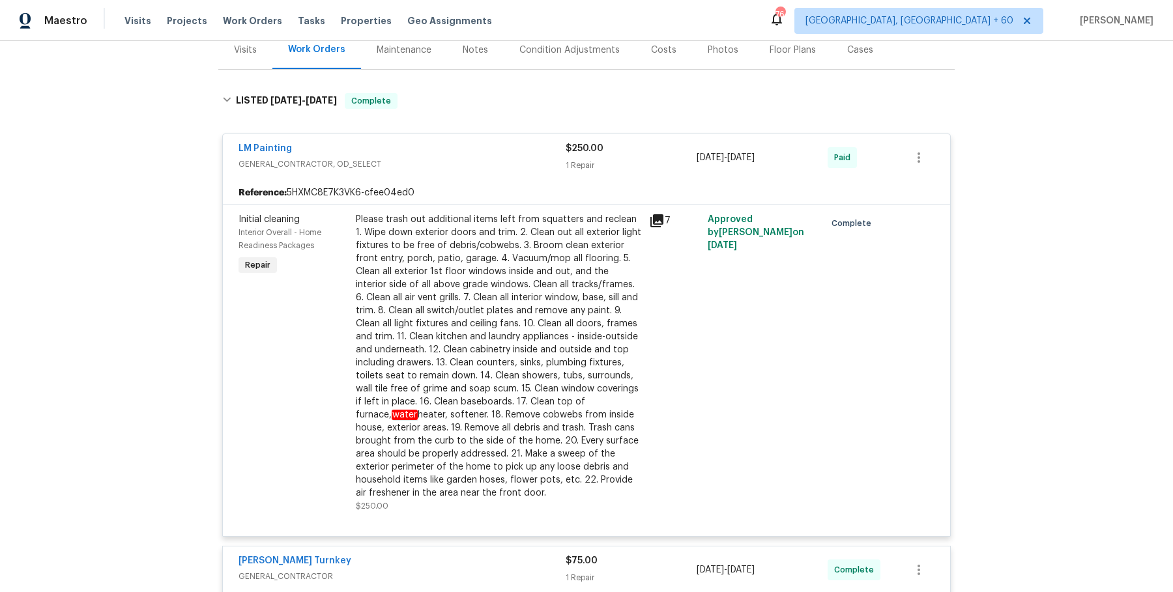
scroll to position [180, 0]
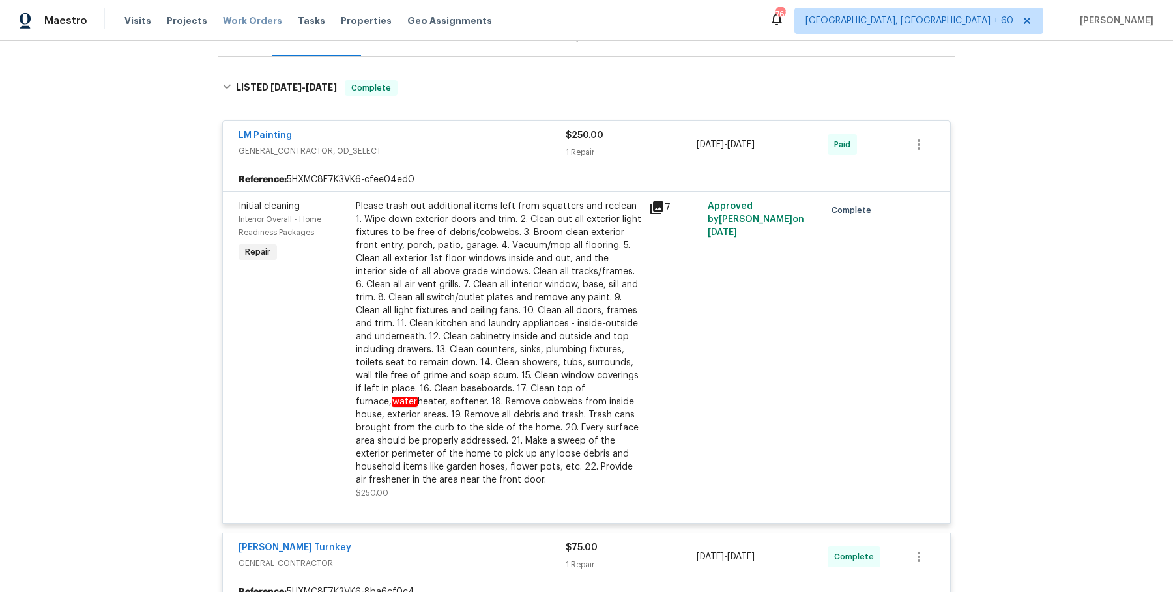
click at [241, 18] on span "Work Orders" at bounding box center [252, 20] width 59 height 13
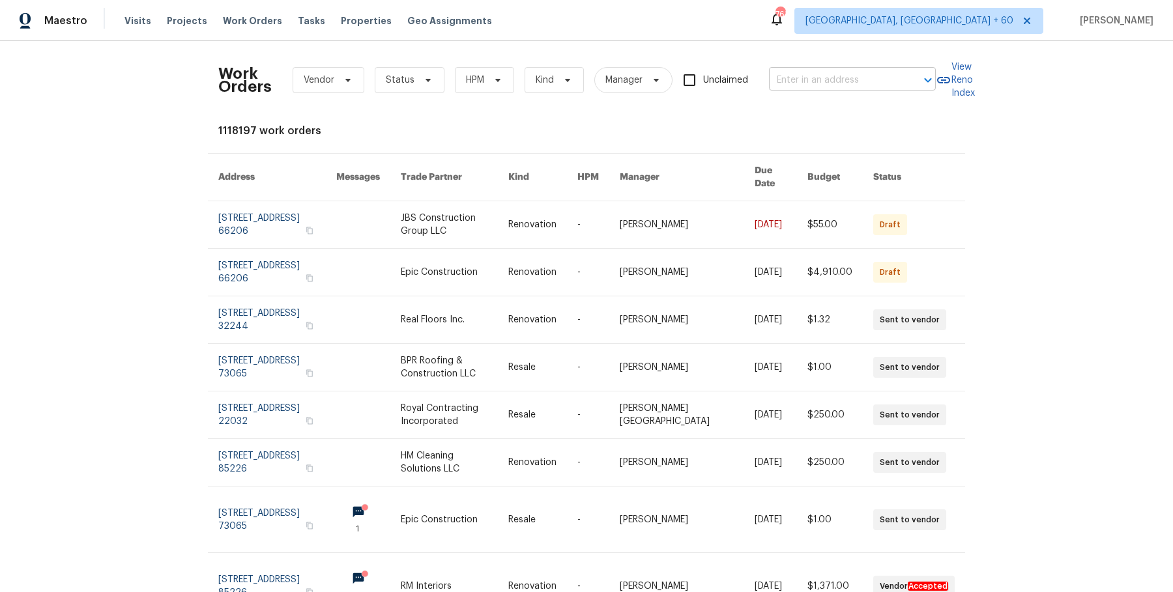
click at [863, 76] on input "text" at bounding box center [834, 80] width 130 height 20
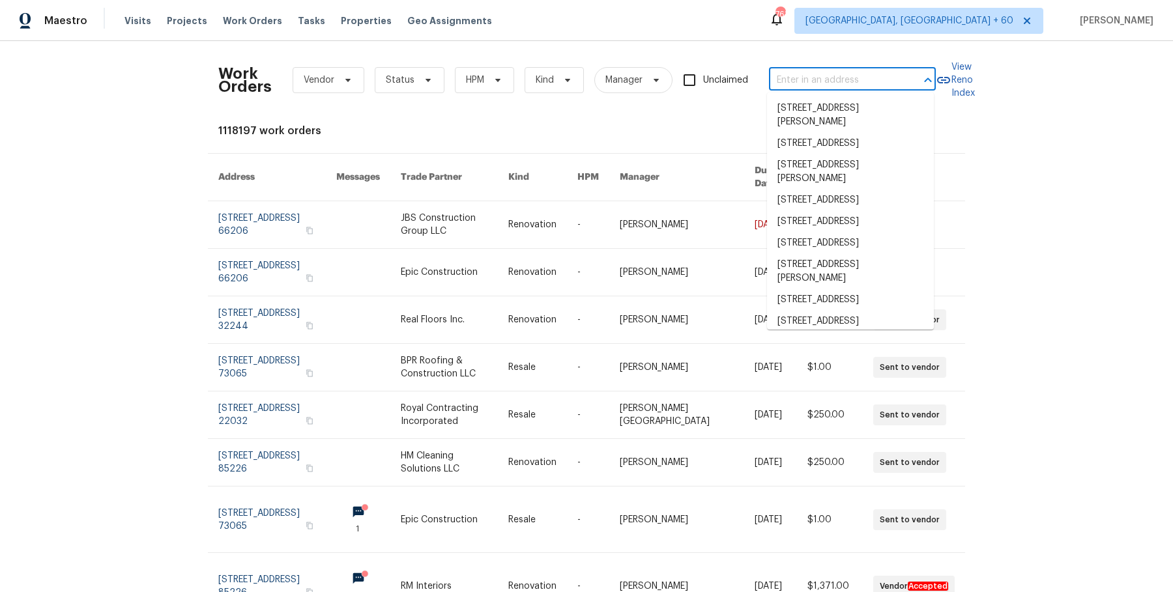
paste input "721 Saddle Horn Way Royse City, TX 75189"
type input "721 Saddle Horn Way Royse City, TX 75189"
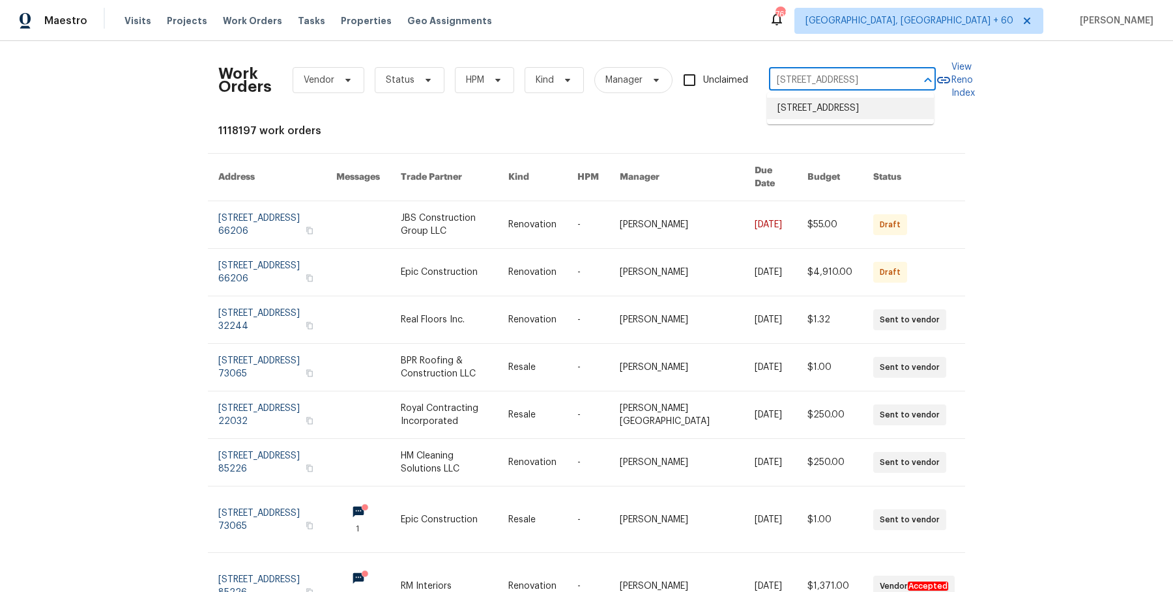
click at [858, 100] on li "721 Saddle Horn Way, Royse City, TX 75189" at bounding box center [850, 108] width 167 height 21
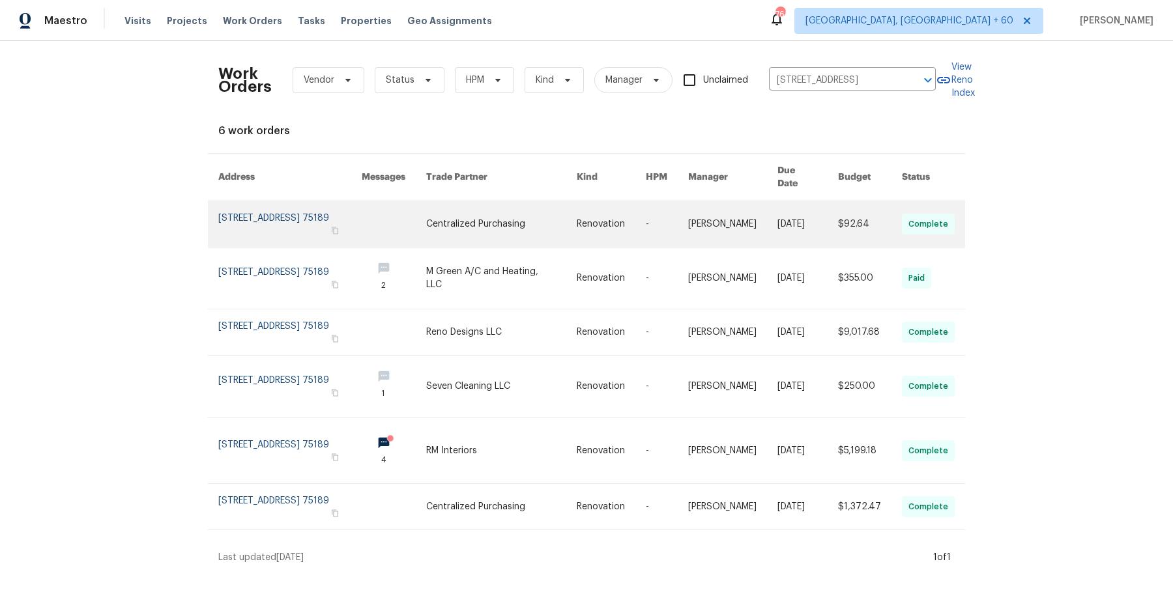
click at [753, 214] on link at bounding box center [732, 224] width 89 height 46
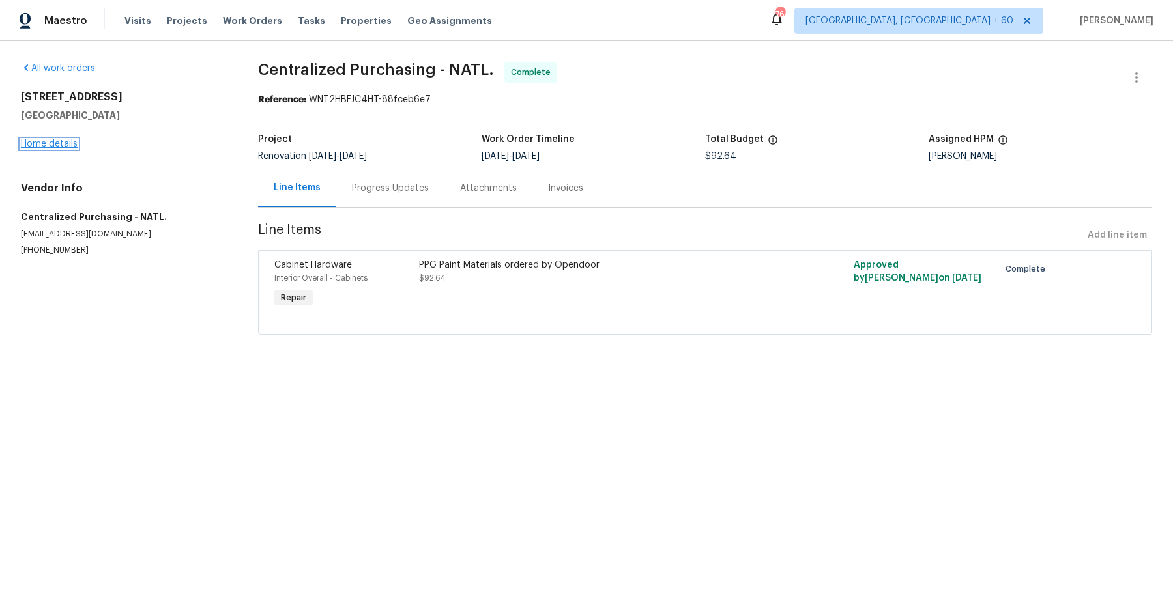
click at [67, 147] on link "Home details" at bounding box center [49, 143] width 57 height 9
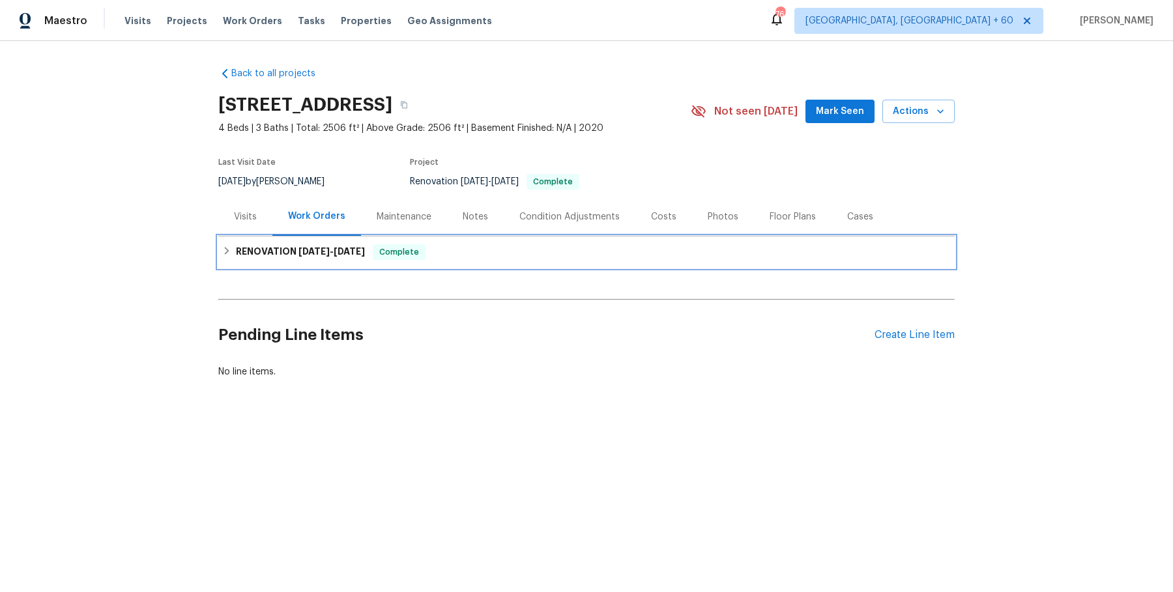
click at [474, 246] on div "RENOVATION 8/19/25 - 9/5/25 Complete" at bounding box center [586, 252] width 728 height 16
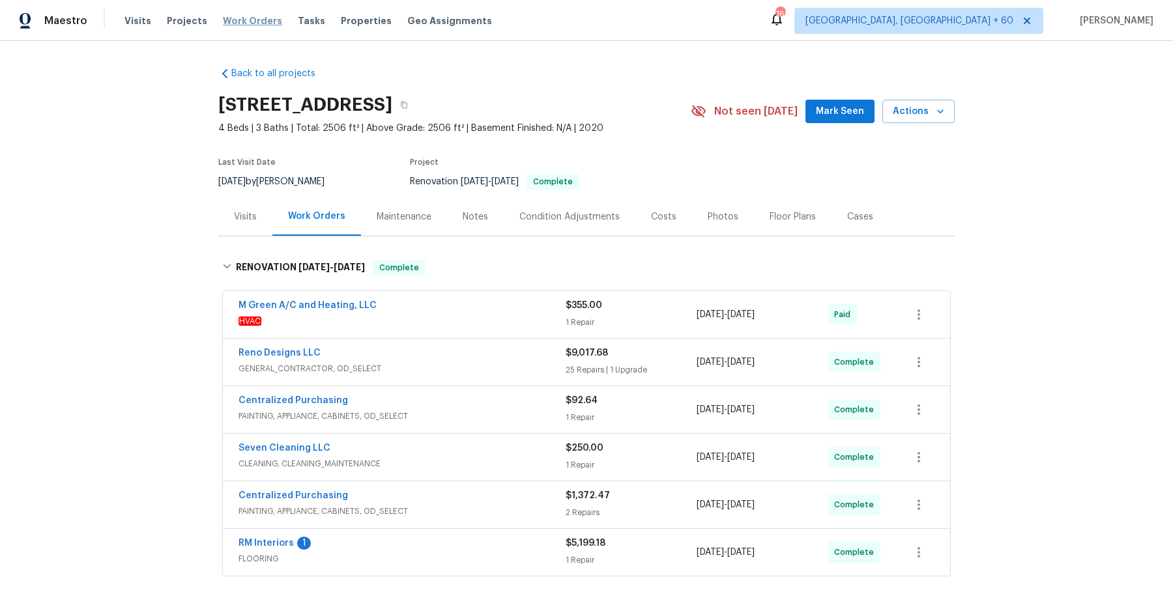
click at [241, 18] on span "Work Orders" at bounding box center [252, 20] width 59 height 13
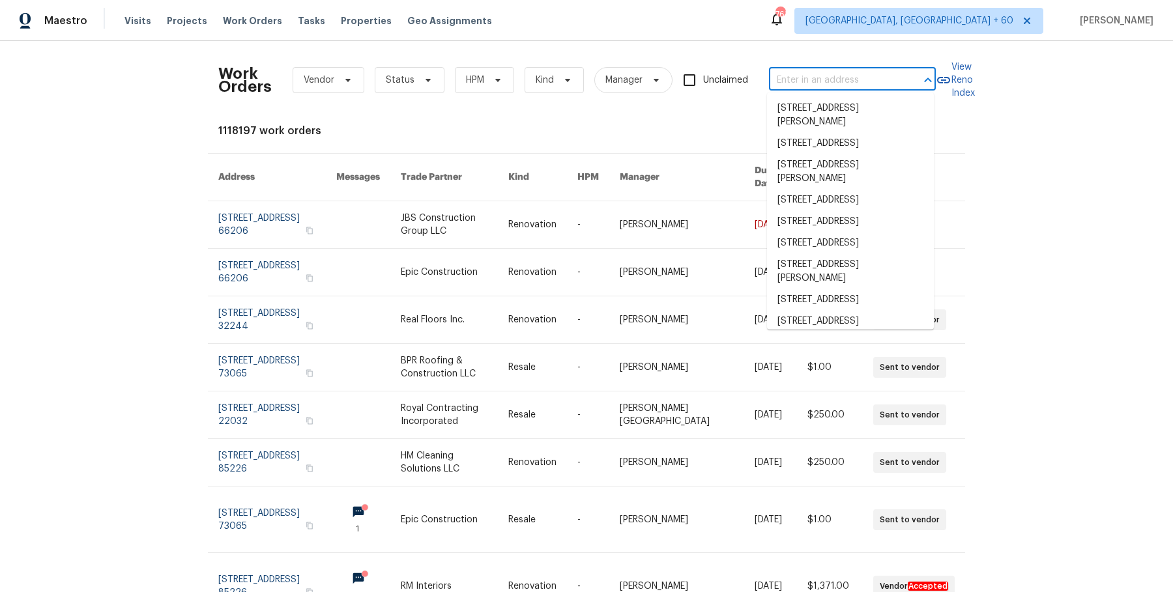
click at [892, 82] on input "text" at bounding box center [834, 80] width 130 height 20
paste input "721 Saddle Horn Way Royse City, TX 75189"
type input "721 Saddle Horn Way Royse City, TX 75189"
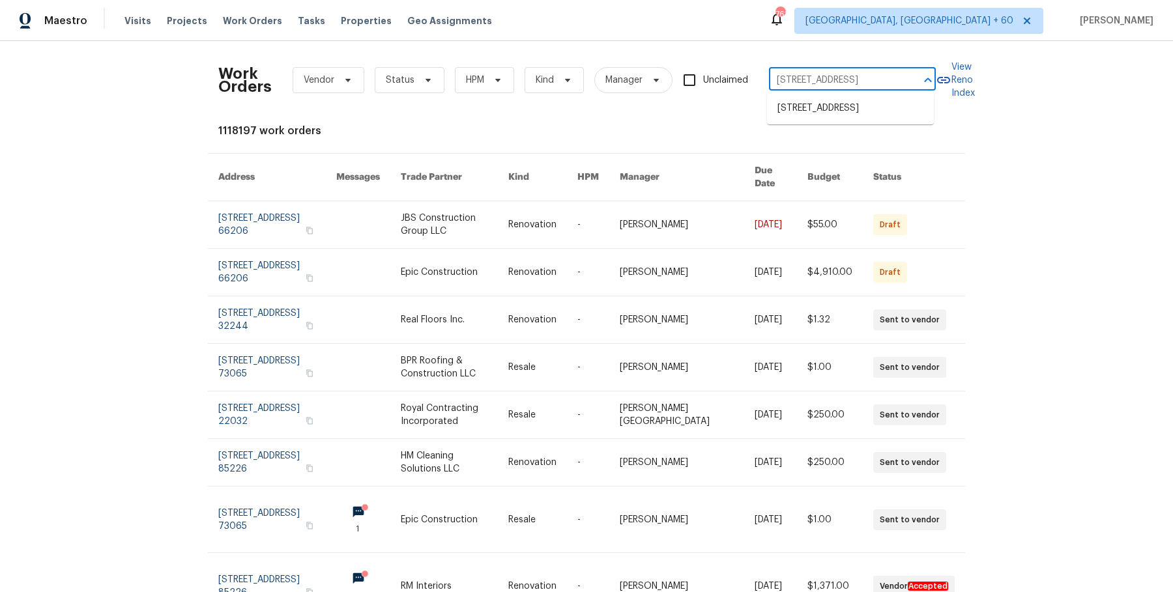
scroll to position [0, 56]
click at [845, 102] on li "721 Saddle Horn Way, Royse City, TX 75189" at bounding box center [850, 108] width 167 height 21
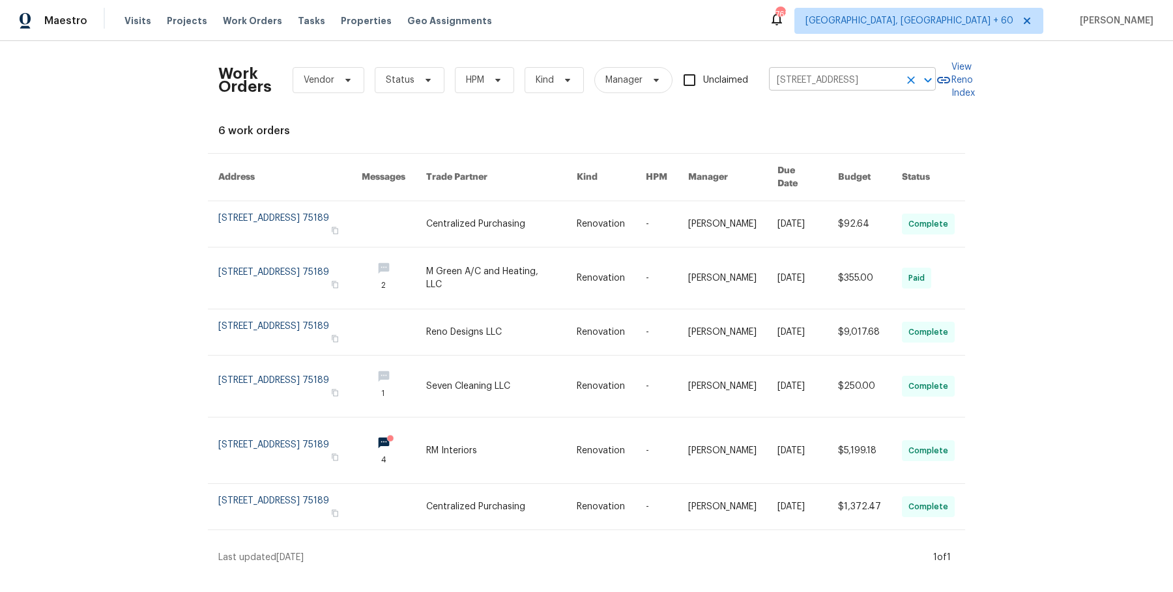
click at [883, 89] on input "721 Saddle Horn Way, Royse City, TX 75189" at bounding box center [834, 80] width 130 height 20
click at [915, 86] on icon "Clear" at bounding box center [910, 80] width 13 height 13
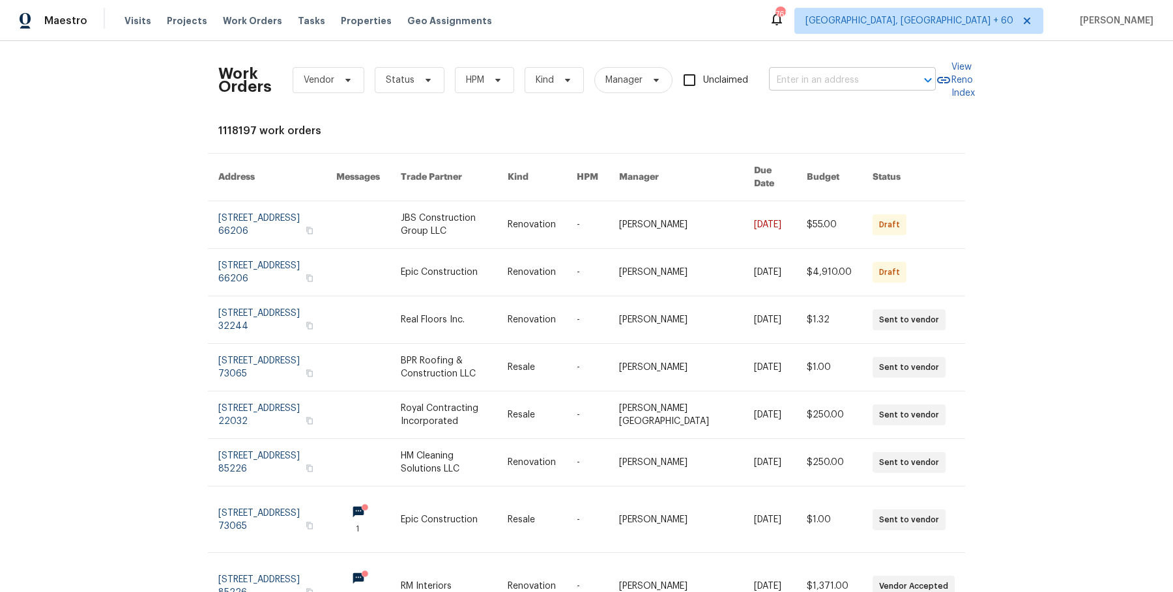
click at [903, 81] on div at bounding box center [919, 80] width 34 height 18
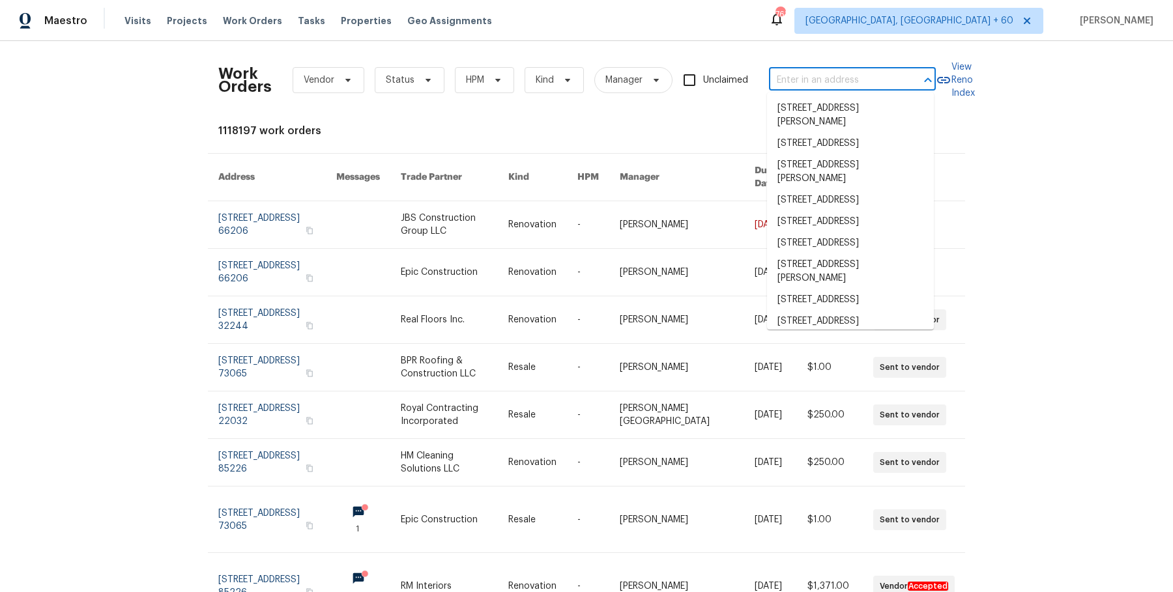
paste input "1909 Meadow Ln Decatur, GA 30032"
type input "1909 Meadow Ln Decatur, GA 30032"
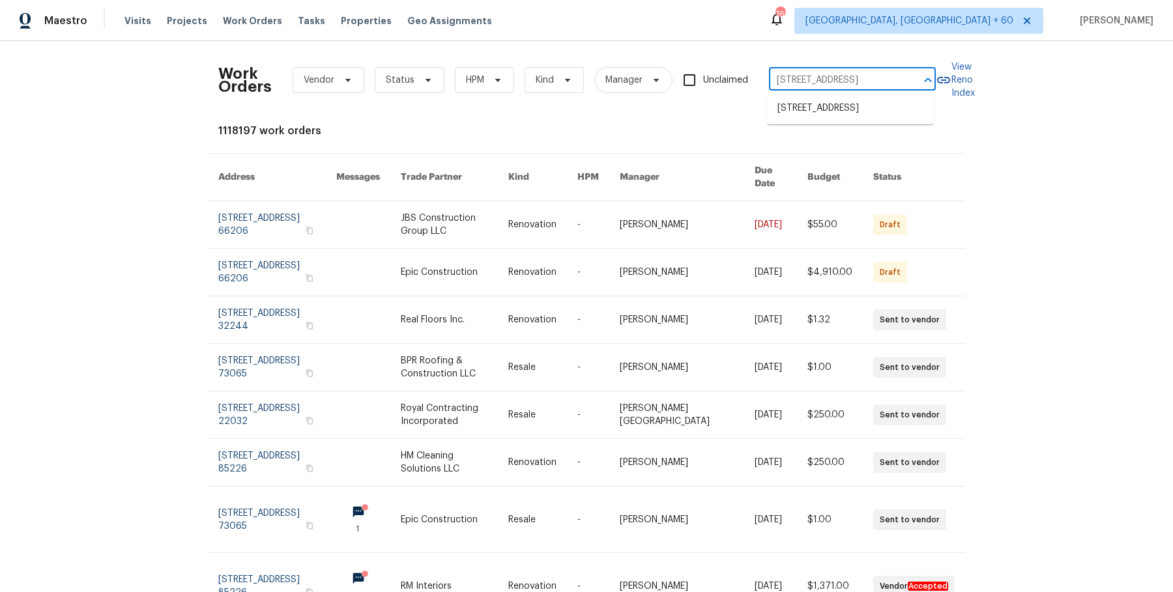
scroll to position [0, 34]
click at [885, 116] on li "1909 Meadow Ln, Decatur, GA 30032" at bounding box center [850, 108] width 167 height 21
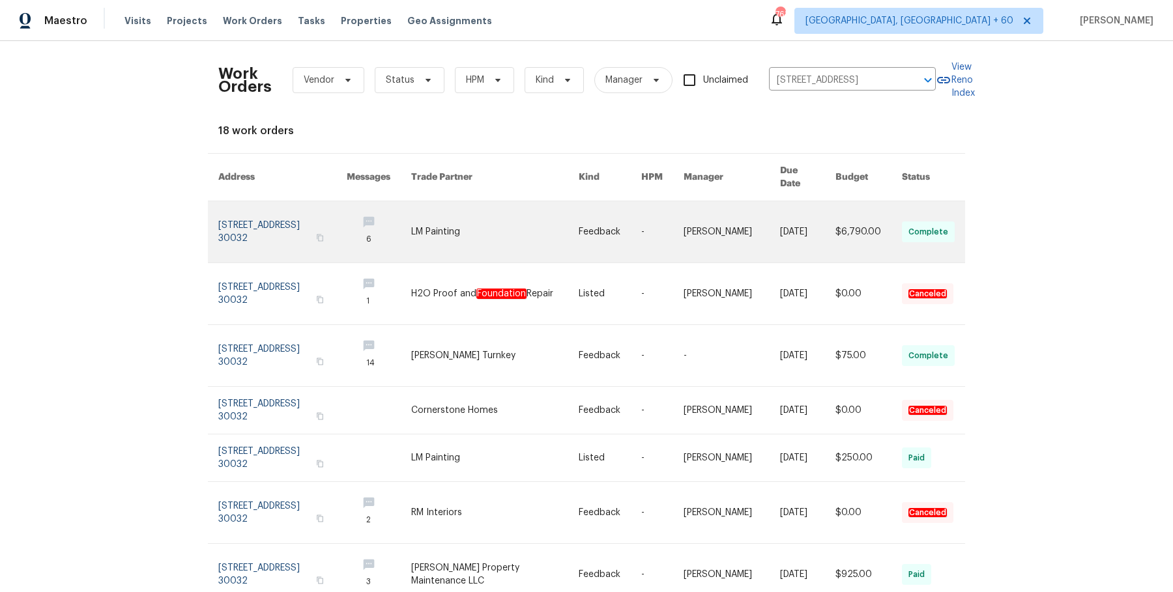
click at [623, 211] on link at bounding box center [610, 231] width 63 height 61
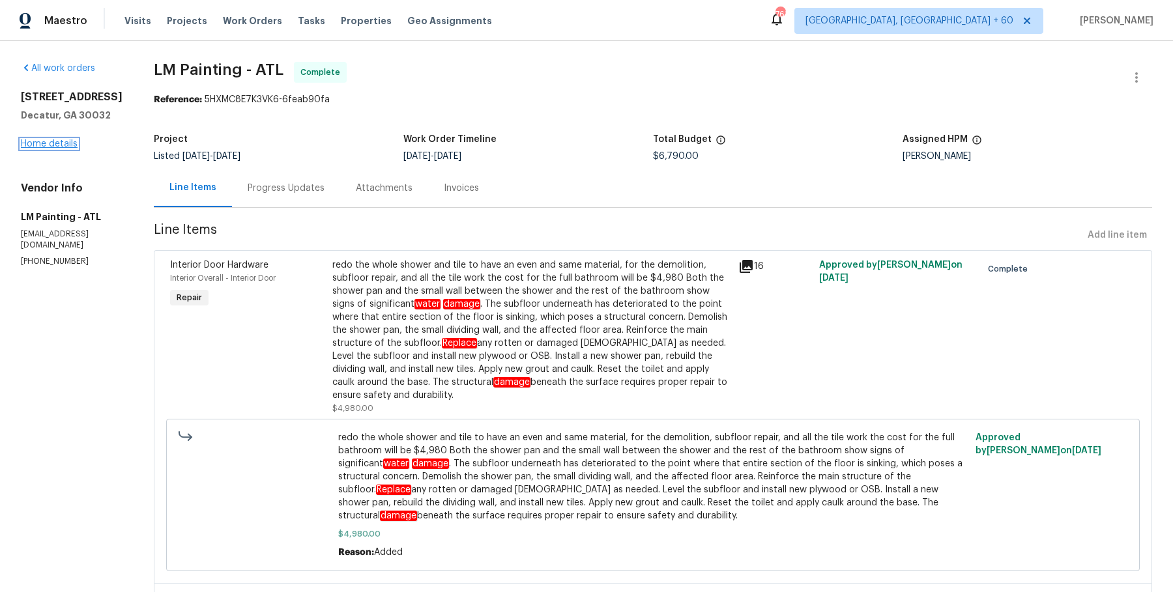
click at [63, 147] on link "Home details" at bounding box center [49, 143] width 57 height 9
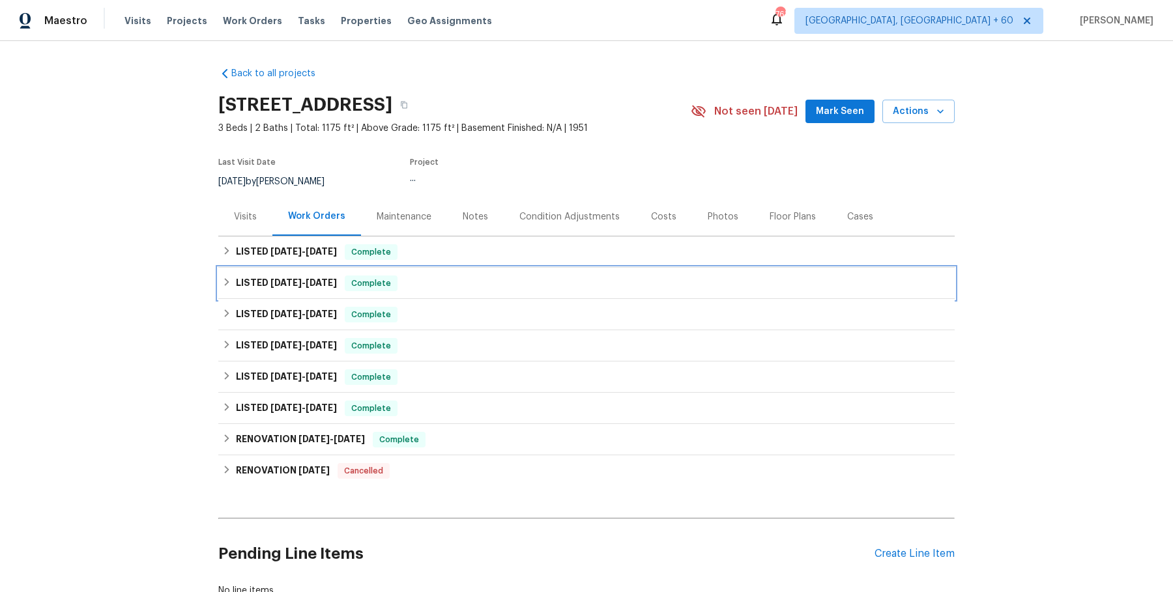
click at [473, 270] on div "LISTED 6/23/25 - 6/27/25 Complete" at bounding box center [586, 283] width 736 height 31
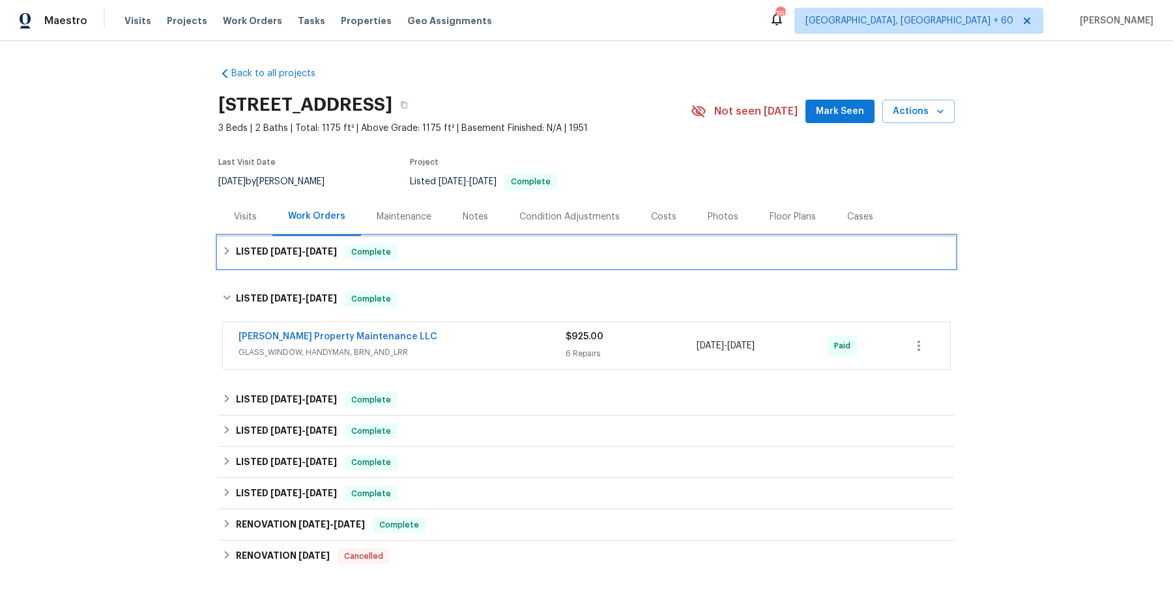
click at [478, 250] on div "LISTED 7/23/25 - 8/7/25 Complete" at bounding box center [586, 252] width 728 height 16
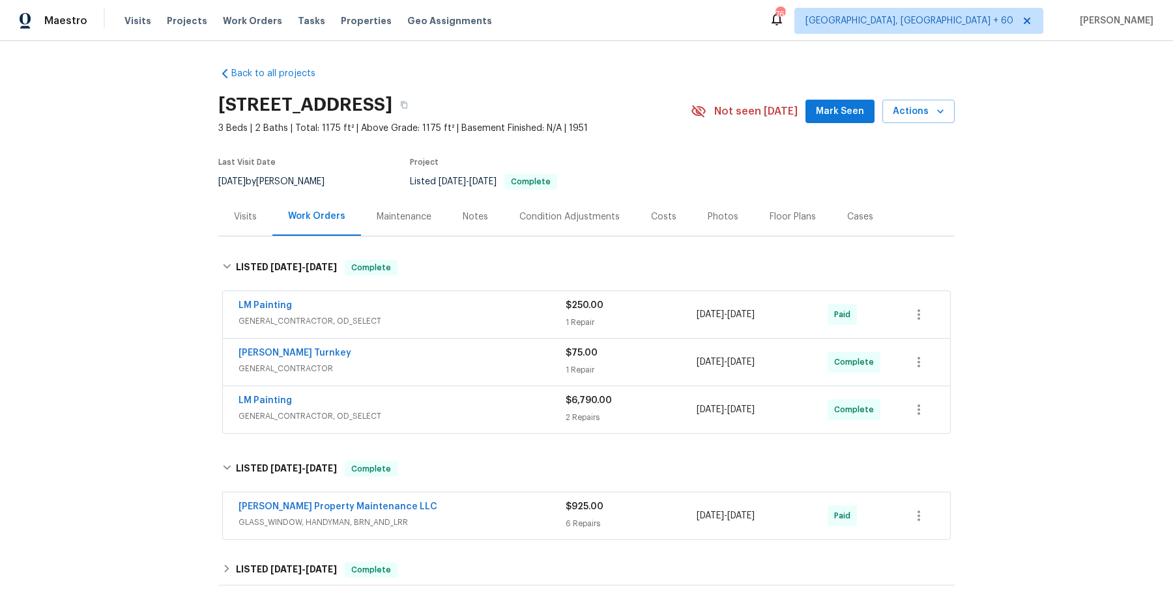
click at [461, 306] on div "LM Painting" at bounding box center [401, 307] width 327 height 16
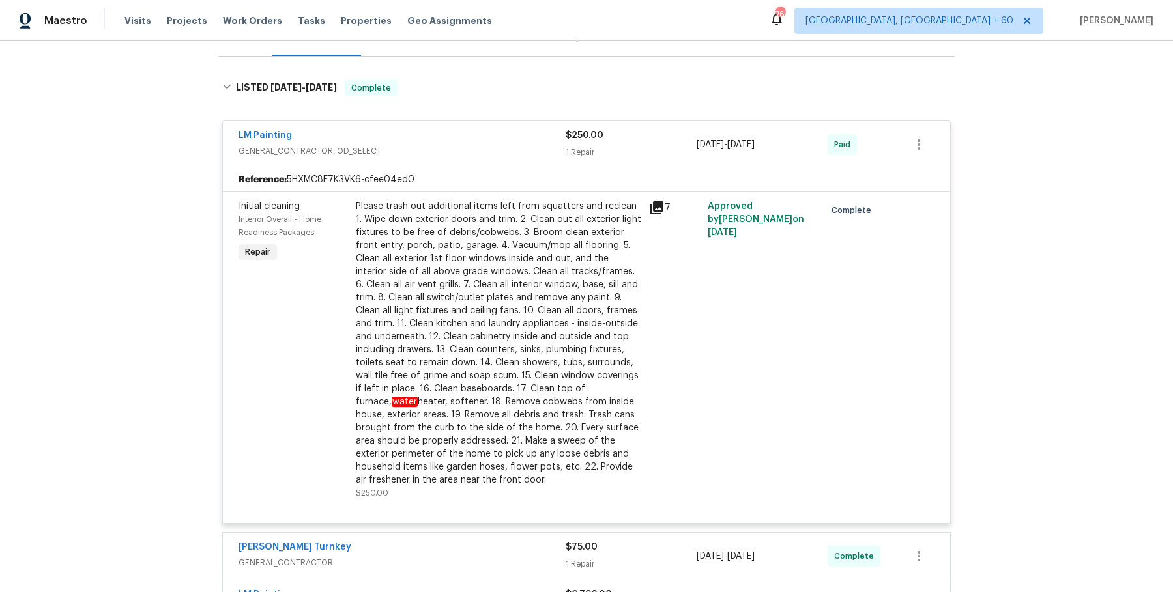
scroll to position [181, 0]
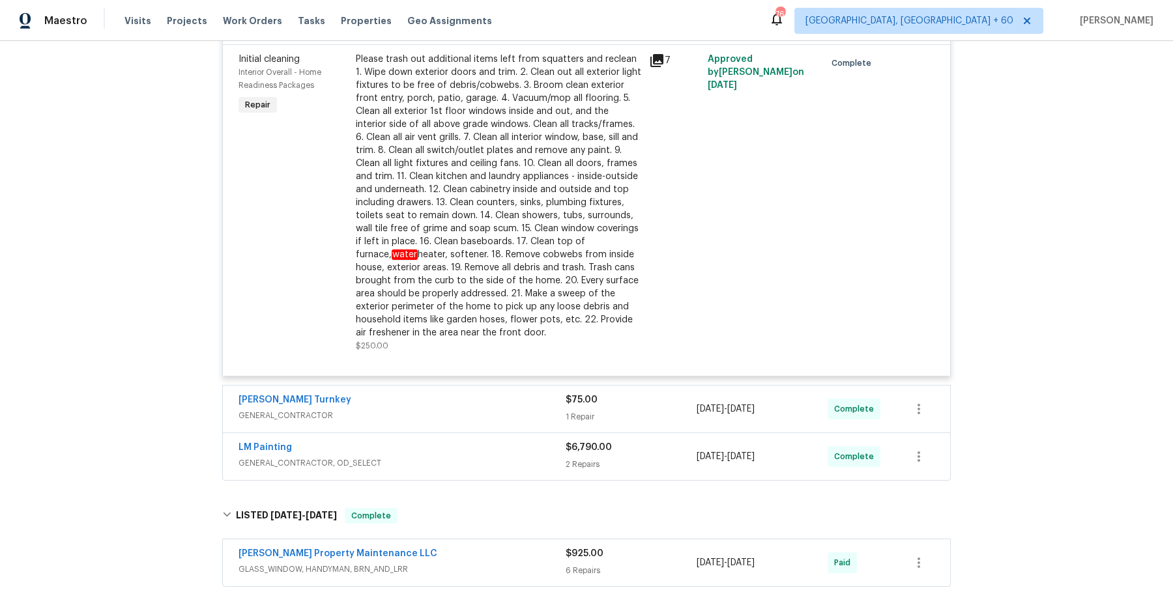
click at [420, 404] on div "Davis Turnkey" at bounding box center [401, 401] width 327 height 16
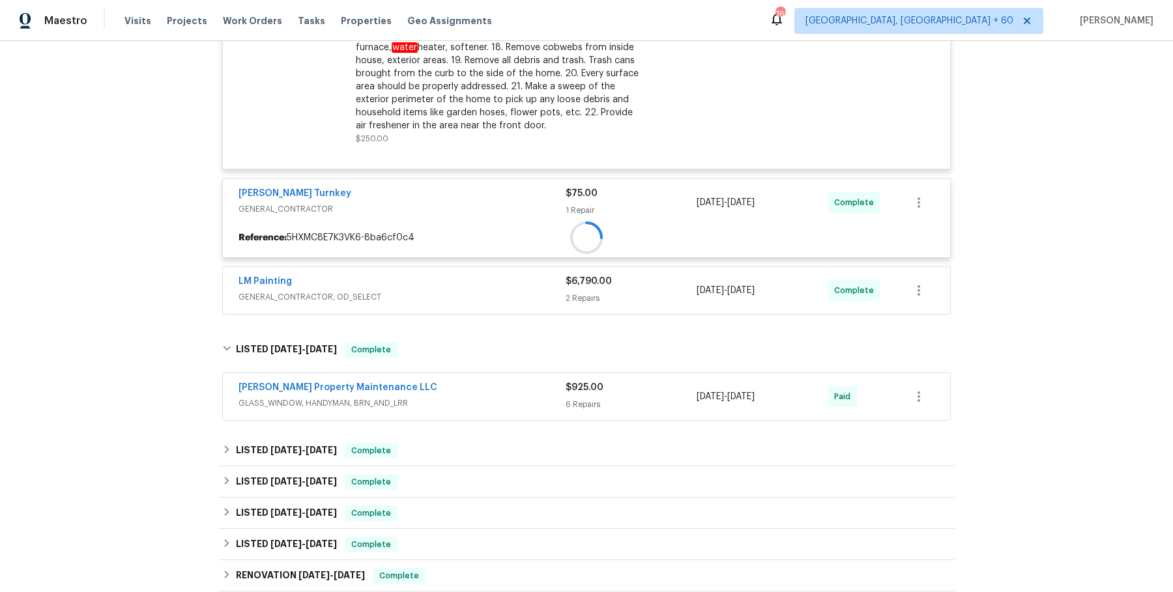
scroll to position [538, 0]
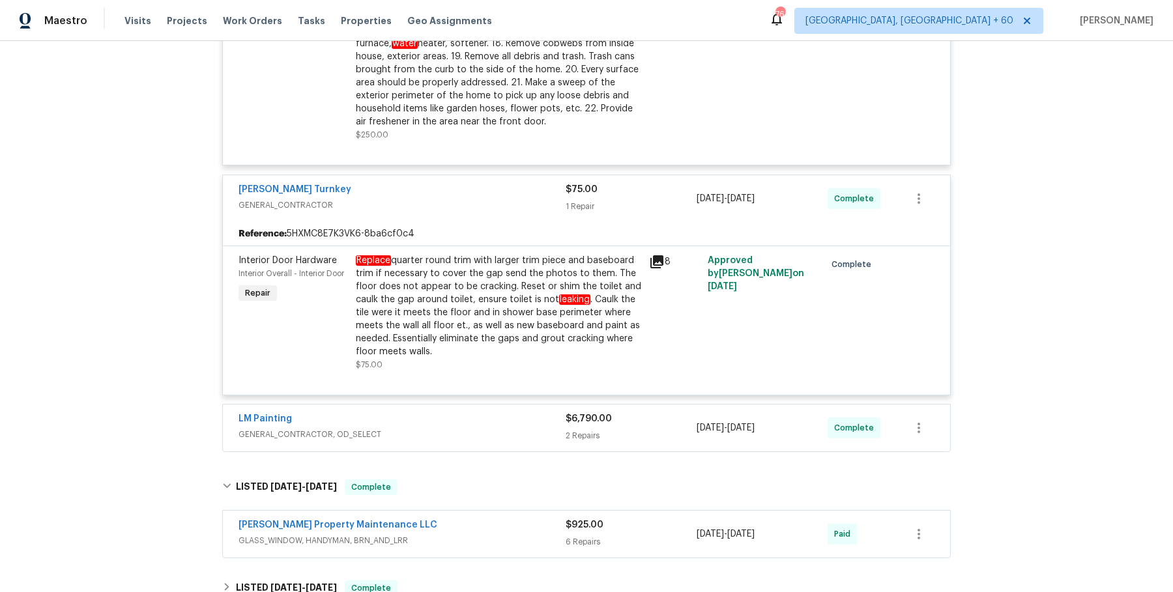
click at [444, 428] on span "GENERAL_CONTRACTOR, OD_SELECT" at bounding box center [401, 434] width 327 height 13
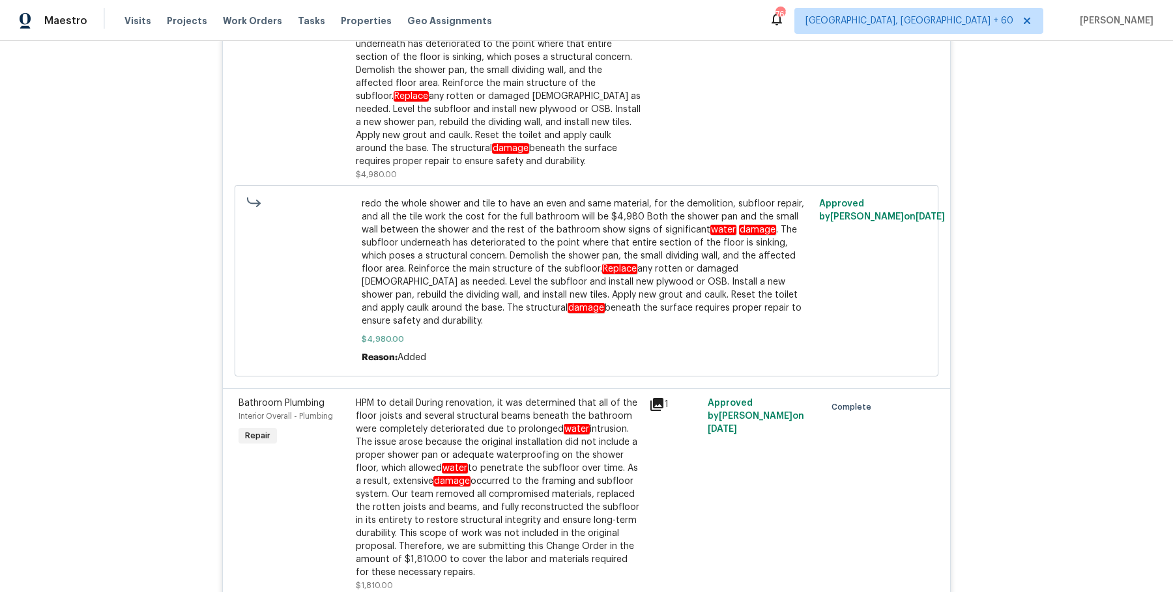
scroll to position [1562, 0]
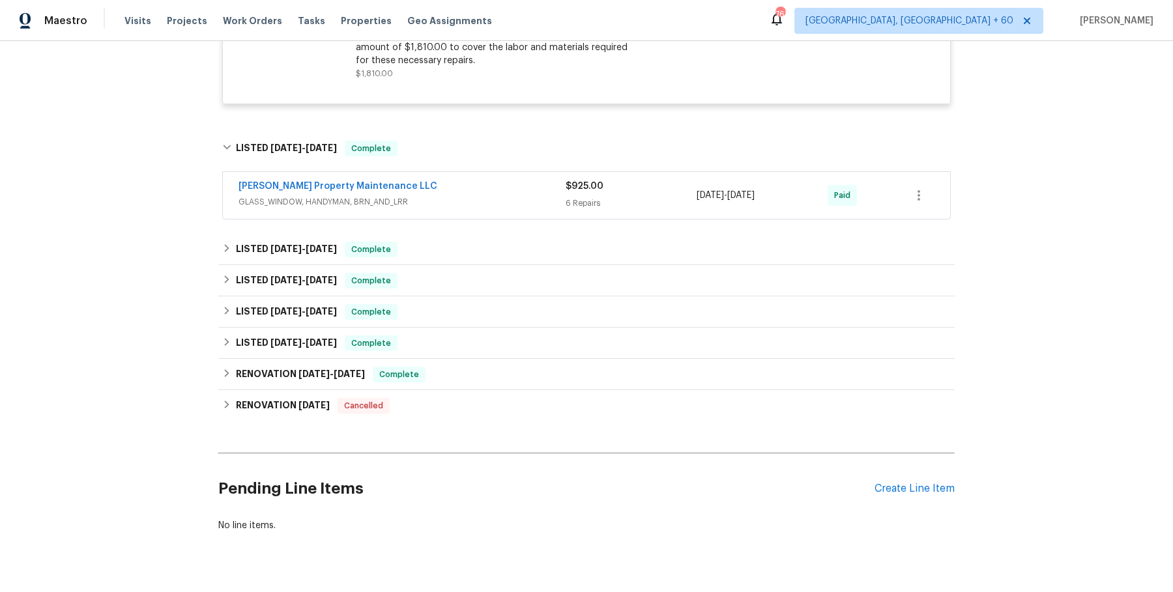
click at [482, 180] on div "Glen Property Maintenance LLC" at bounding box center [401, 188] width 327 height 16
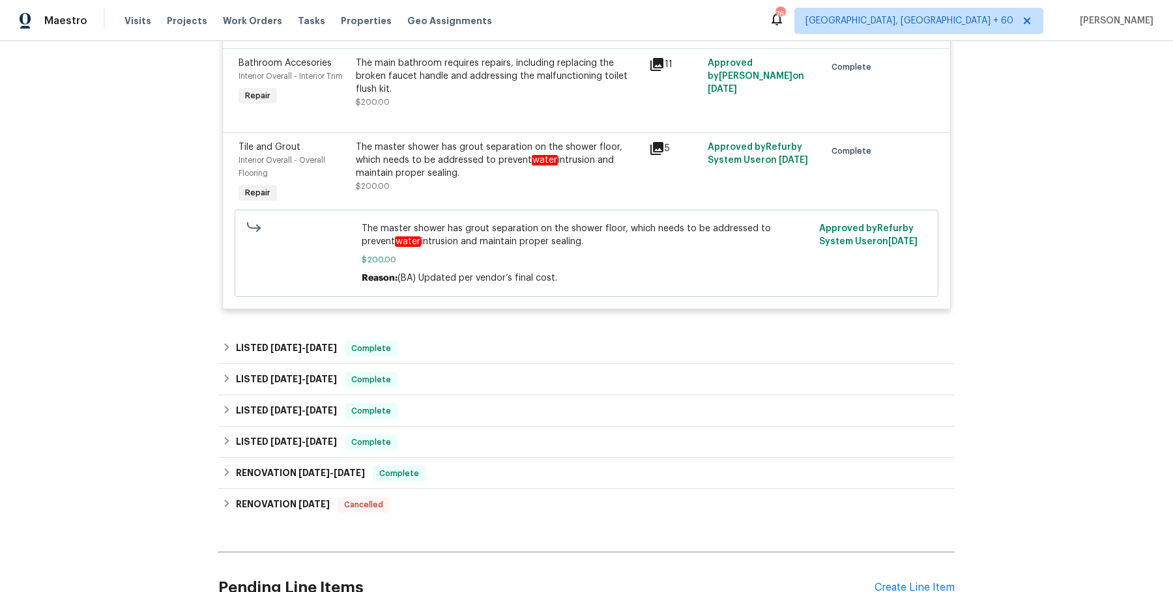
scroll to position [2375, 0]
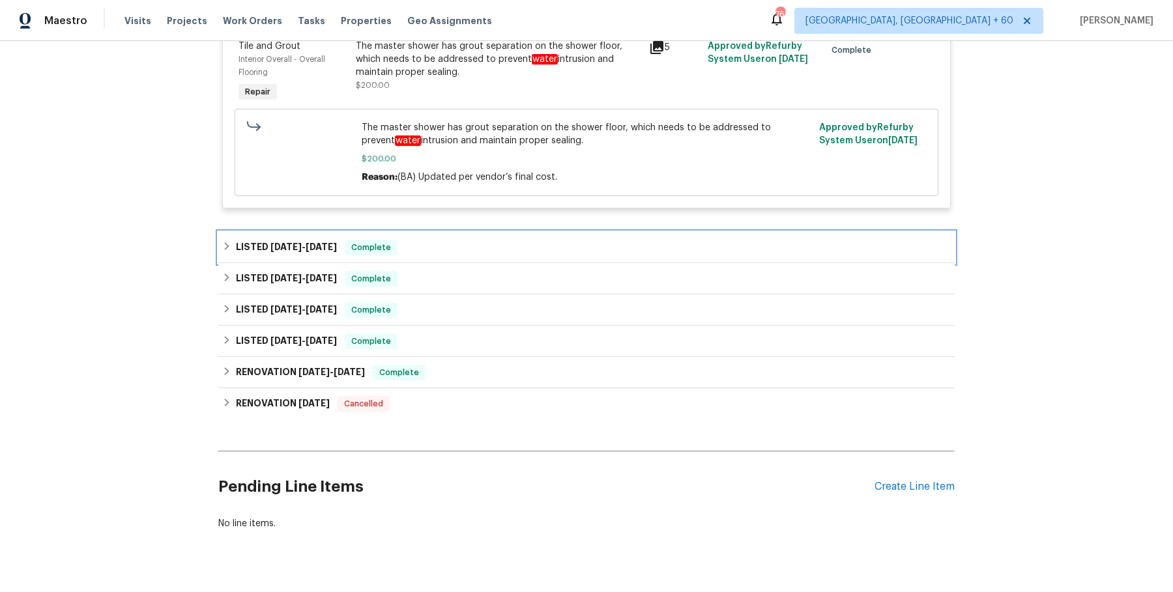
click at [457, 240] on div "LISTED 4/15/25 - 4/18/25 Complete" at bounding box center [586, 248] width 728 height 16
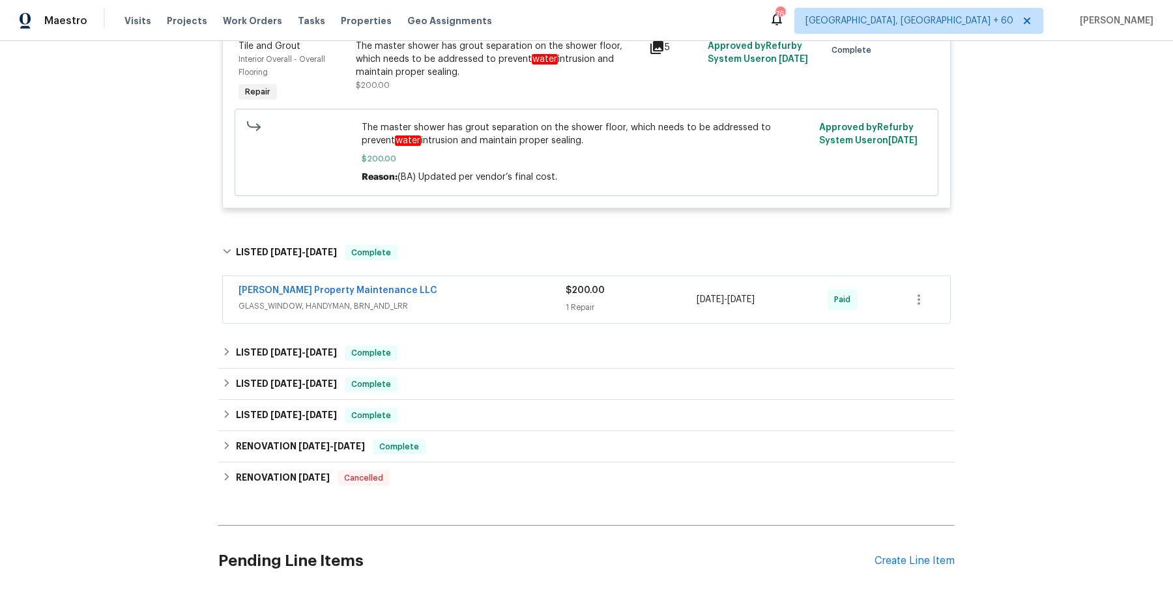
click at [450, 300] on span "GLASS_WINDOW, HANDYMAN, BRN_AND_LRR" at bounding box center [401, 306] width 327 height 13
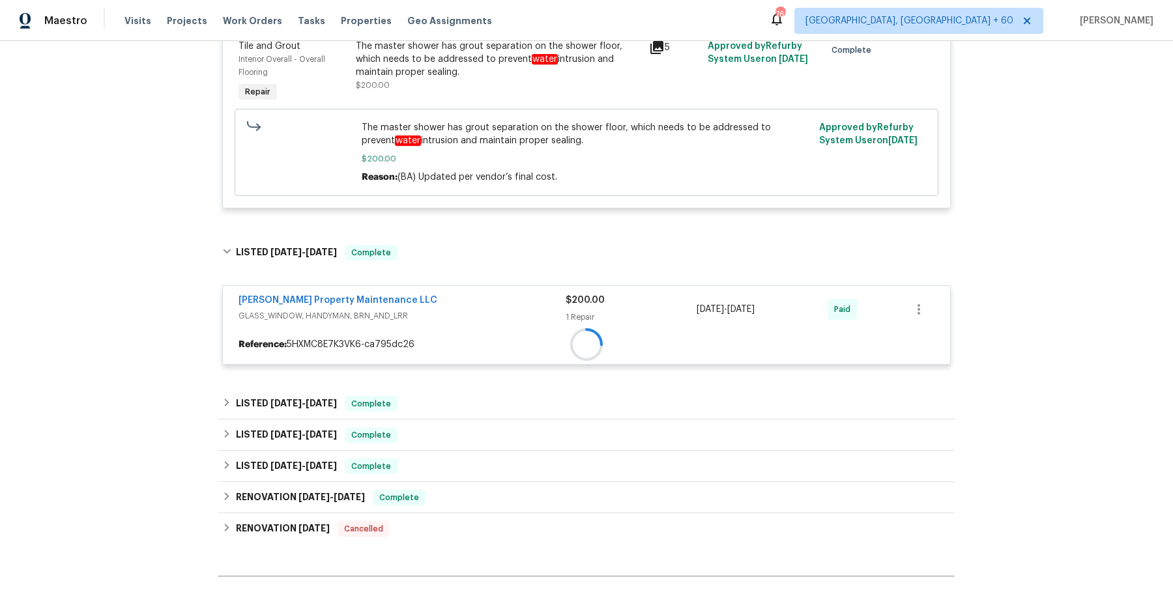
scroll to position [2499, 0]
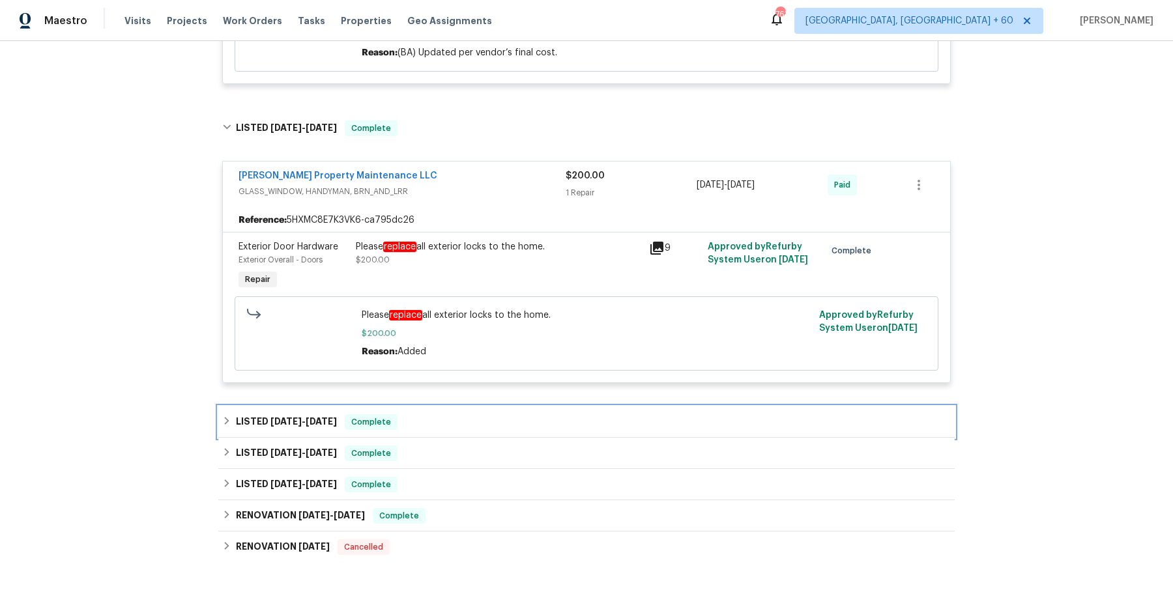
click at [440, 407] on div "LISTED 2/27/25 - 3/1/25 Complete" at bounding box center [586, 422] width 736 height 31
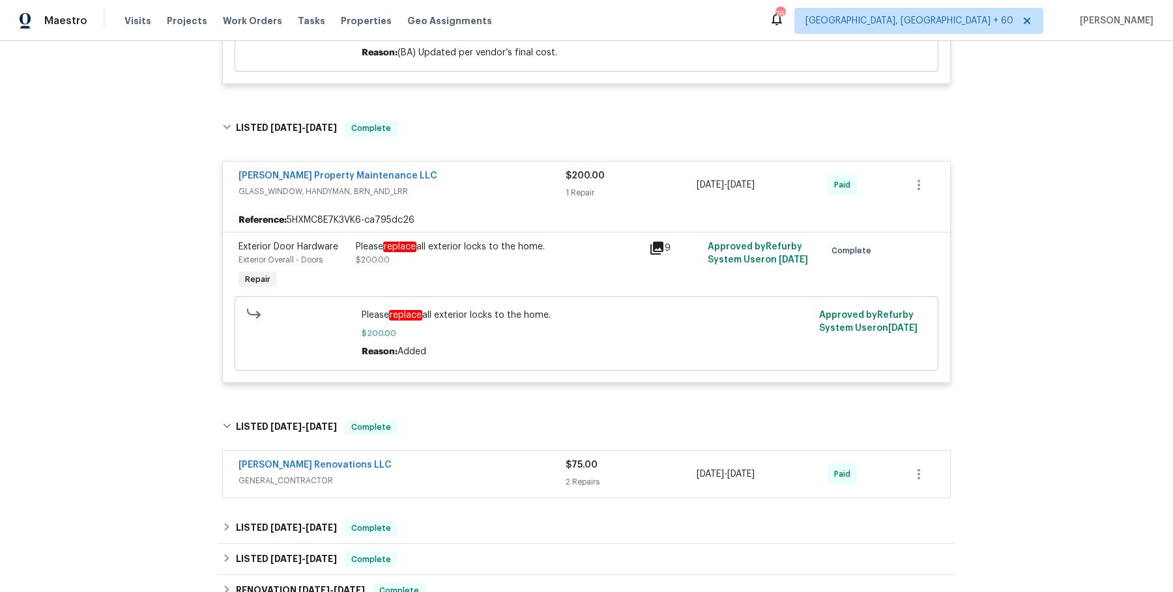
drag, startPoint x: 433, startPoint y: 451, endPoint x: 429, endPoint y: 459, distance: 9.3
click at [433, 474] on span "GENERAL_CONTRACTOR" at bounding box center [401, 480] width 327 height 13
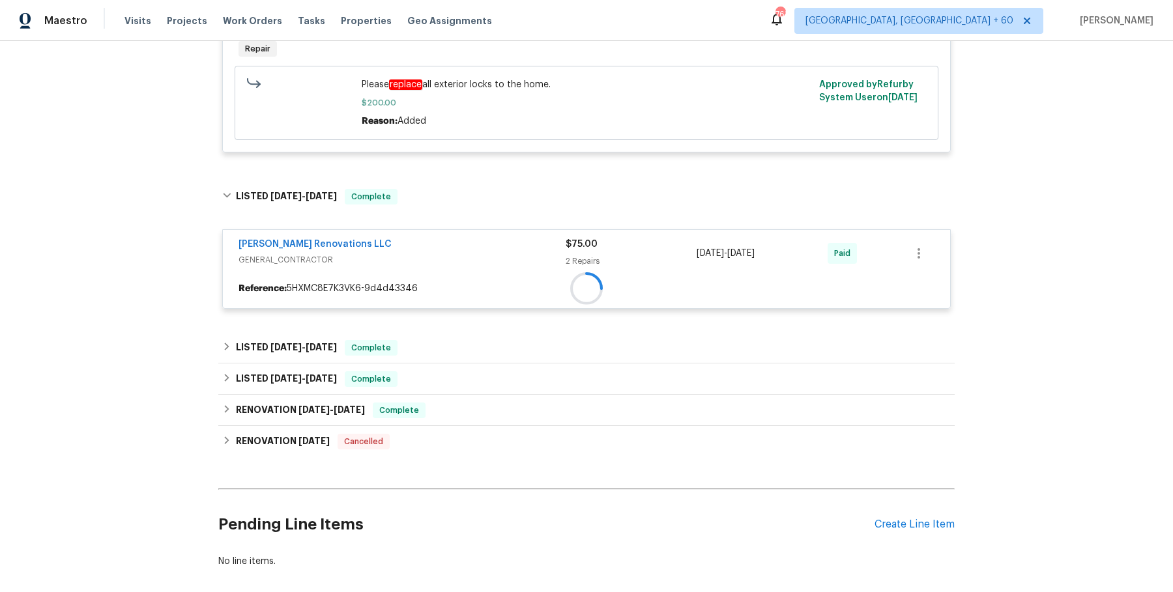
scroll to position [2756, 0]
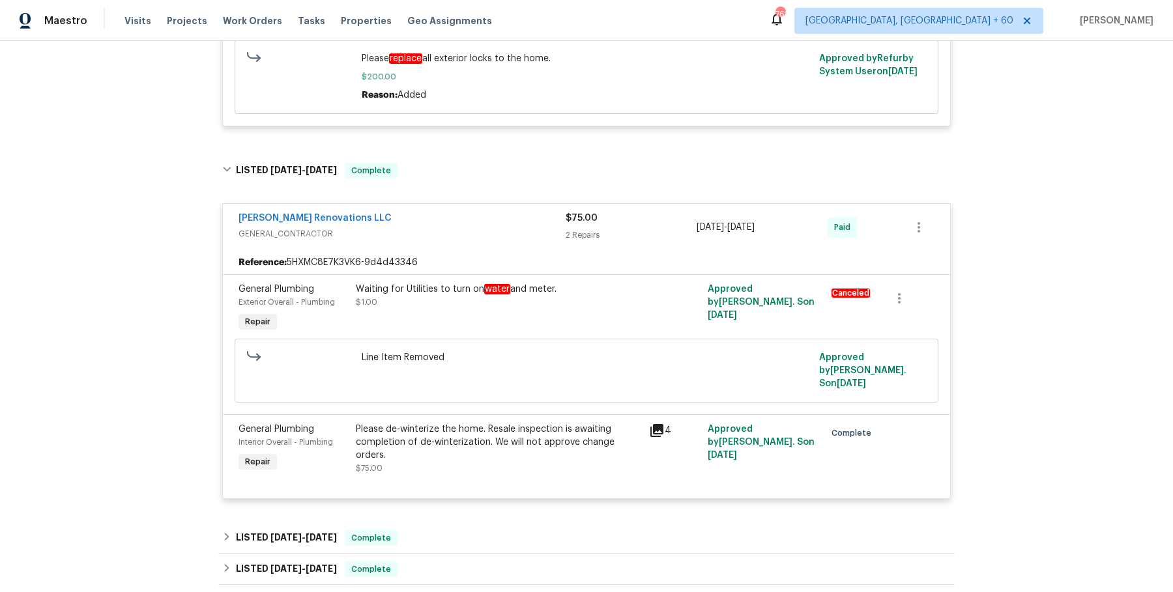
click at [416, 530] on div "LISTED 12/30/24 - 1/8/25 Complete" at bounding box center [586, 538] width 728 height 16
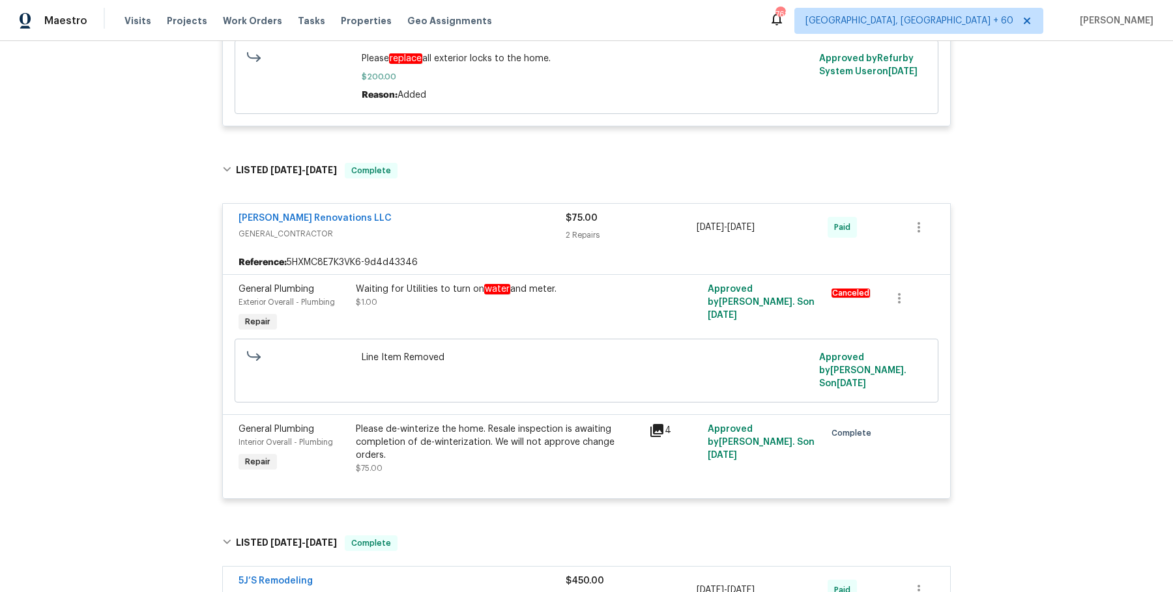
click at [472, 575] on div "5J’S Remodeling" at bounding box center [401, 583] width 327 height 16
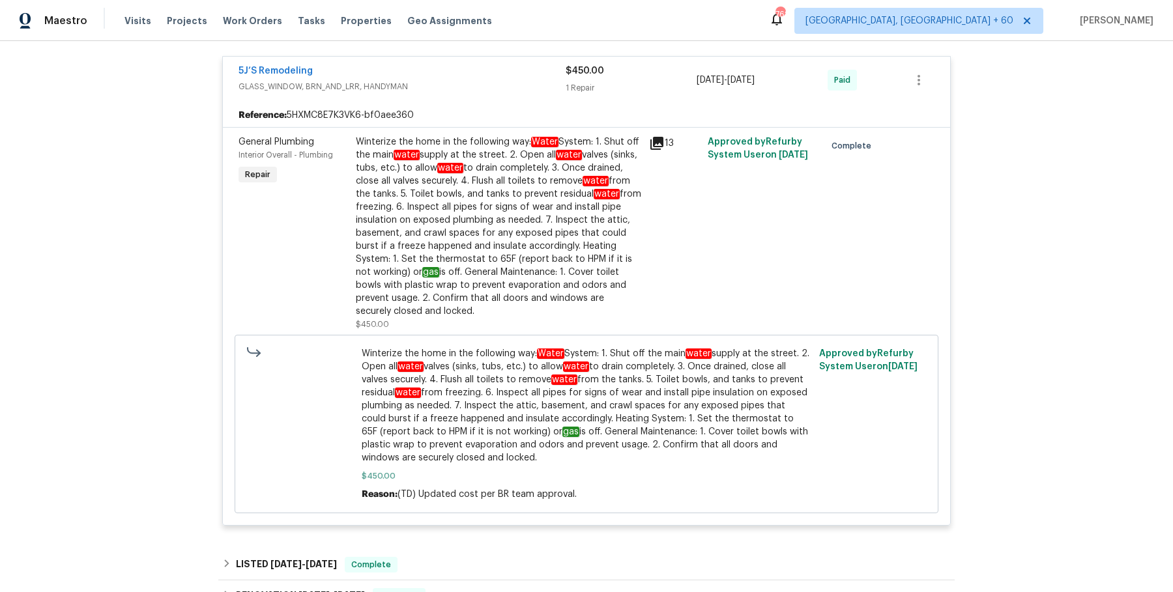
scroll to position [3484, 0]
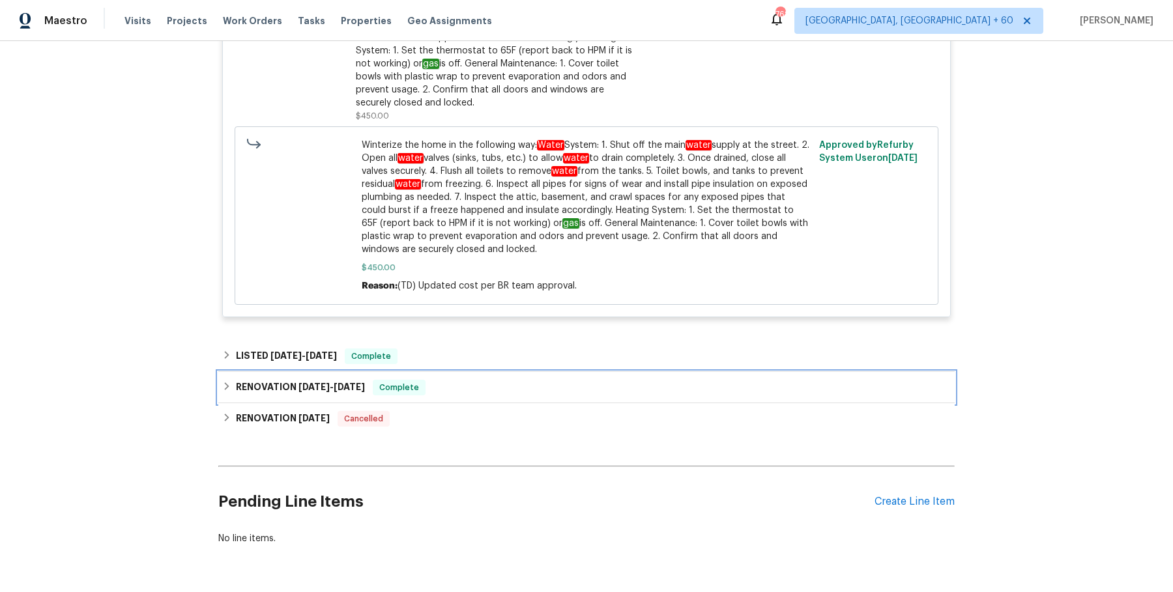
click at [477, 372] on div "RENOVATION 8/16/24 - 9/15/24 Complete" at bounding box center [586, 387] width 736 height 31
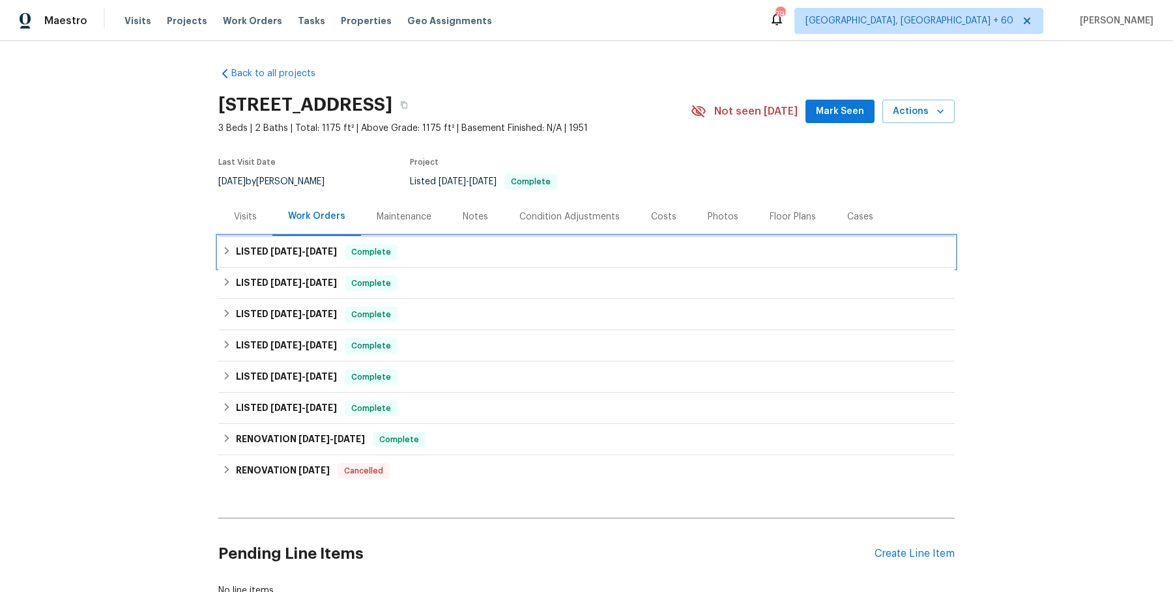
click at [445, 260] on div "LISTED [DATE] - [DATE] Complete" at bounding box center [586, 251] width 736 height 31
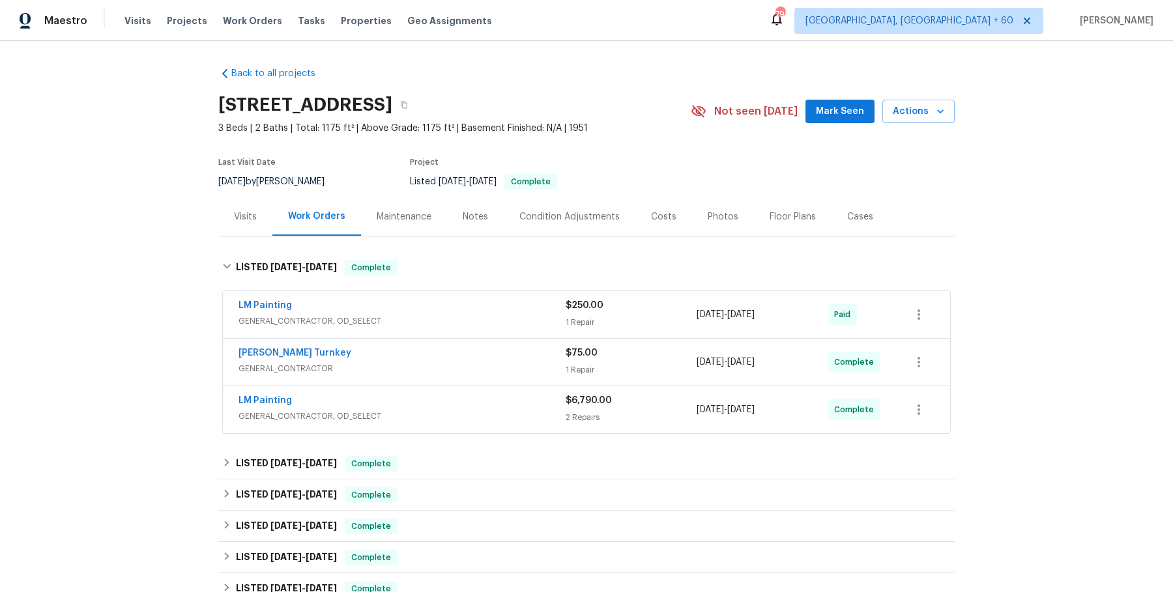
click at [449, 302] on div "LM Painting" at bounding box center [401, 307] width 327 height 16
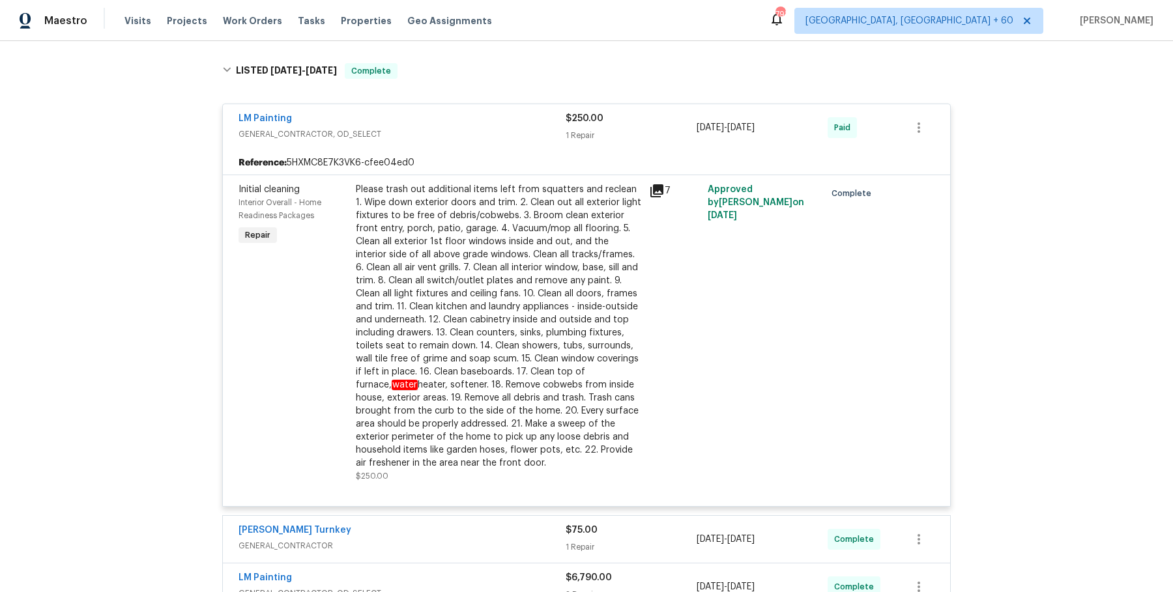
scroll to position [489, 0]
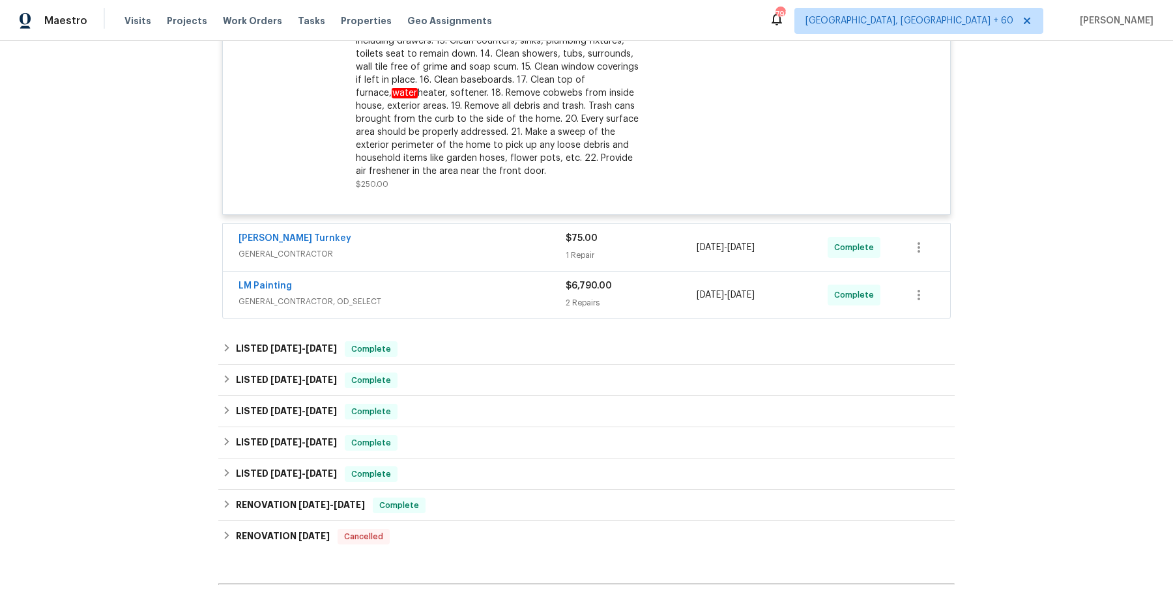
click at [454, 241] on div "[PERSON_NAME] Turnkey" at bounding box center [401, 240] width 327 height 16
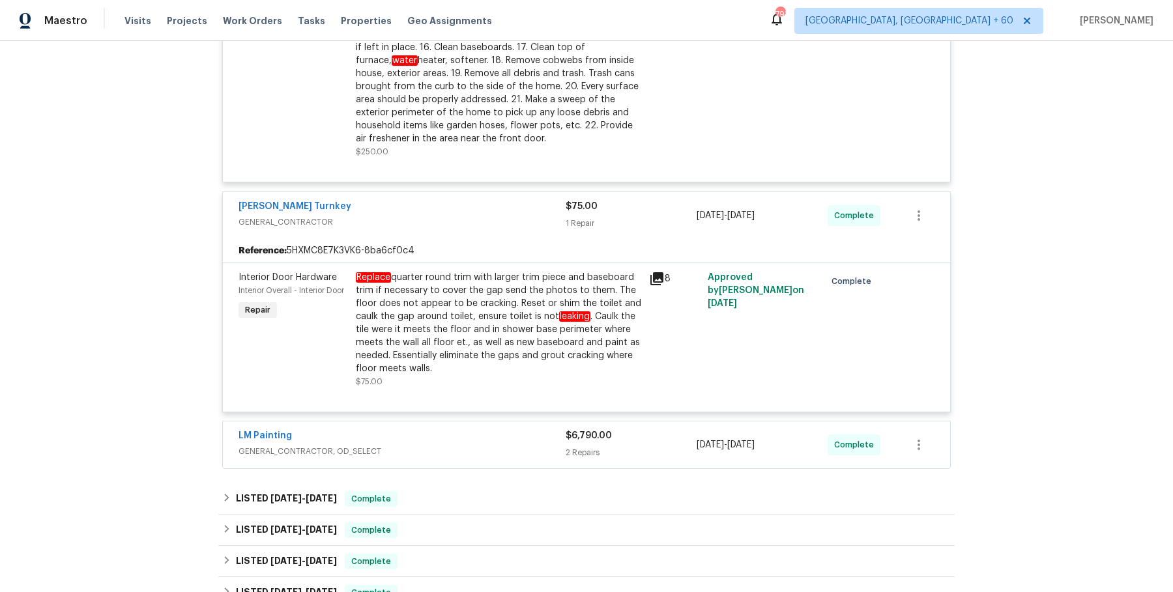
scroll to position [542, 0]
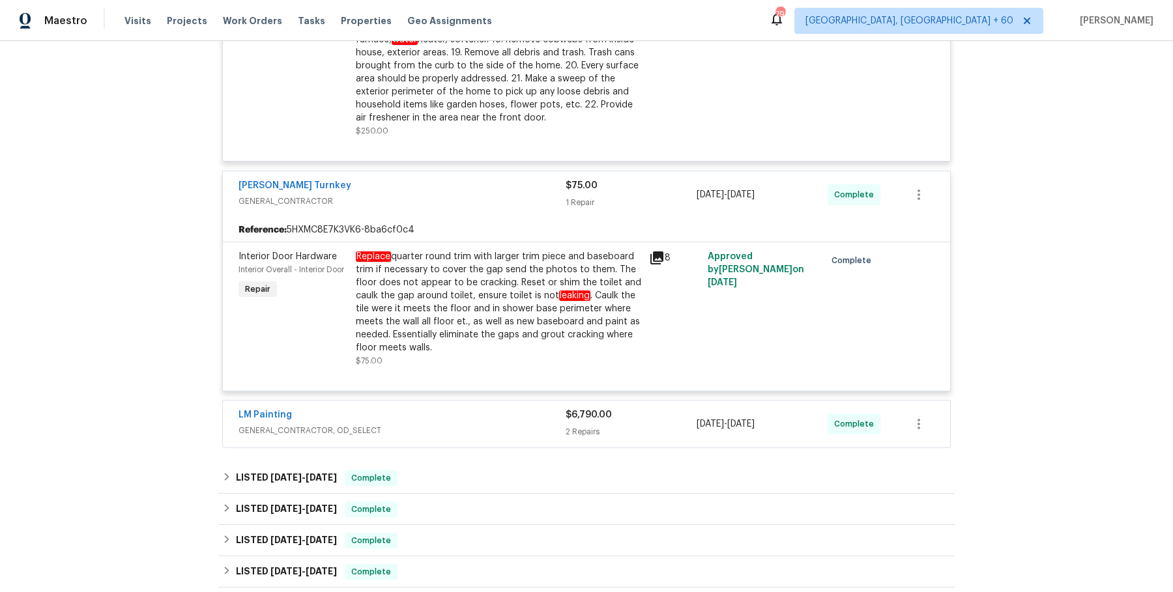
click at [423, 402] on div "LM Painting GENERAL_CONTRACTOR, OD_SELECT $6,790.00 2 Repairs 8/5/2025 - 8/7/20…" at bounding box center [586, 424] width 727 height 47
click at [422, 418] on div "LM Painting" at bounding box center [401, 416] width 327 height 16
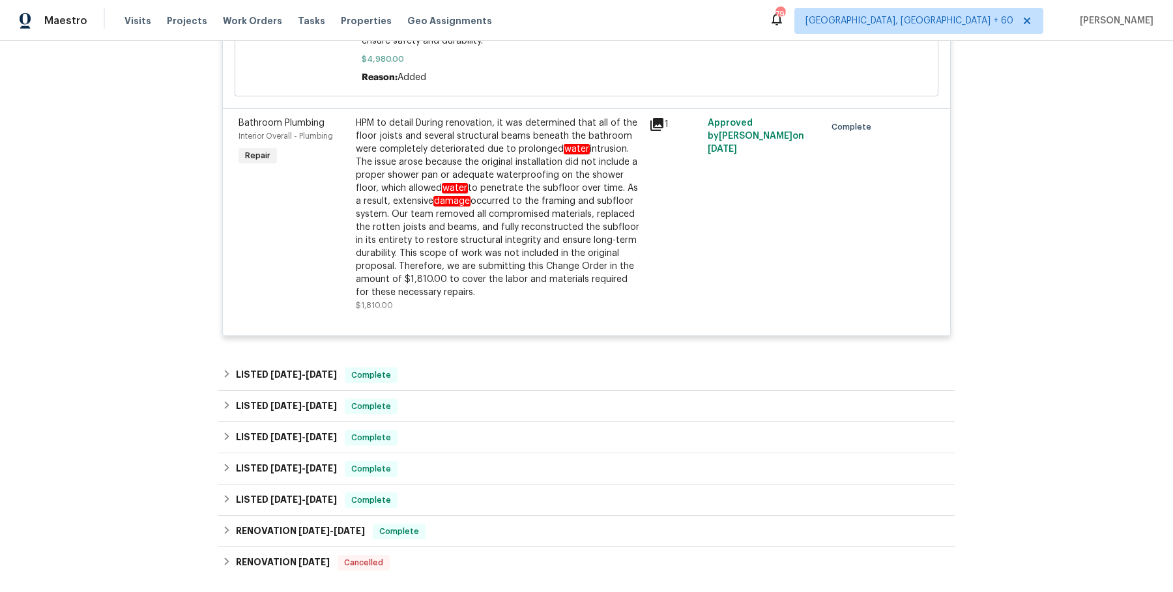
scroll to position [1487, 0]
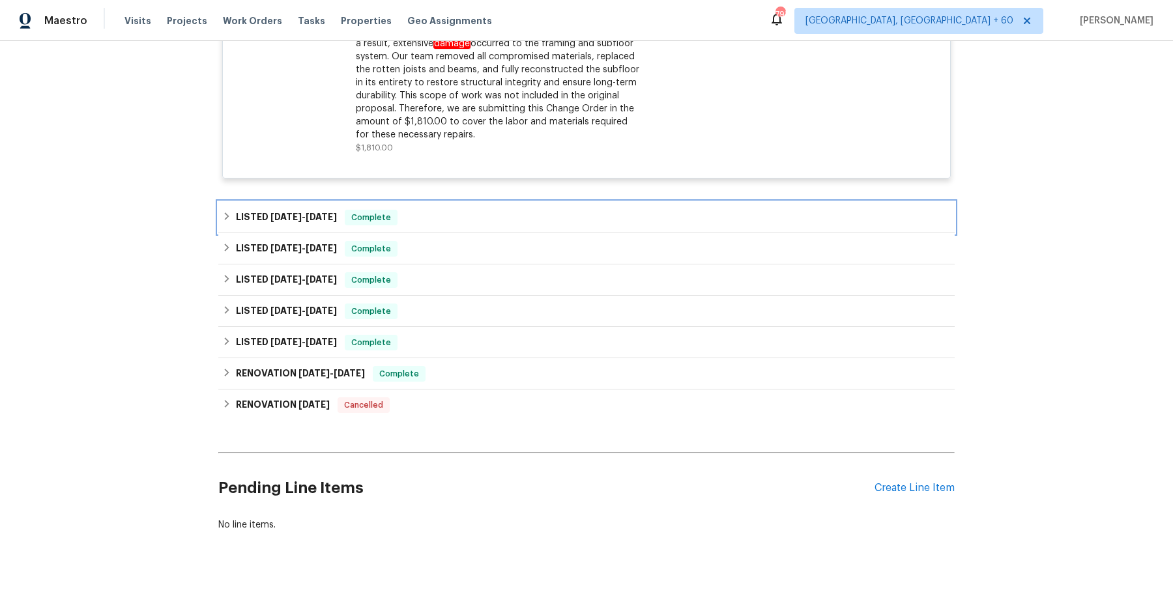
click at [449, 202] on div "LISTED [DATE] - [DATE] Complete" at bounding box center [586, 217] width 736 height 31
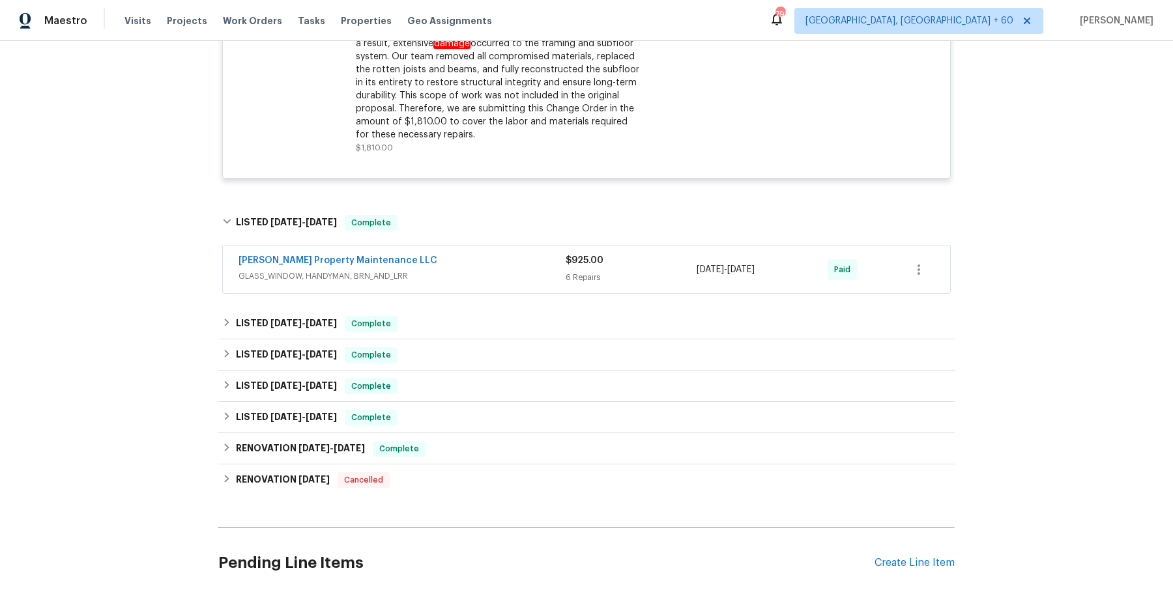
click at [448, 270] on span "GLASS_WINDOW, HANDYMAN, BRN_AND_LRR" at bounding box center [401, 276] width 327 height 13
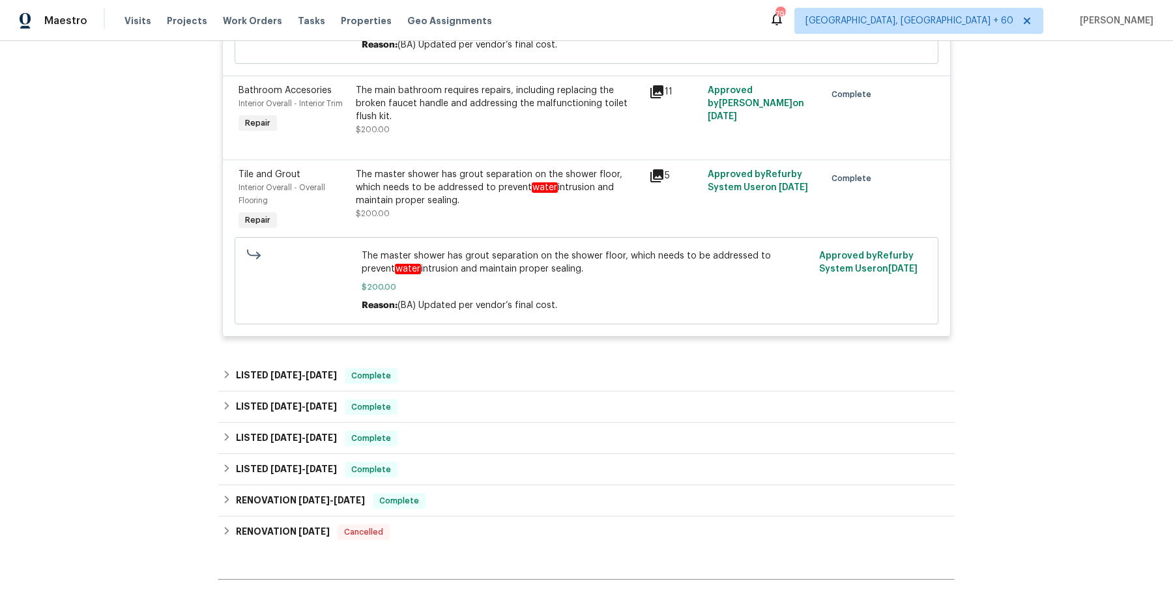
scroll to position [2375, 0]
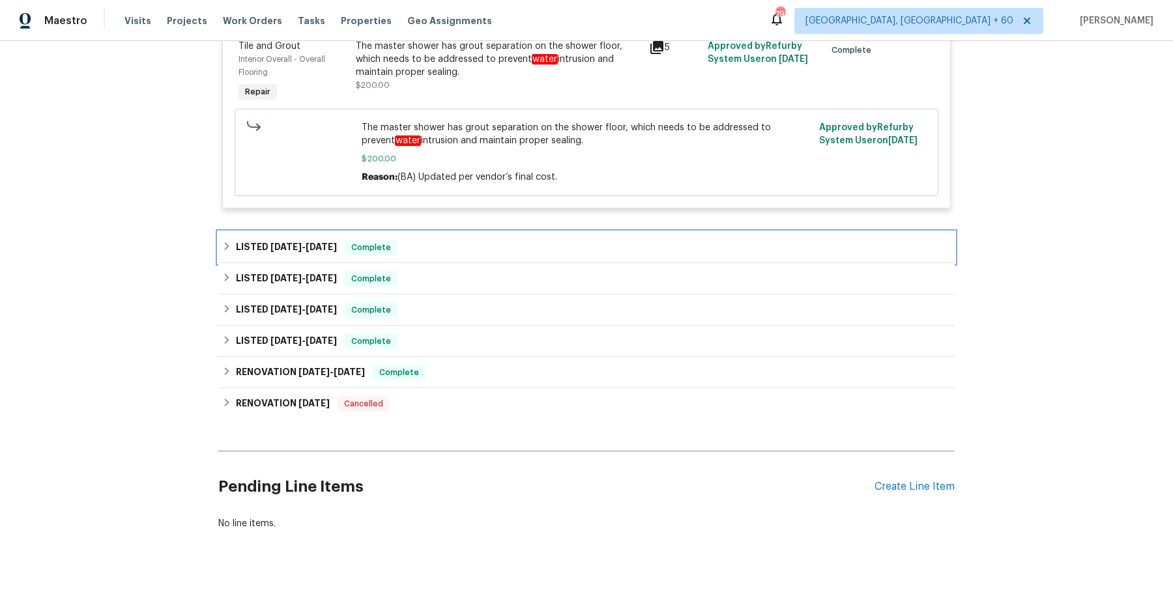
click at [459, 240] on div "LISTED [DATE] - [DATE] Complete" at bounding box center [586, 248] width 728 height 16
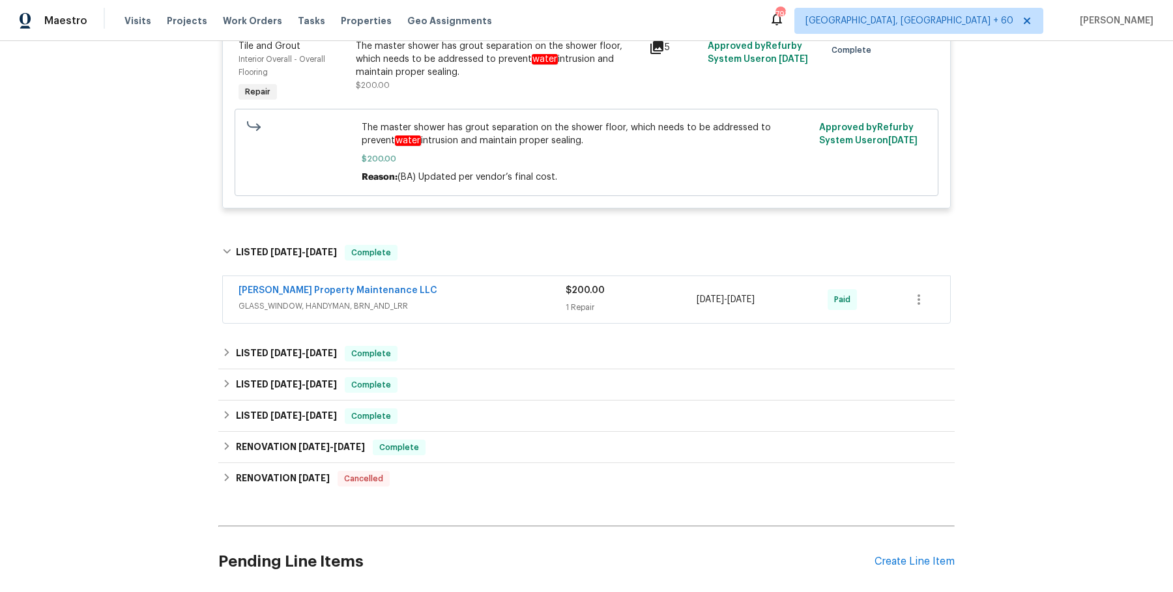
click at [446, 300] on span "GLASS_WINDOW, HANDYMAN, BRN_AND_LRR" at bounding box center [401, 306] width 327 height 13
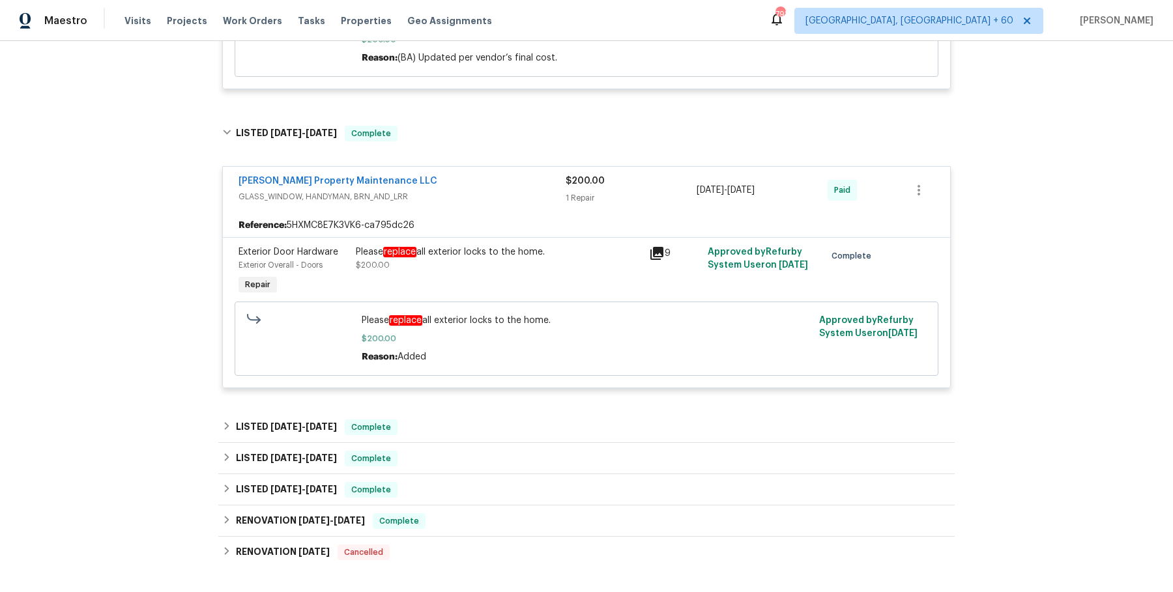
scroll to position [2567, 0]
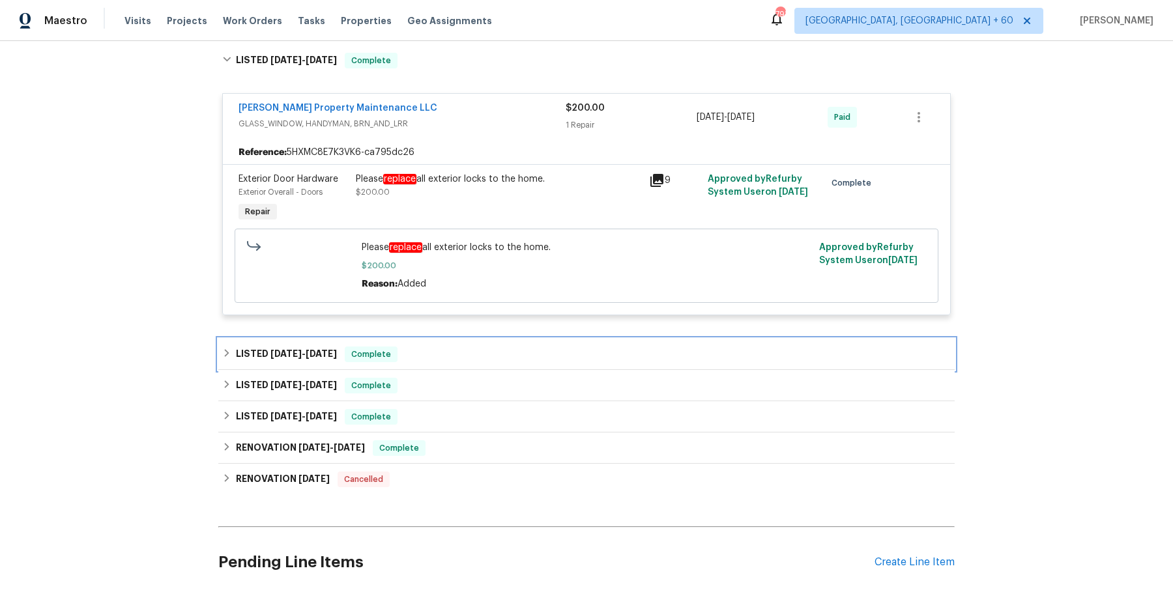
click at [430, 347] on div "LISTED [DATE] - [DATE] Complete" at bounding box center [586, 355] width 728 height 16
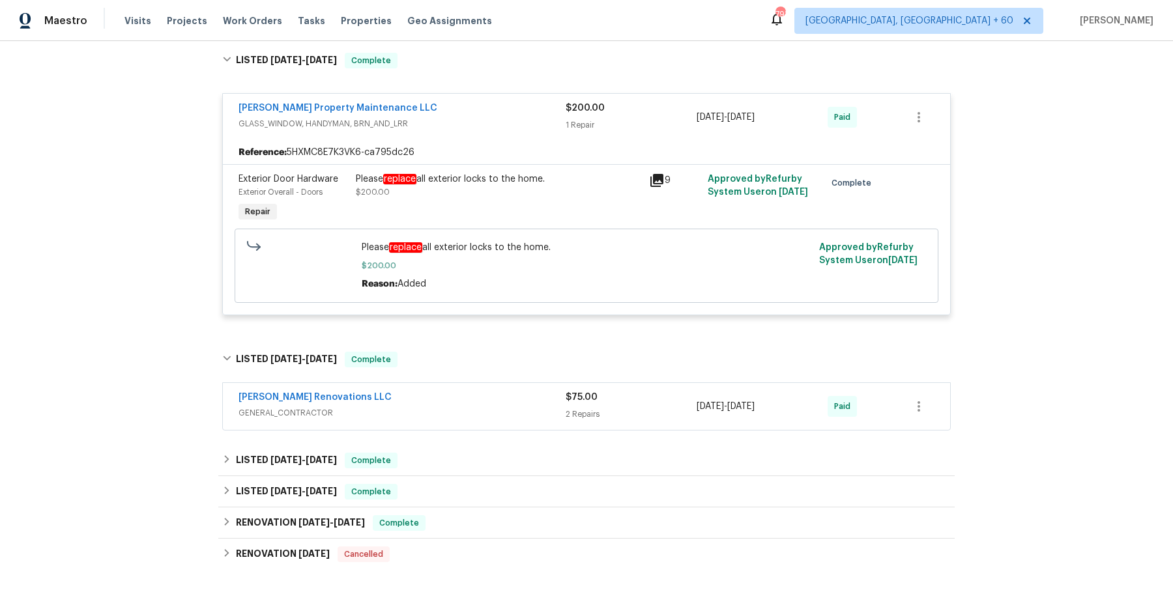
click at [425, 407] on span "GENERAL_CONTRACTOR" at bounding box center [401, 413] width 327 height 13
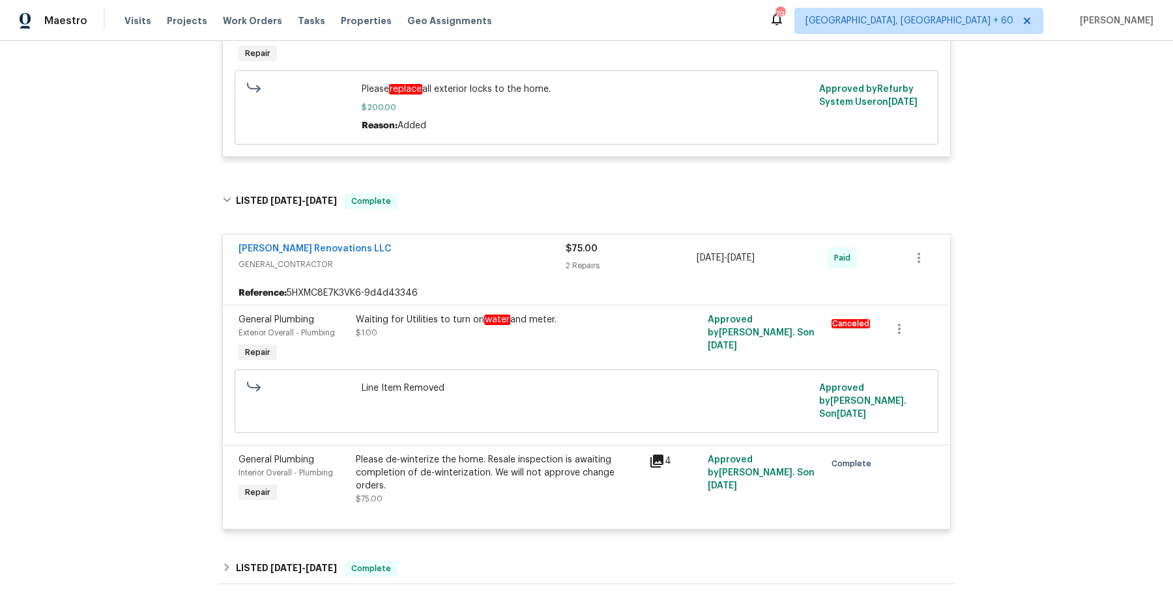
scroll to position [2838, 0]
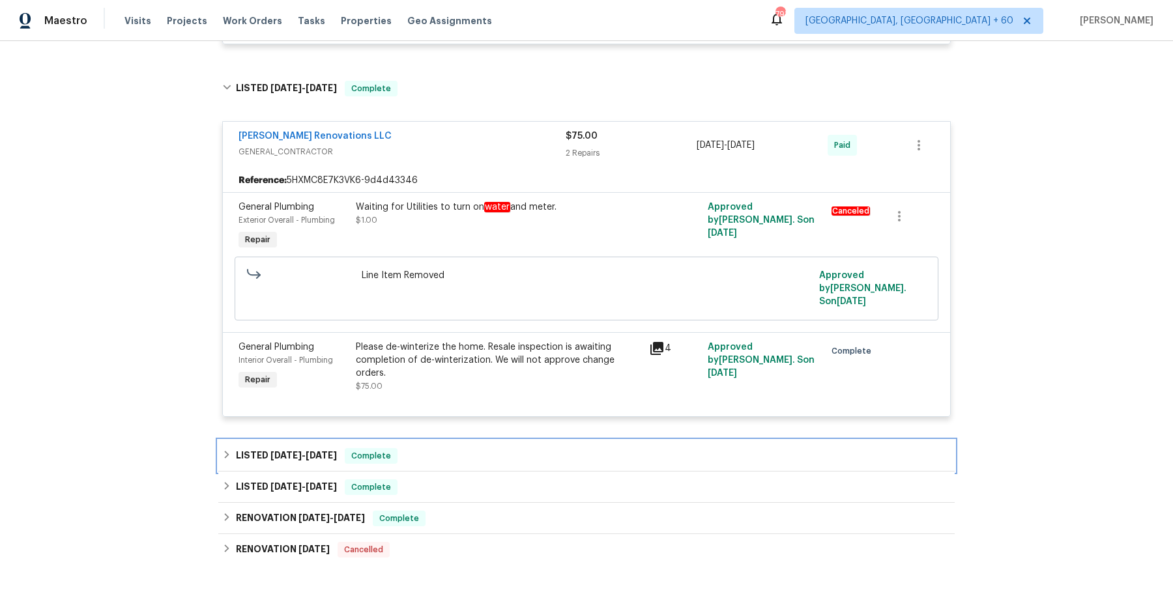
click at [422, 448] on div "LISTED [DATE] - [DATE] Complete" at bounding box center [586, 456] width 728 height 16
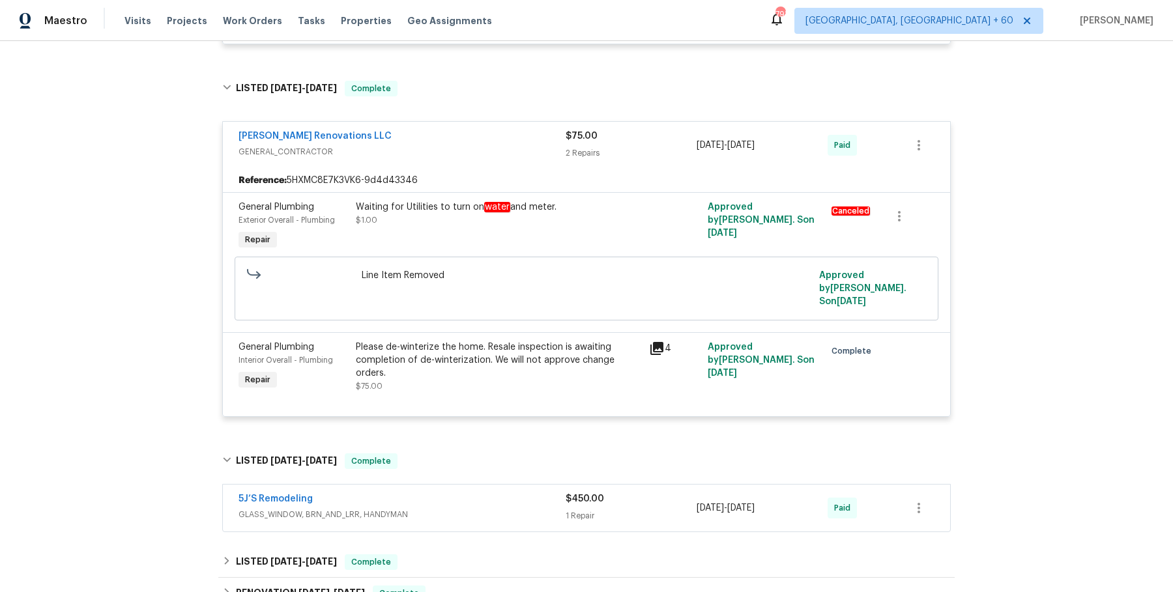
click at [440, 485] on div "5J’S Remodeling GLASS_WINDOW, BRN_AND_LRR, HANDYMAN $450.00 1 Repair 12/31/2024…" at bounding box center [586, 508] width 727 height 47
click at [442, 493] on div "5J’S Remodeling" at bounding box center [401, 501] width 327 height 16
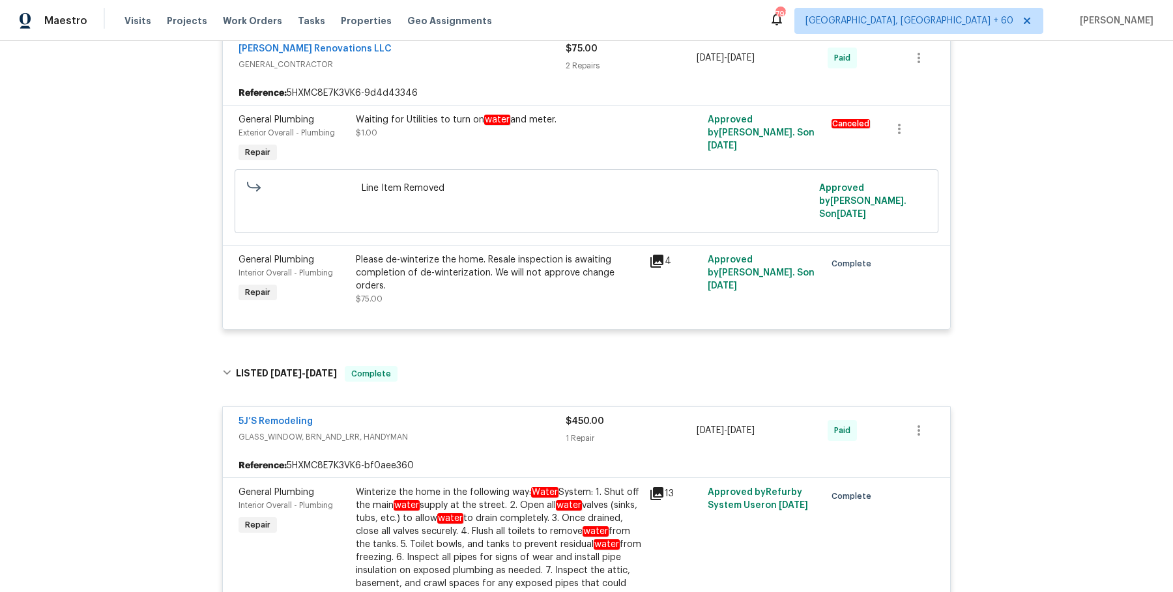
scroll to position [3484, 0]
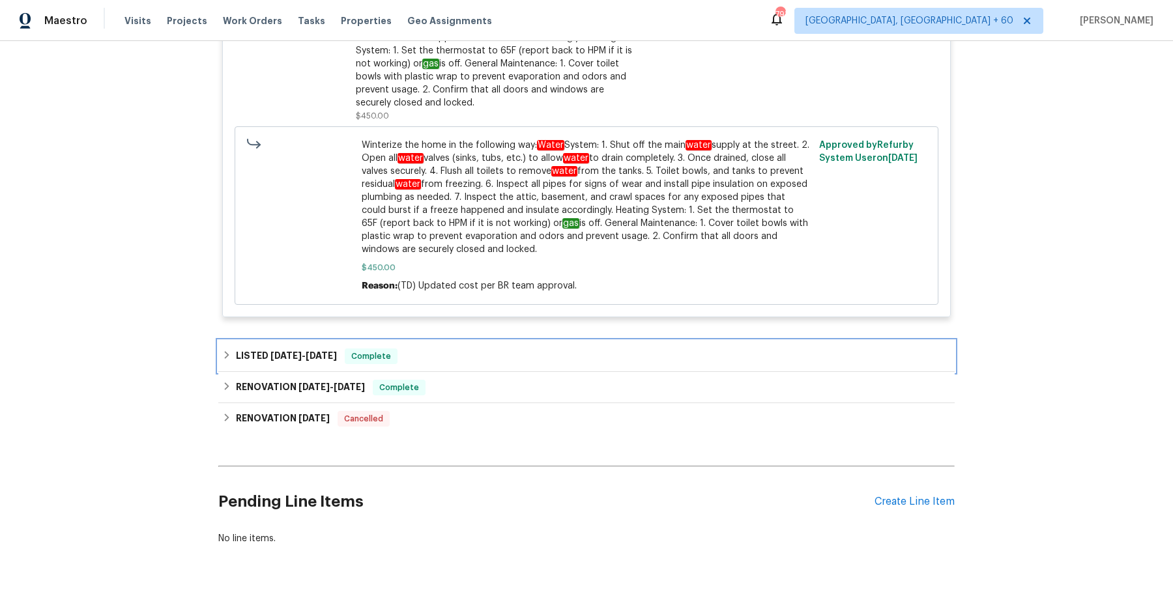
click at [480, 349] on div "LISTED [DATE] - [DATE] Complete" at bounding box center [586, 357] width 728 height 16
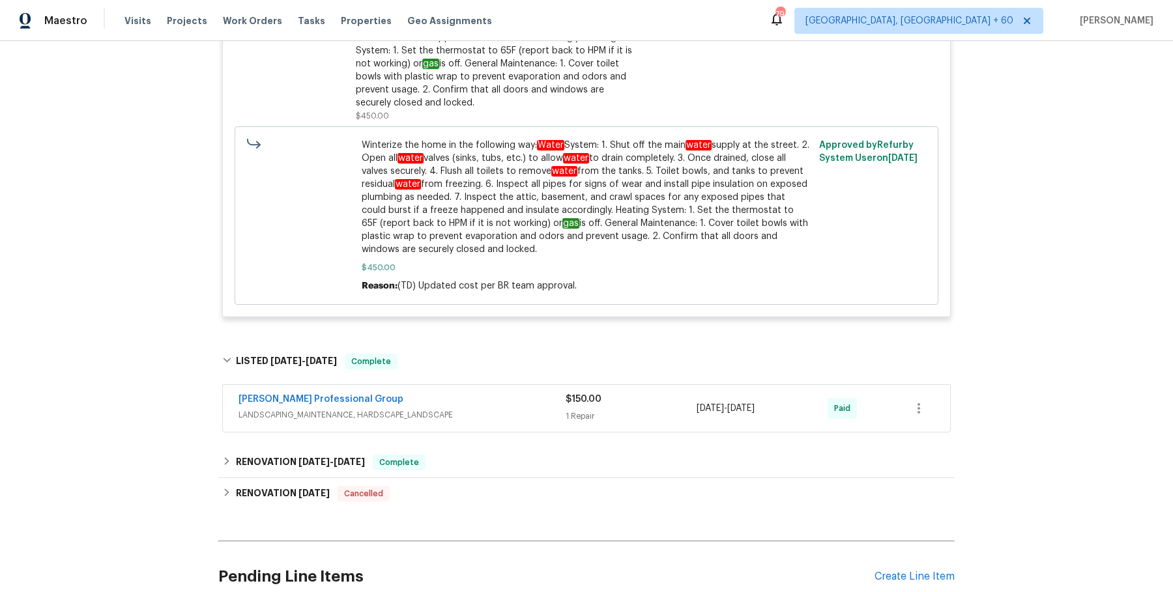
click at [476, 393] on div "[PERSON_NAME] Professional Group" at bounding box center [401, 401] width 327 height 16
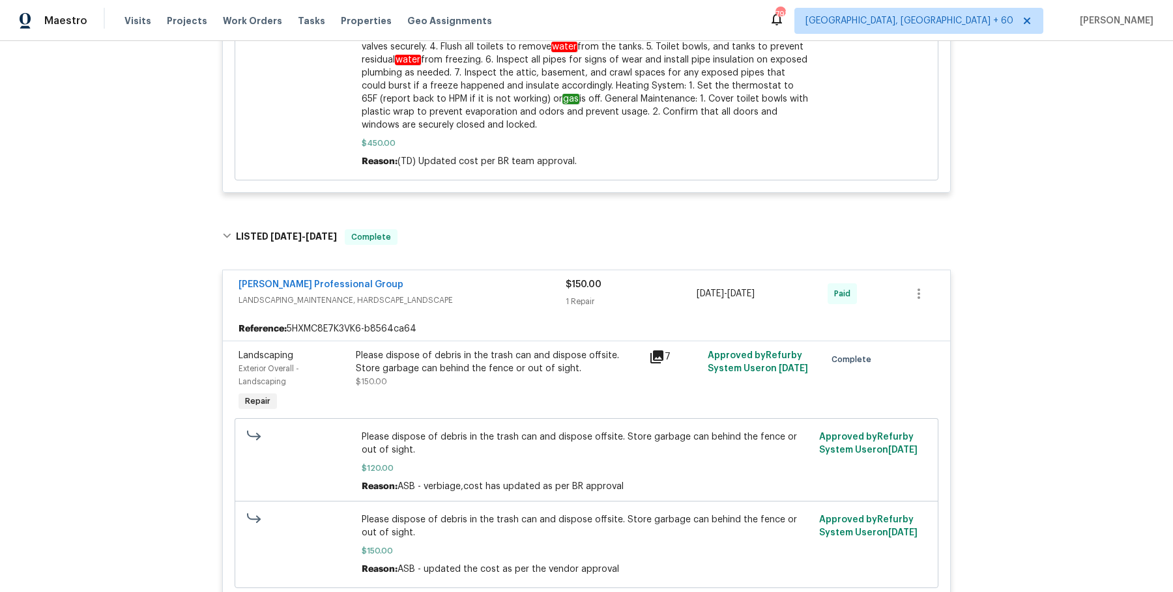
scroll to position [3861, 0]
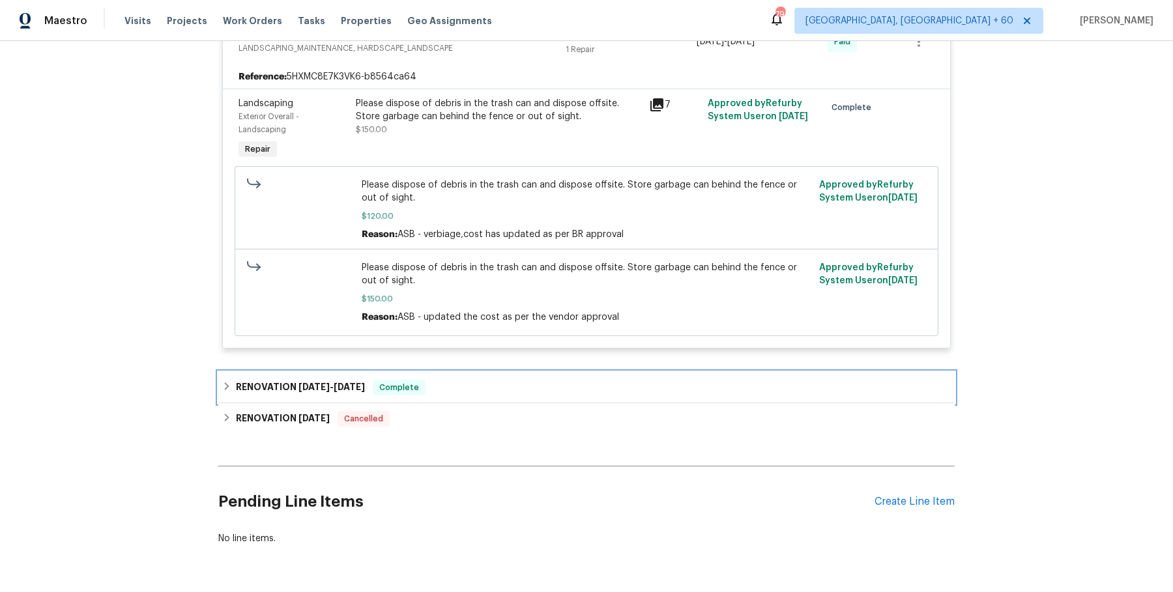
click at [472, 372] on div "RENOVATION [DATE] - [DATE] Complete" at bounding box center [586, 387] width 736 height 31
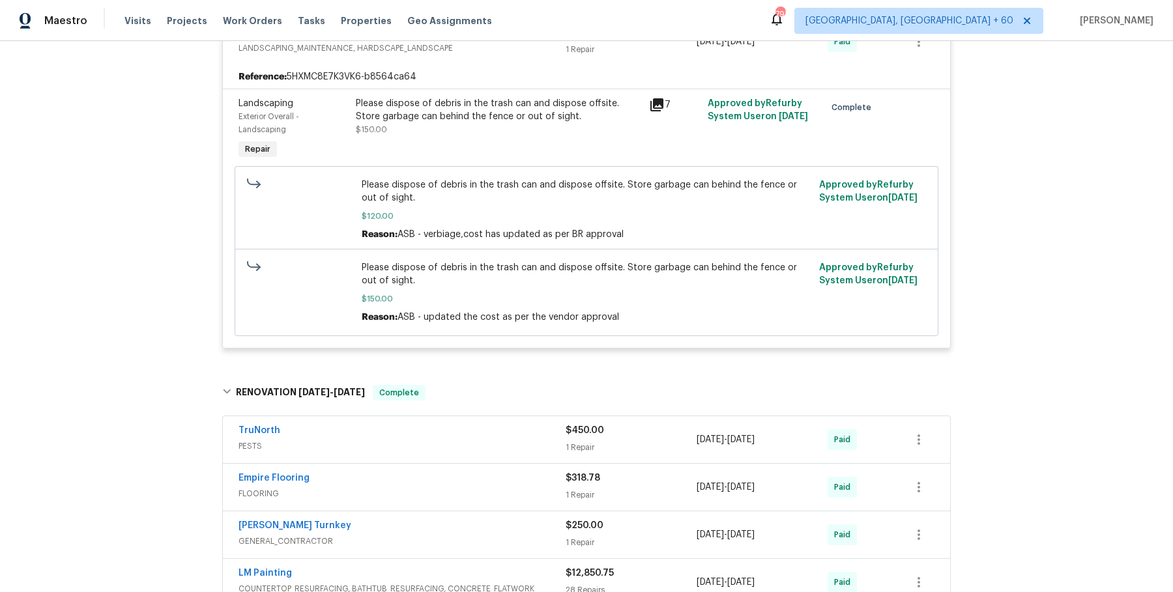
click at [471, 440] on span "PESTS" at bounding box center [401, 446] width 327 height 13
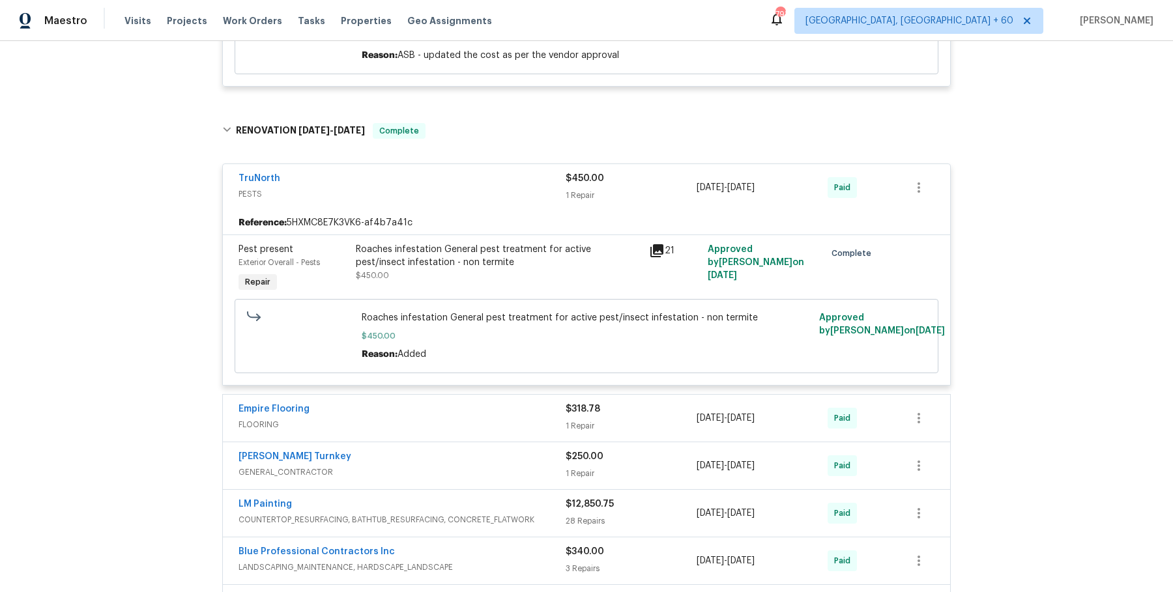
scroll to position [4363, 0]
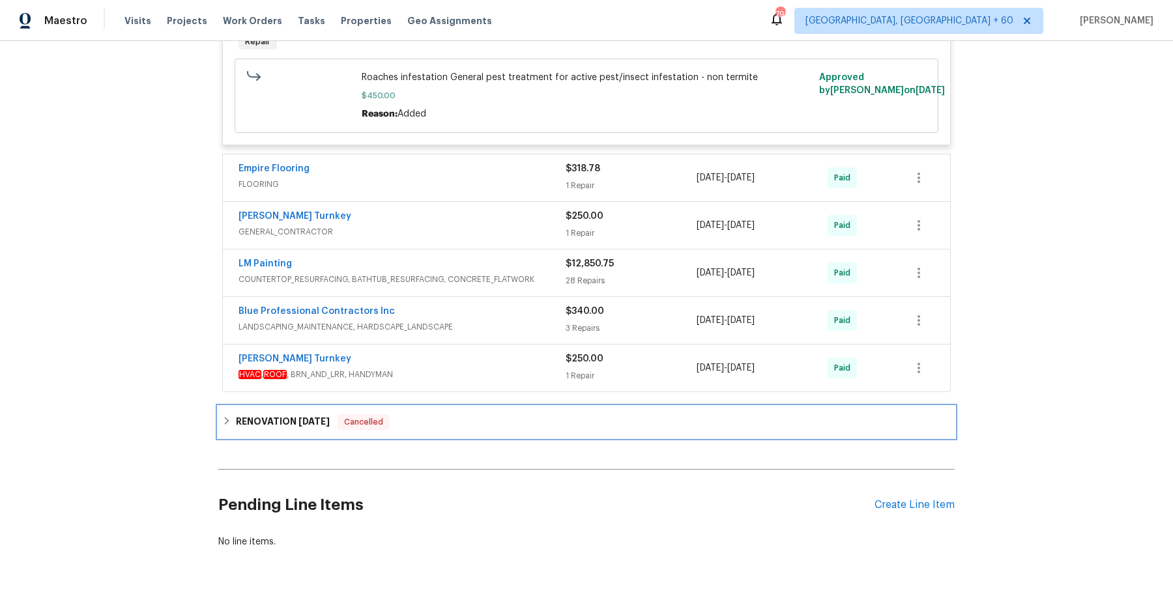
click at [454, 414] on div "RENOVATION [DATE] Cancelled" at bounding box center [586, 422] width 728 height 16
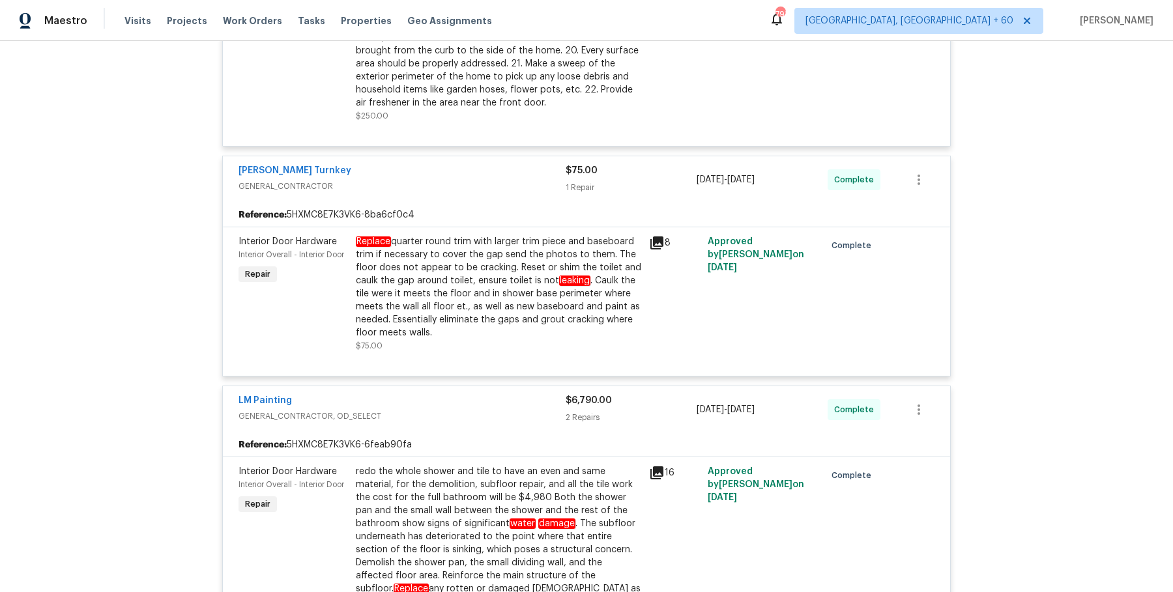
scroll to position [681, 0]
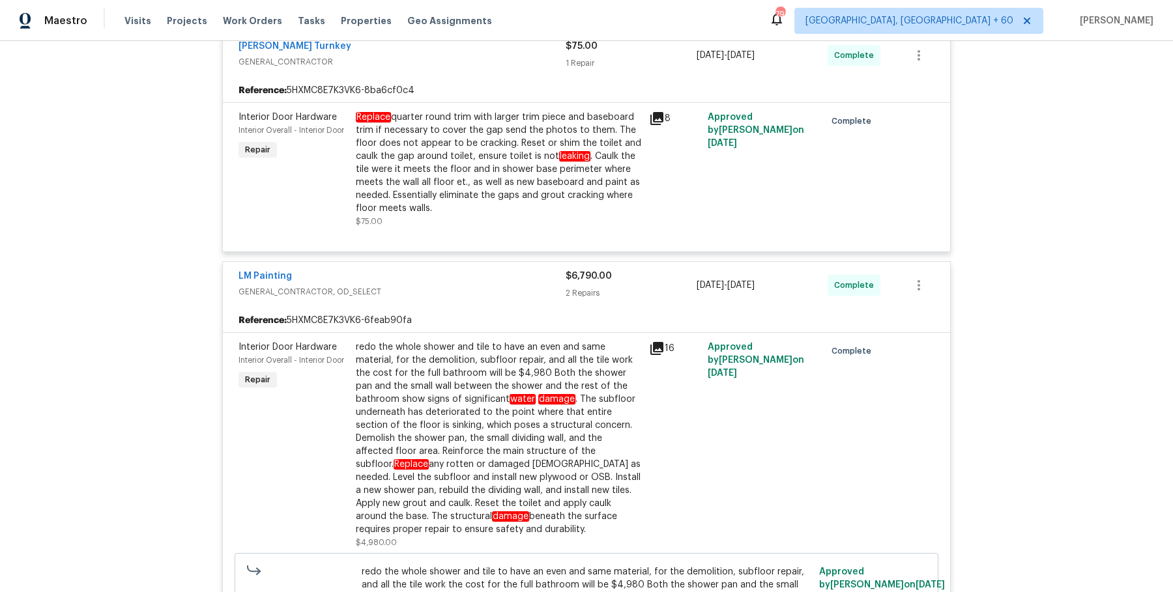
click at [475, 374] on div "redo the whole shower and tile to have an even and same material, for the demol…" at bounding box center [498, 438] width 285 height 195
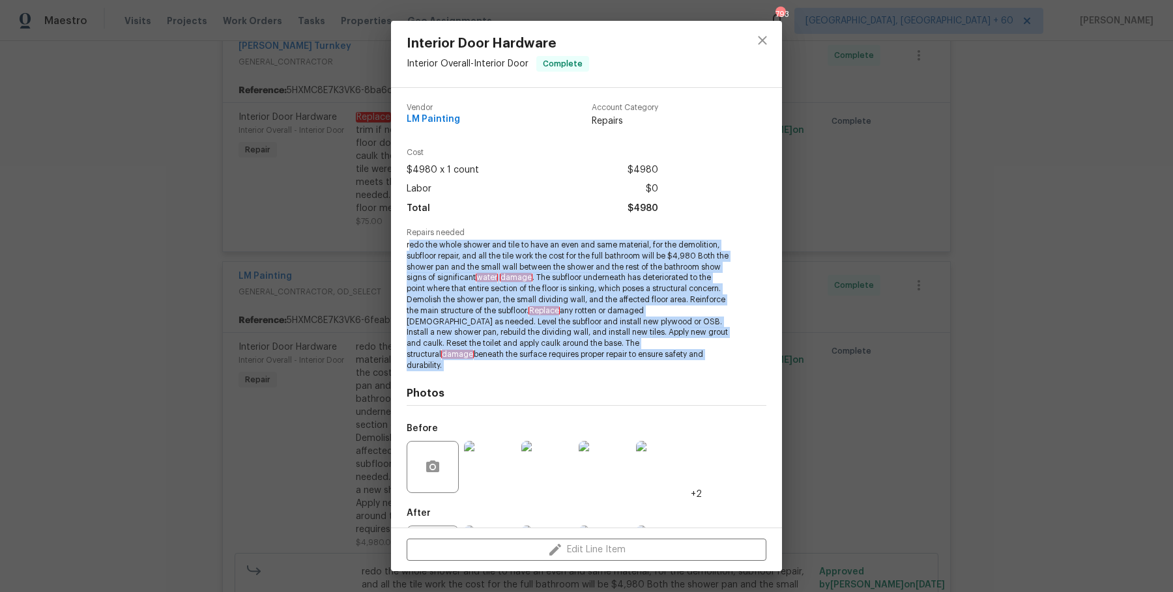
drag, startPoint x: 408, startPoint y: 248, endPoint x: 680, endPoint y: 360, distance: 294.1
click at [680, 360] on div "Vendor LM Painting Account Category Repairs Cost $4980 x 1 count $4980 Labor $0…" at bounding box center [587, 339] width 360 height 493
copy span "edo the whole shower and tile to have an even and same material, for the demoli…"
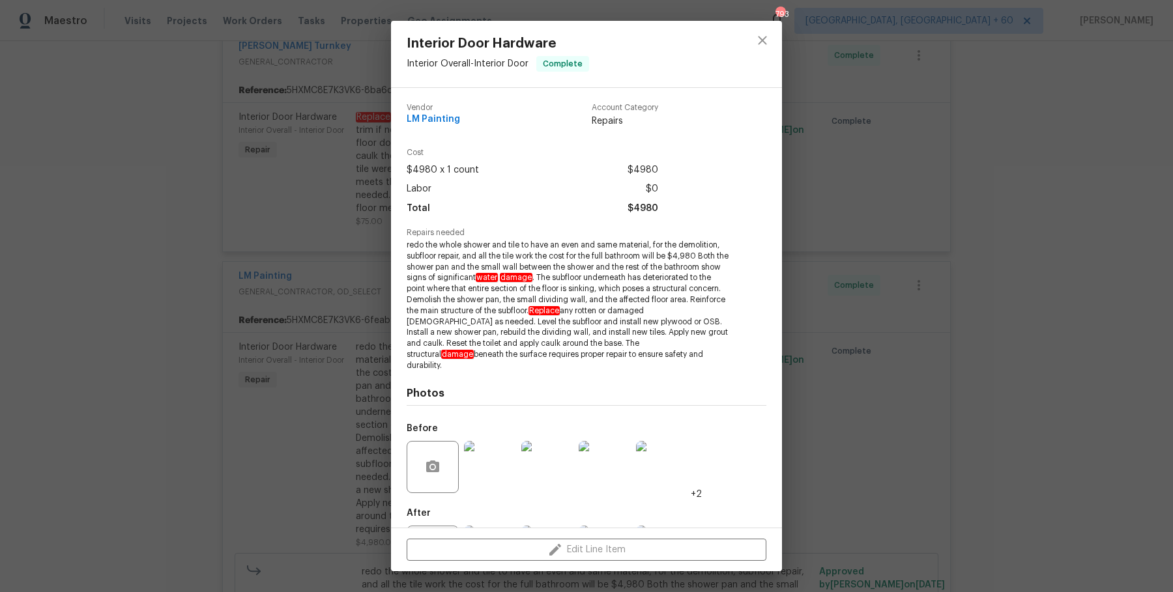
click at [870, 369] on div "Interior Door Hardware Interior Overall - Interior Door Complete Vendor LM Pain…" at bounding box center [586, 296] width 1173 height 592
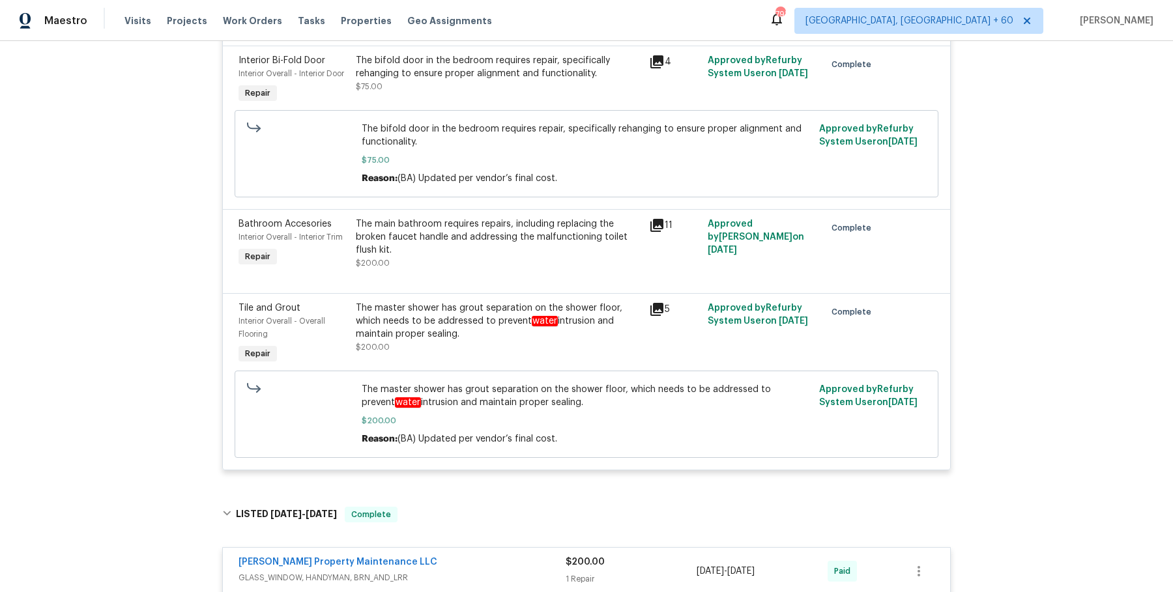
scroll to position [2111, 0]
click at [522, 303] on div "The master shower has grout separation on the shower floor, which needs to be a…" at bounding box center [498, 322] width 285 height 39
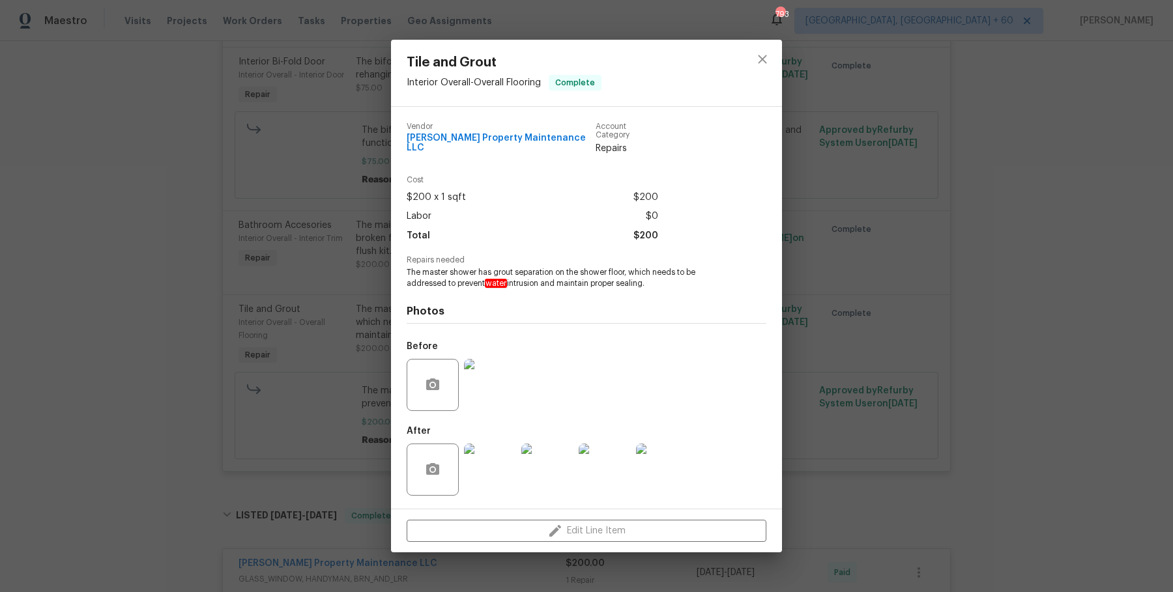
click at [873, 341] on div "Tile and Grout Interior Overall - Overall Flooring Complete Vendor Glen Propert…" at bounding box center [586, 296] width 1173 height 592
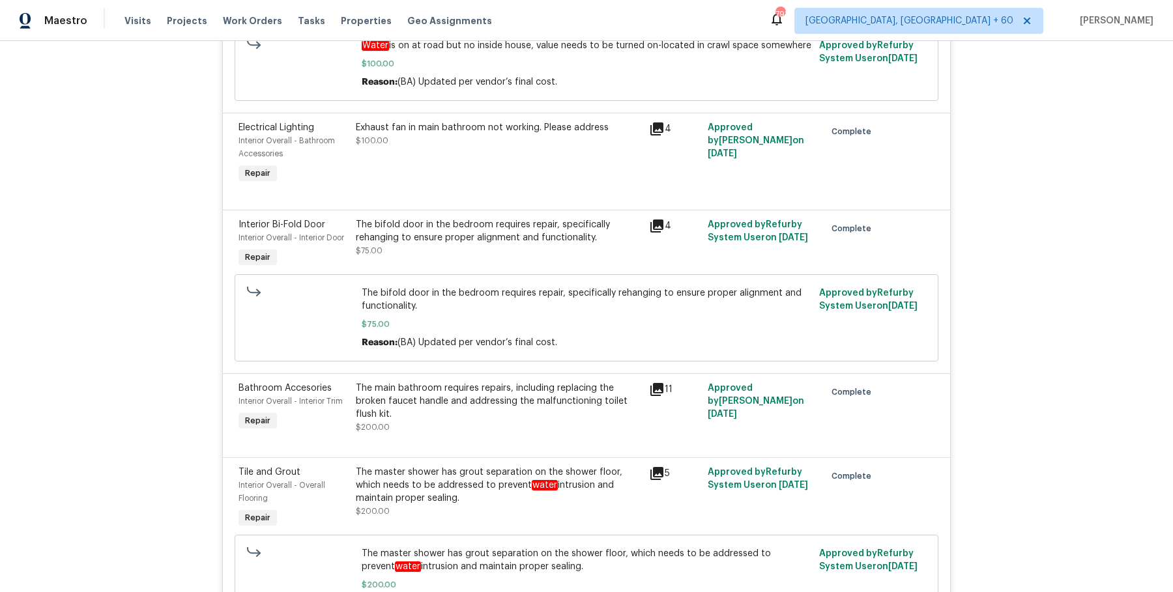
scroll to position [0, 0]
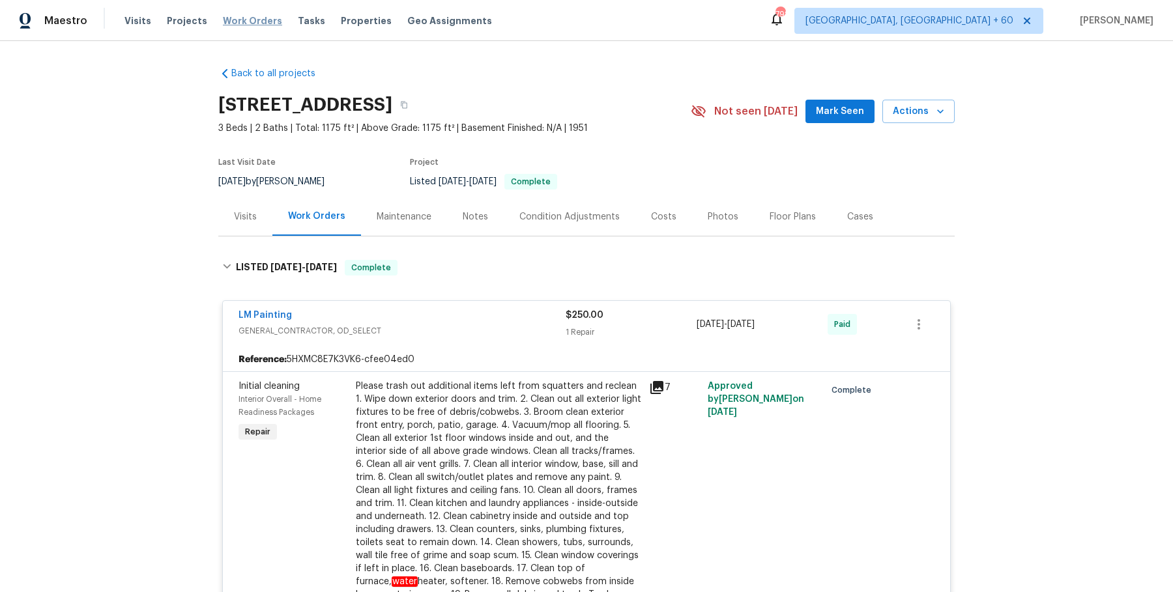
click at [250, 18] on span "Work Orders" at bounding box center [252, 20] width 59 height 13
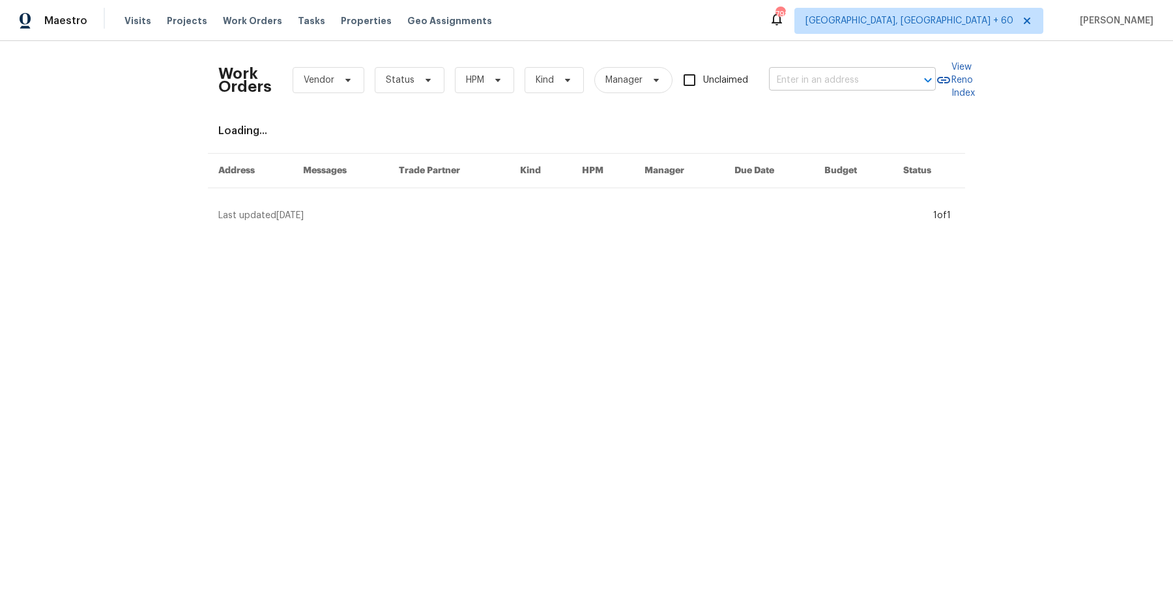
click at [876, 82] on input "text" at bounding box center [834, 80] width 130 height 20
paste input "2653 Tilson Rd Decatur, GA 30032"
type input "2653 Tilson Rd Decatur, GA 30032"
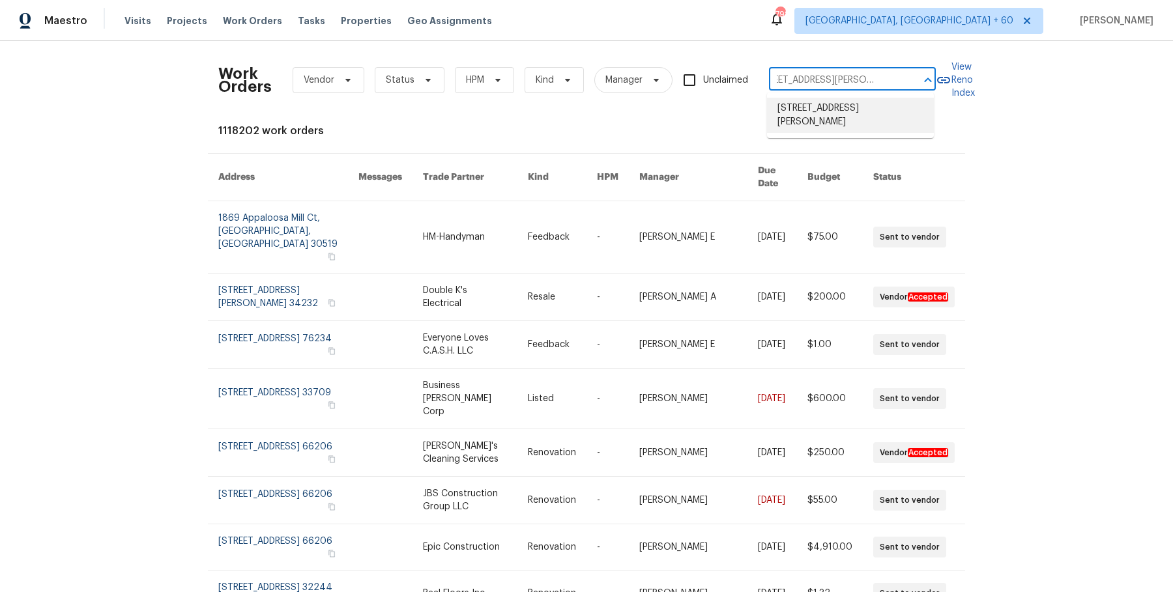
click at [910, 120] on li "2653 Tilson Rd, Decatur, GA 30032" at bounding box center [850, 115] width 167 height 35
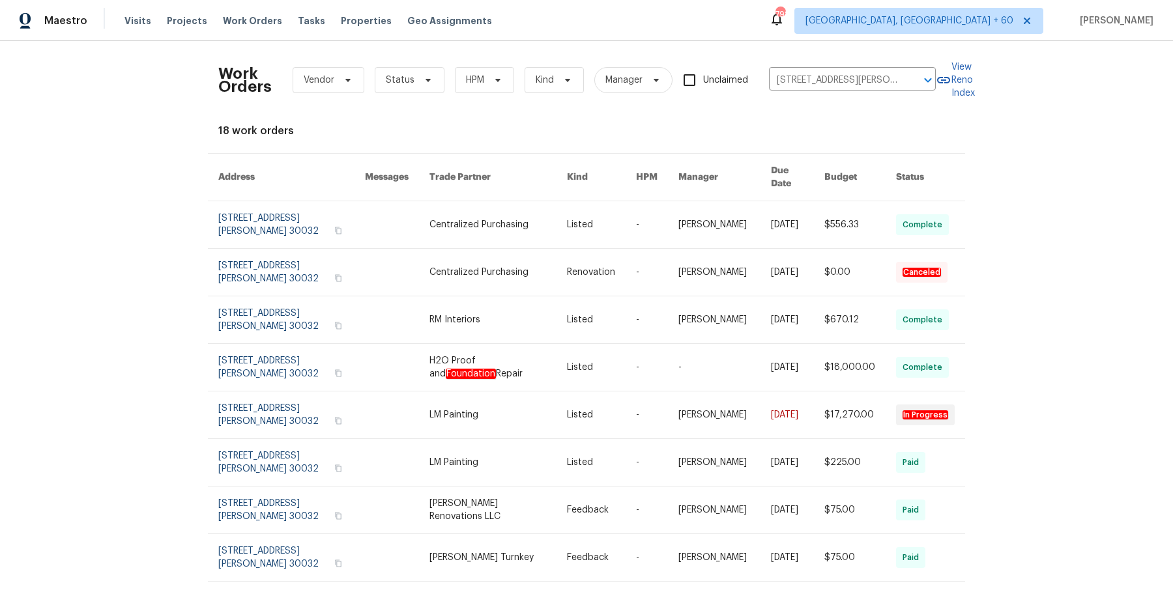
click at [616, 212] on link at bounding box center [601, 224] width 69 height 47
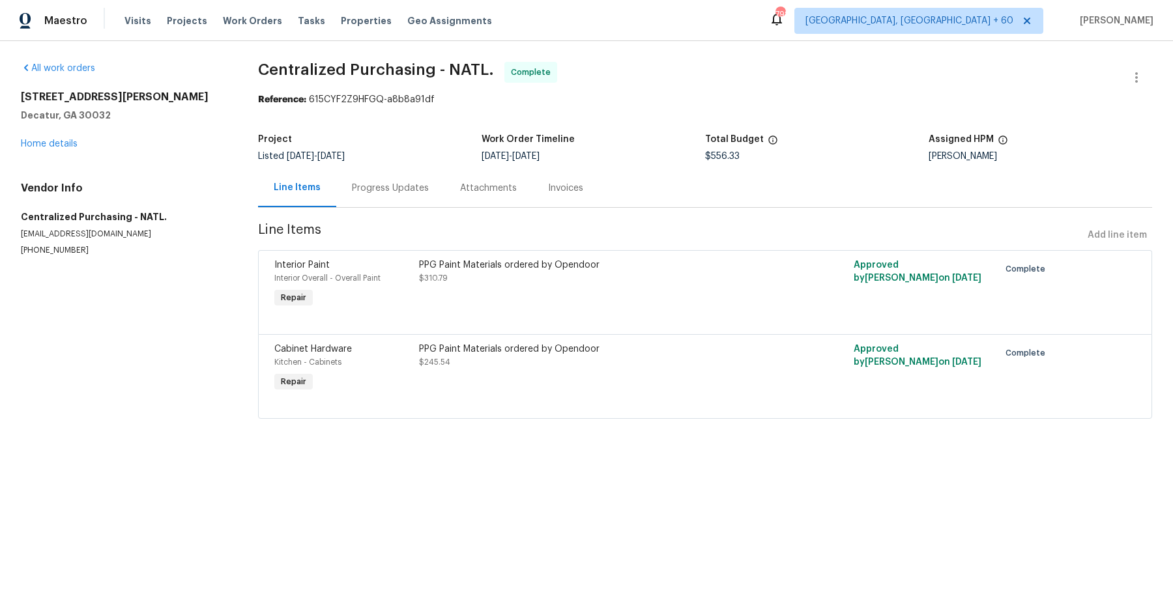
click at [68, 153] on div "All work orders 2653 Tilson Rd Decatur, GA 30032 Home details Vendor Info Centr…" at bounding box center [124, 159] width 206 height 194
click at [68, 148] on link "Home details" at bounding box center [49, 143] width 57 height 9
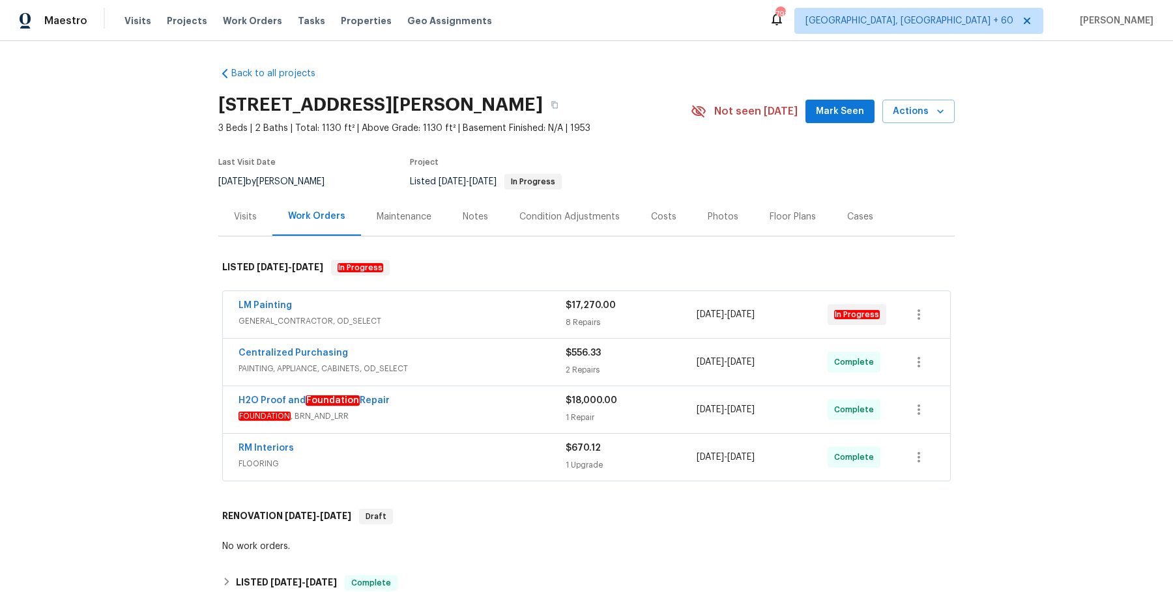
click at [393, 308] on div "LM Painting" at bounding box center [401, 307] width 327 height 16
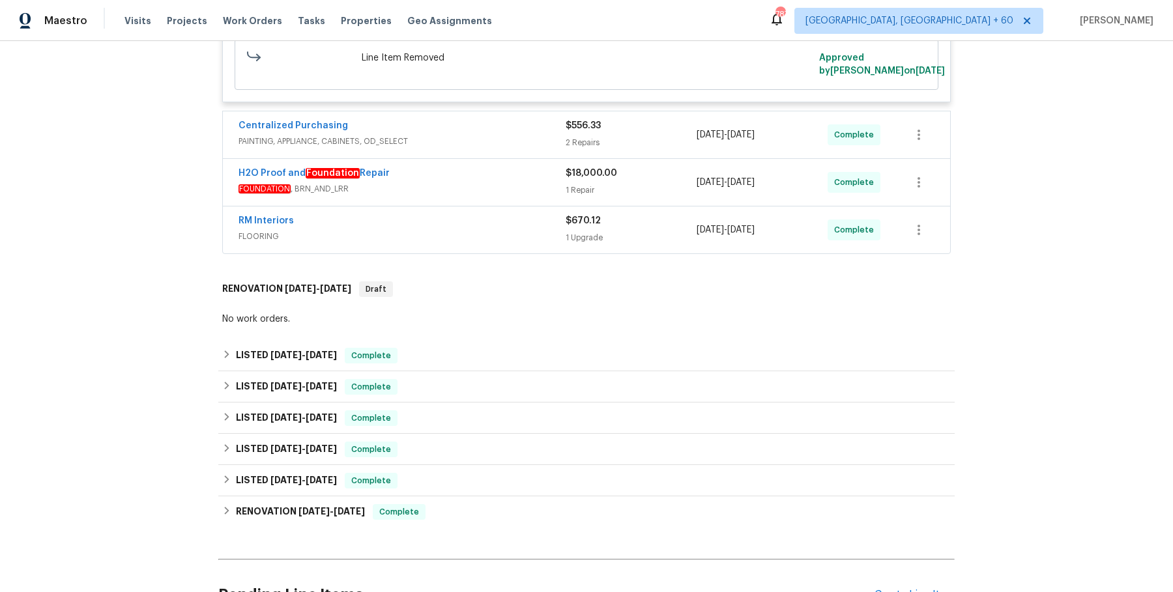
scroll to position [1297, 0]
click at [436, 145] on span "PAINTING, APPLIANCE, CABINETS, OD_SELECT" at bounding box center [401, 143] width 327 height 13
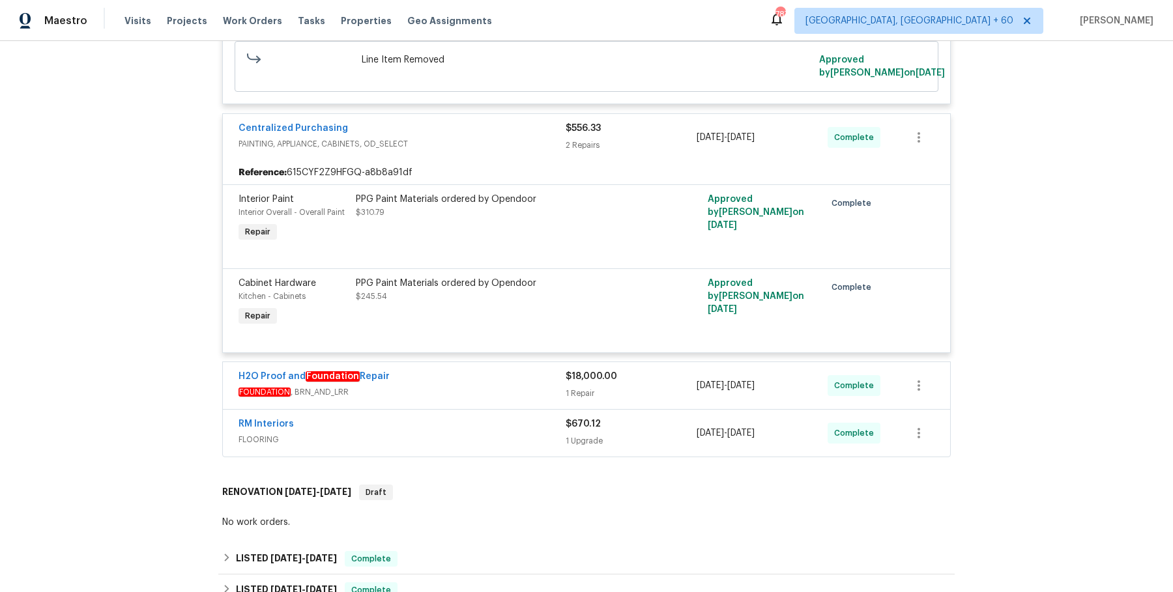
click at [441, 382] on div "H2O Proof and Foundation Repair" at bounding box center [401, 378] width 327 height 16
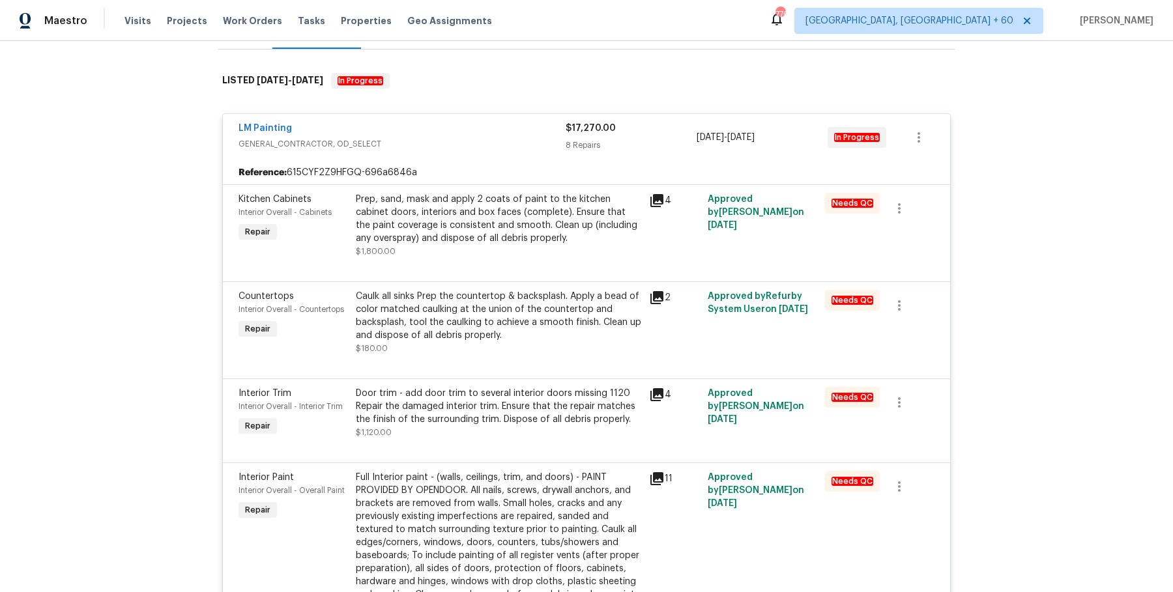
scroll to position [189, 0]
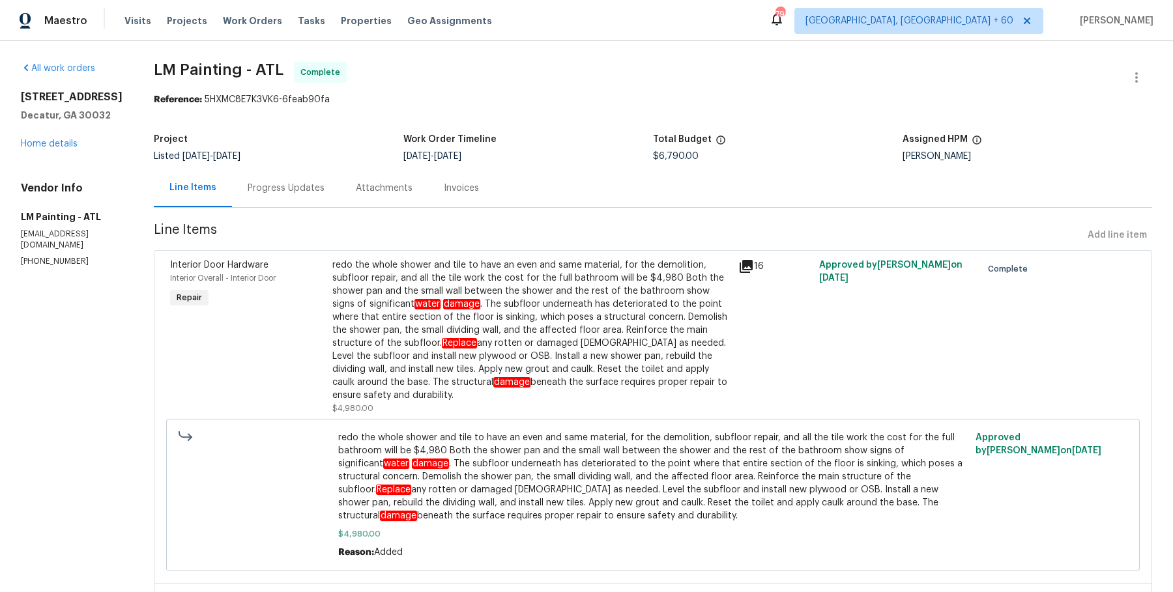
click at [324, 186] on div "Progress Updates" at bounding box center [286, 188] width 77 height 13
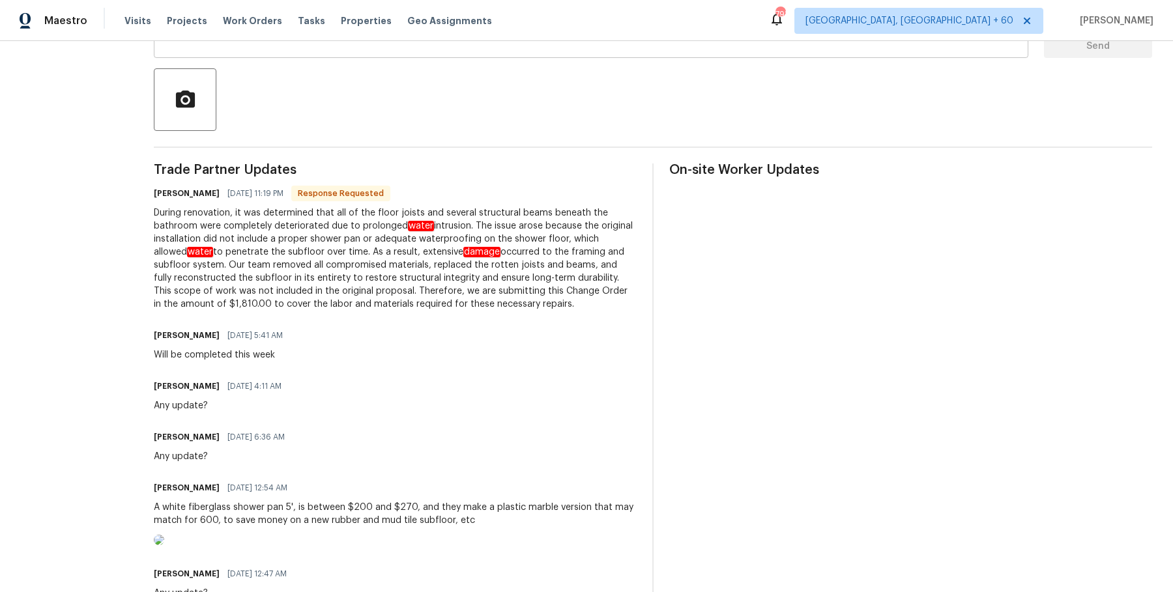
scroll to position [270, 0]
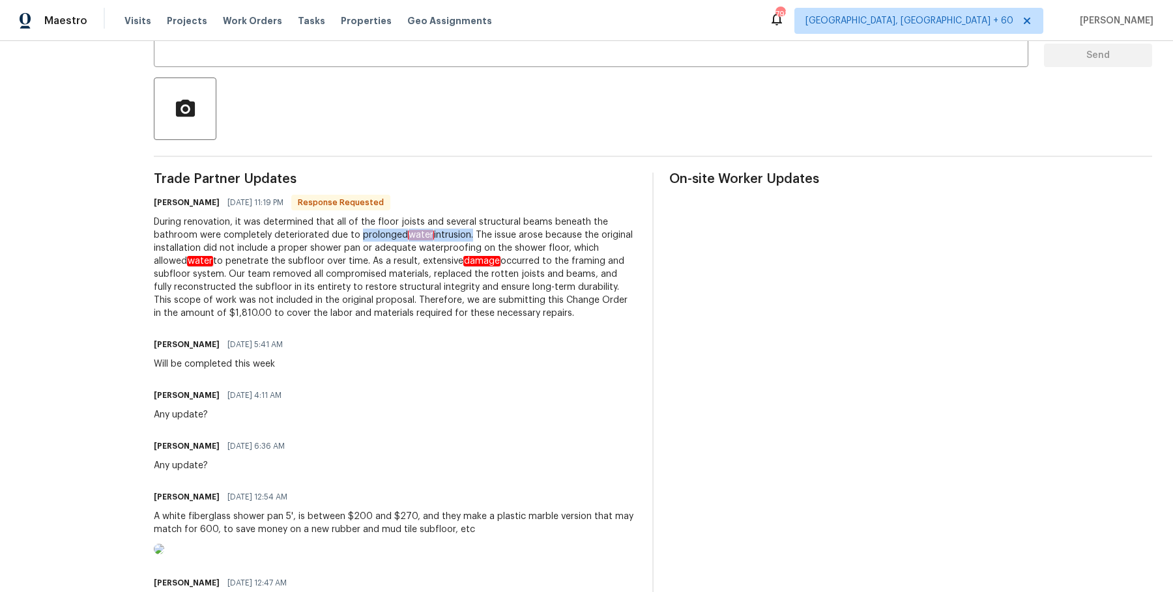
drag, startPoint x: 397, startPoint y: 238, endPoint x: 509, endPoint y: 237, distance: 112.1
click at [509, 237] on div "During renovation, it was determined that all of the floor joists and several s…" at bounding box center [395, 268] width 483 height 104
drag, startPoint x: 259, startPoint y: 261, endPoint x: 334, endPoint y: 259, distance: 74.9
click at [334, 259] on div "During renovation, it was determined that all of the floor joists and several s…" at bounding box center [395, 268] width 483 height 104
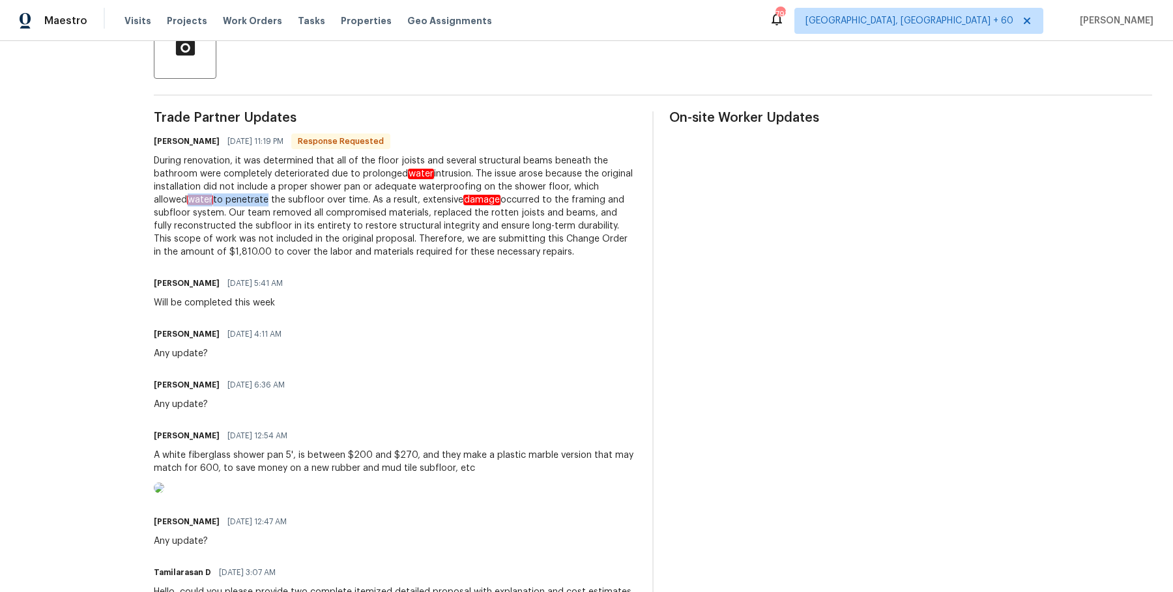
scroll to position [0, 0]
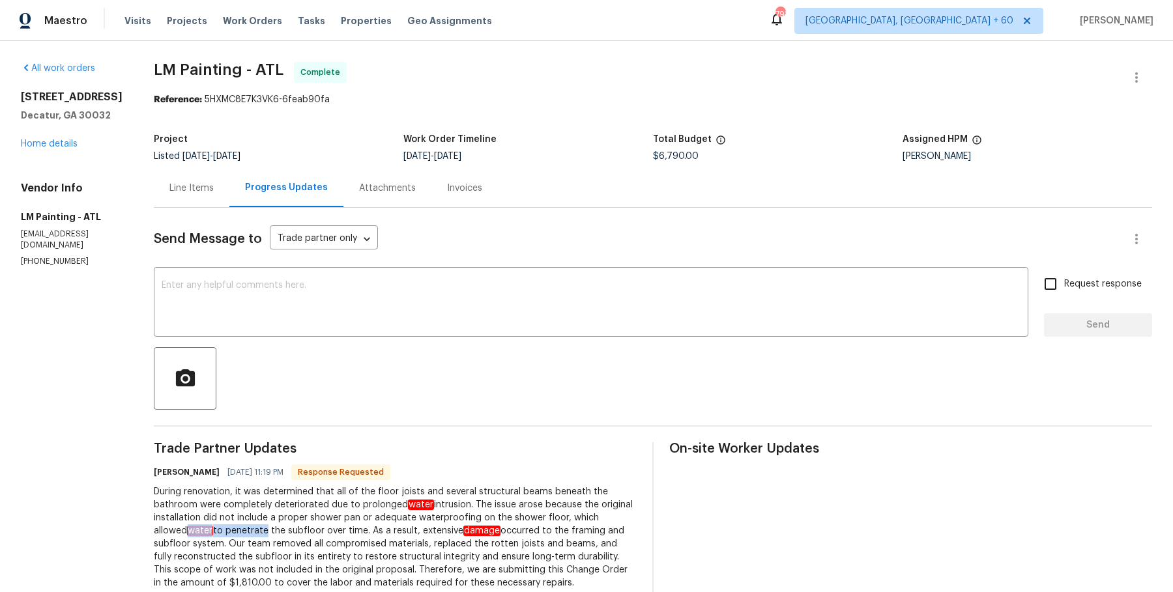
click at [431, 193] on div "Attachments" at bounding box center [387, 188] width 88 height 38
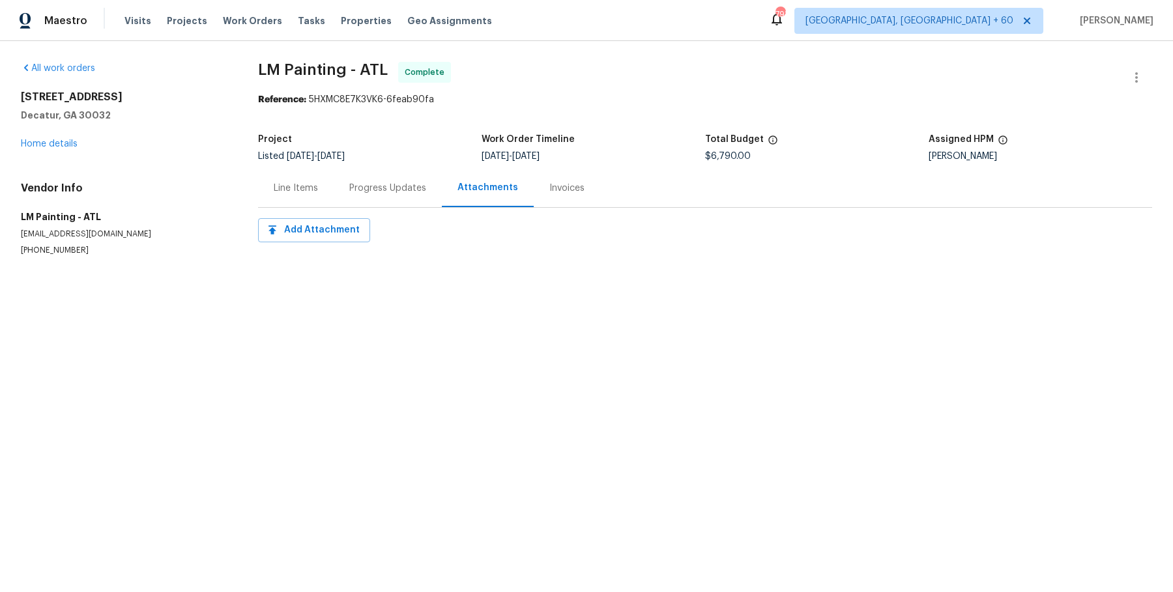
click at [534, 189] on div "Invoices" at bounding box center [567, 188] width 66 height 38
